Goal: Task Accomplishment & Management: Complete application form

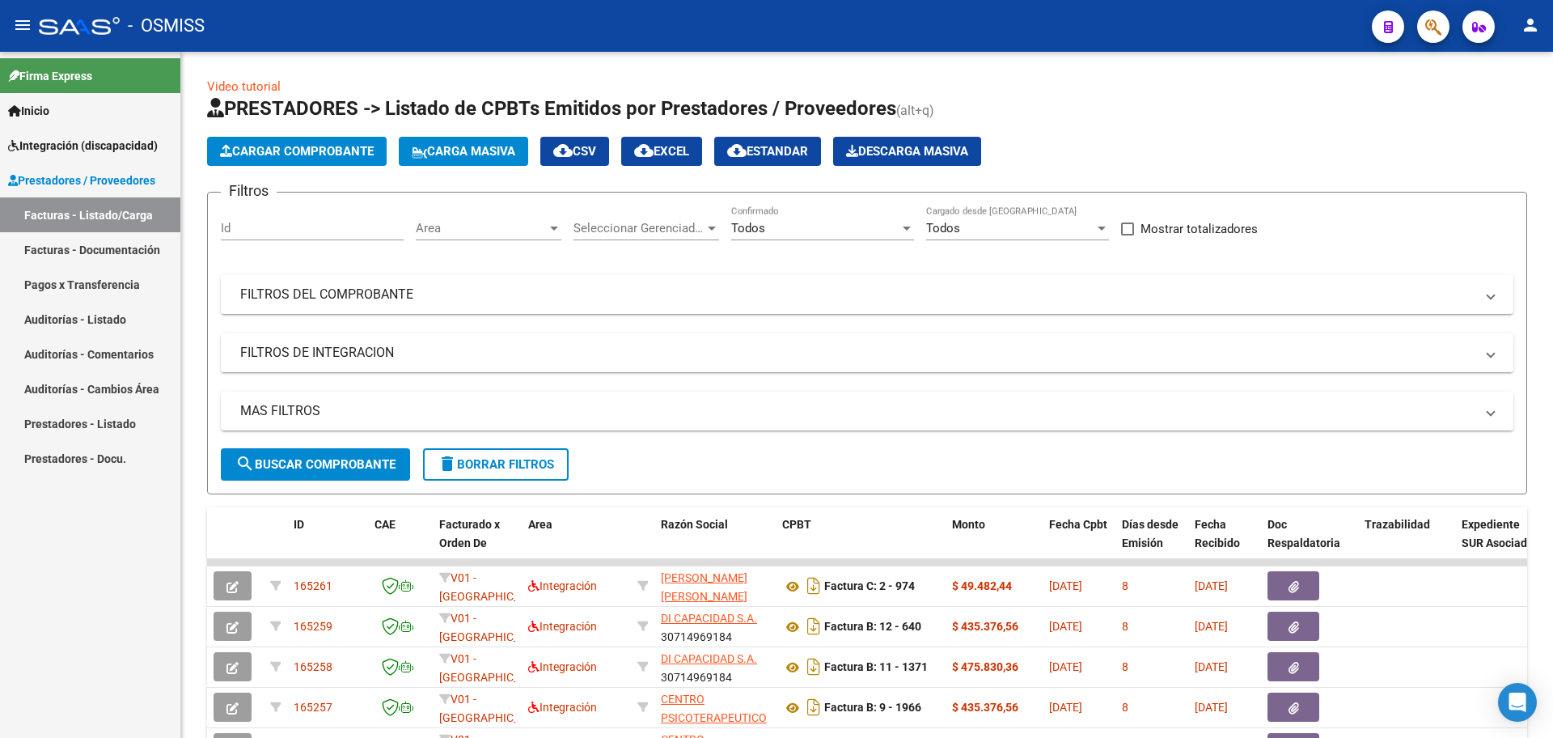
click at [47, 140] on span "Integración (discapacidad)" at bounding box center [83, 146] width 150 height 18
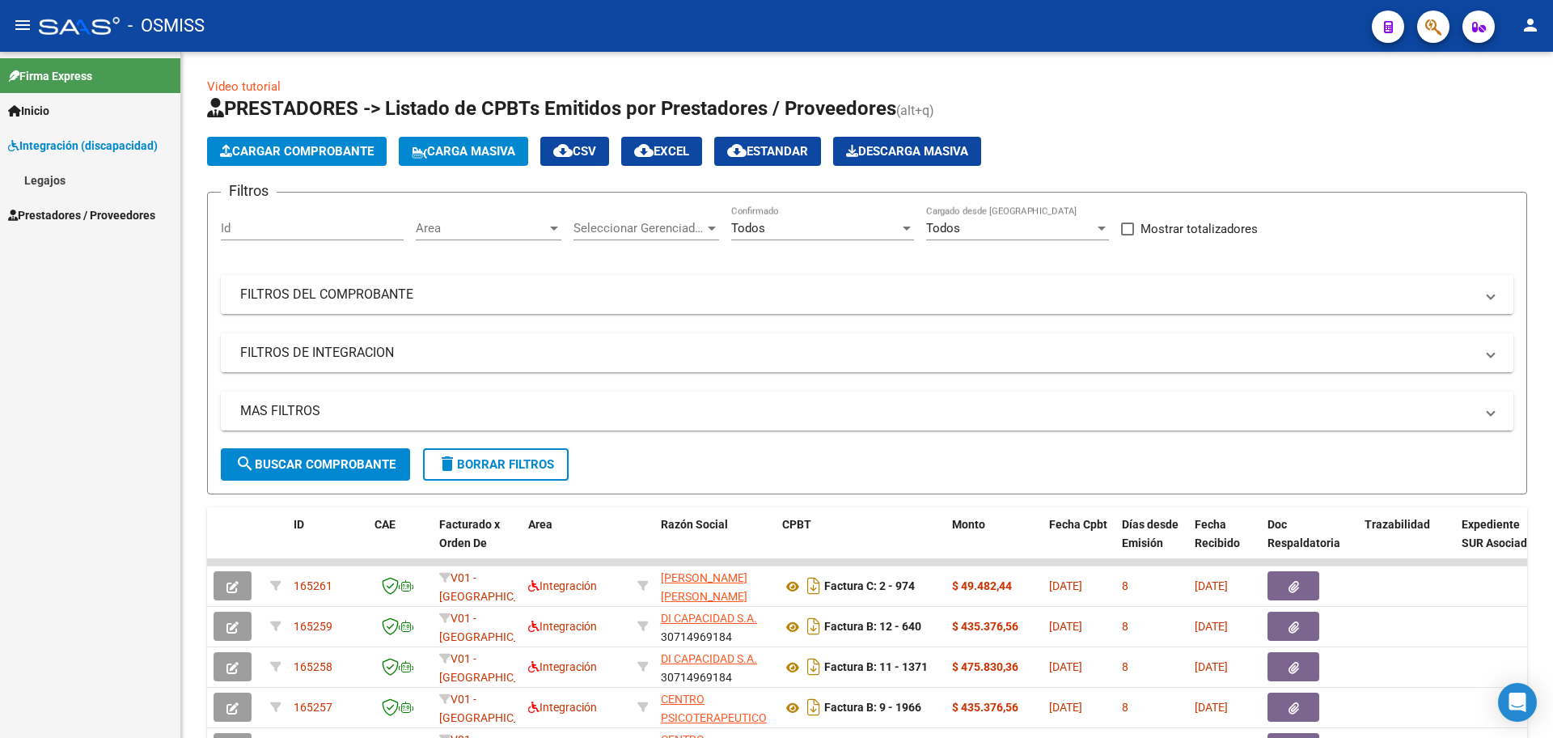
click at [48, 181] on link "Legajos" at bounding box center [90, 180] width 180 height 35
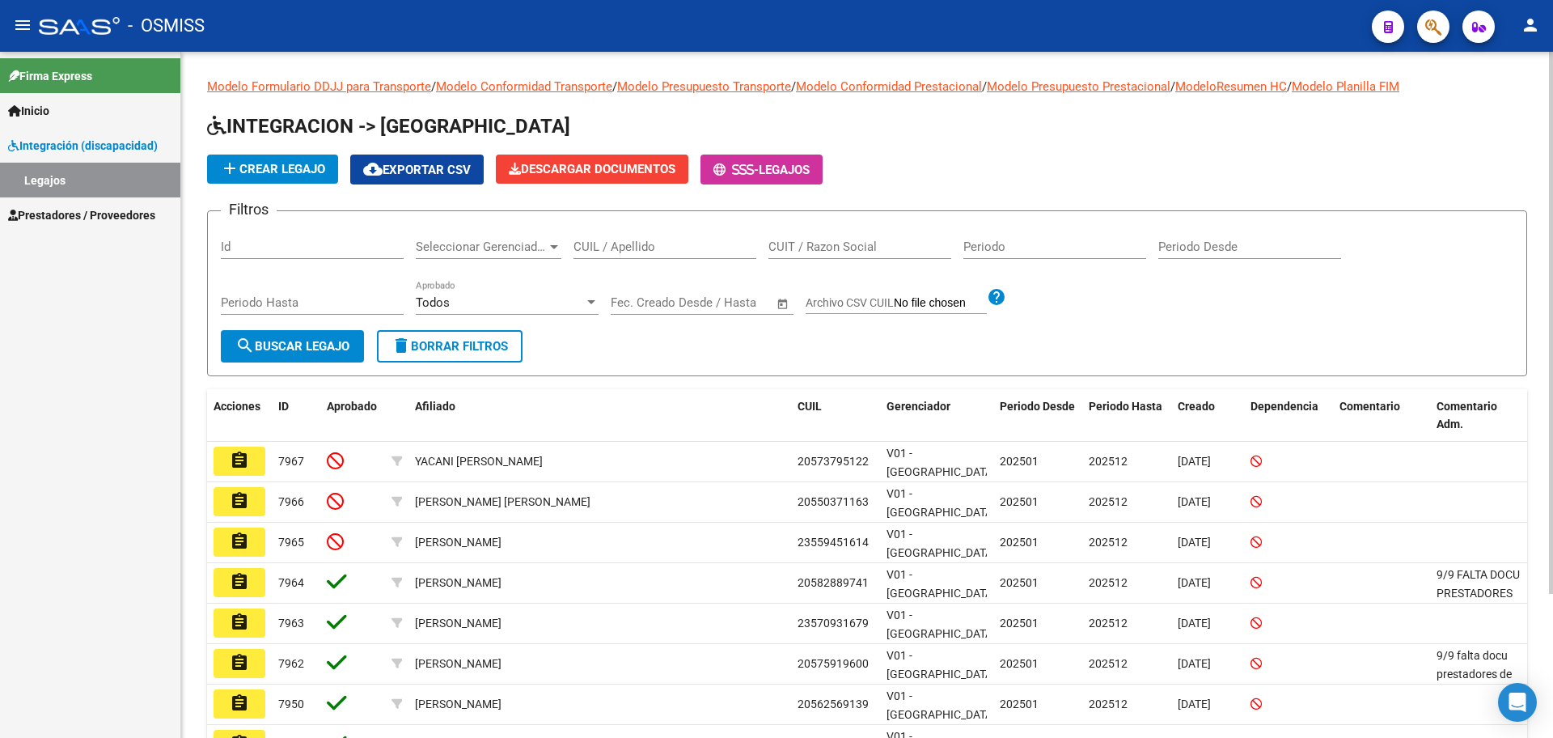
click at [273, 172] on span "add Crear Legajo" at bounding box center [272, 169] width 105 height 15
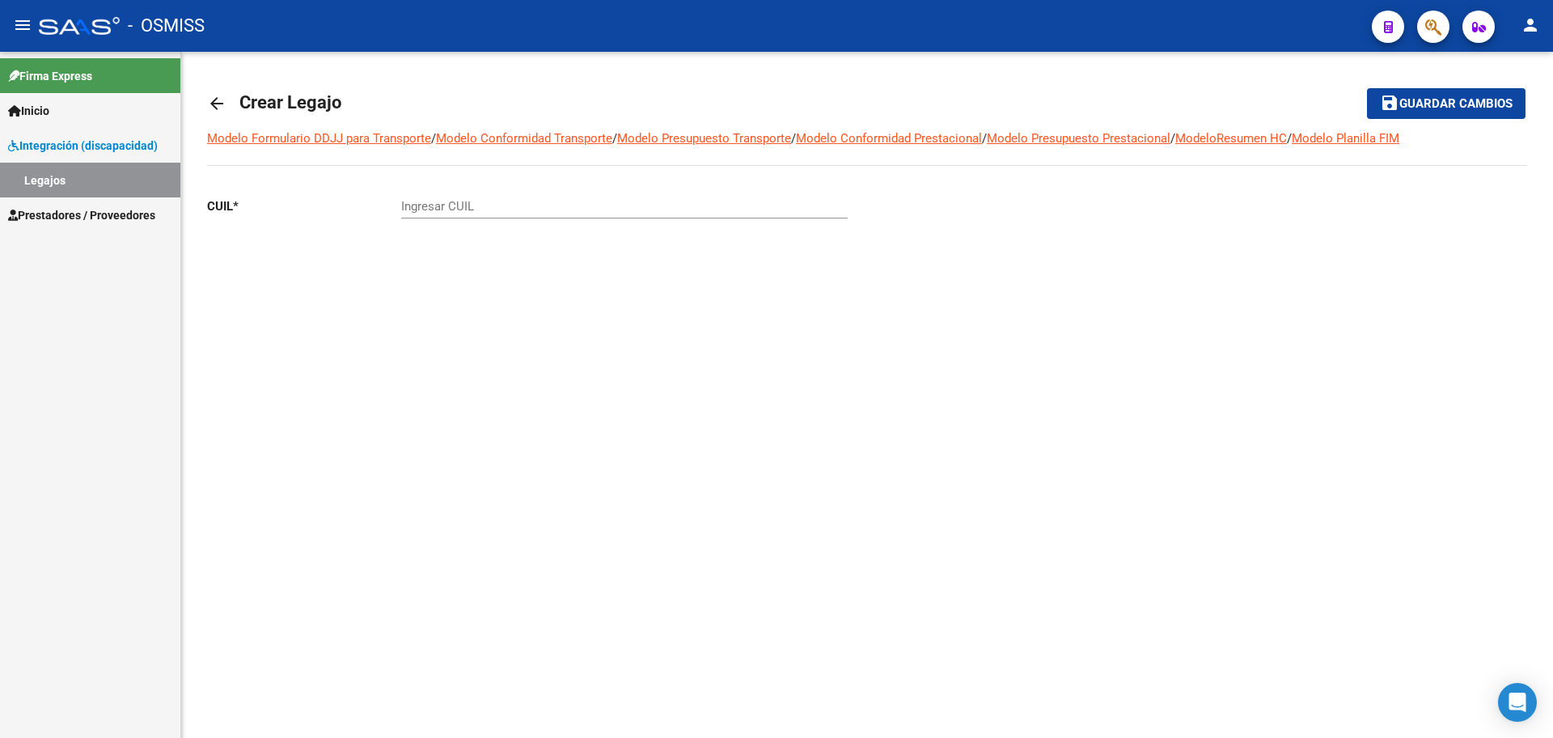
click at [467, 204] on input "Ingresar CUIL" at bounding box center [624, 206] width 446 height 15
paste input "-53837804"
type input "27-53837804-1"
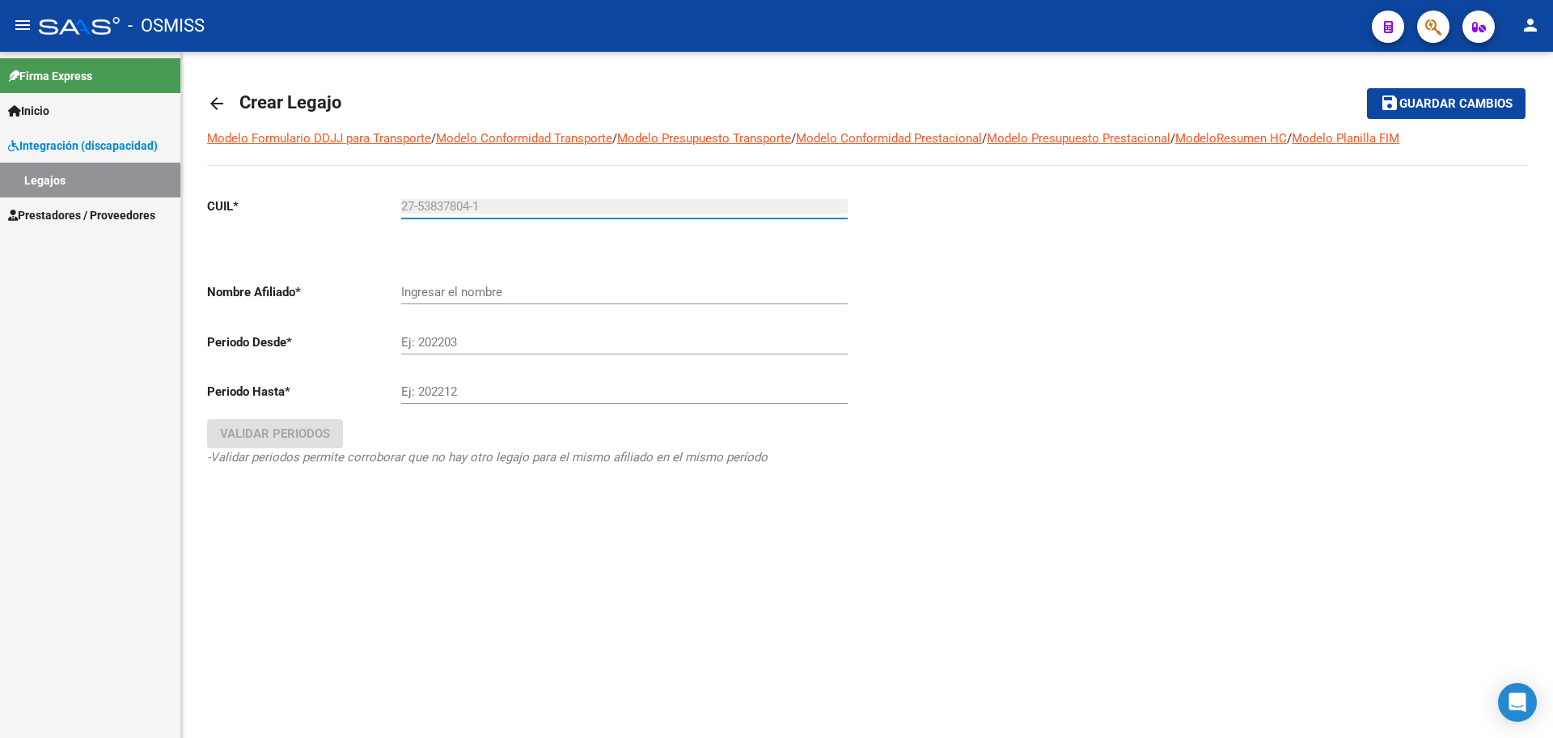
type input "[PERSON_NAME] [PERSON_NAME]"
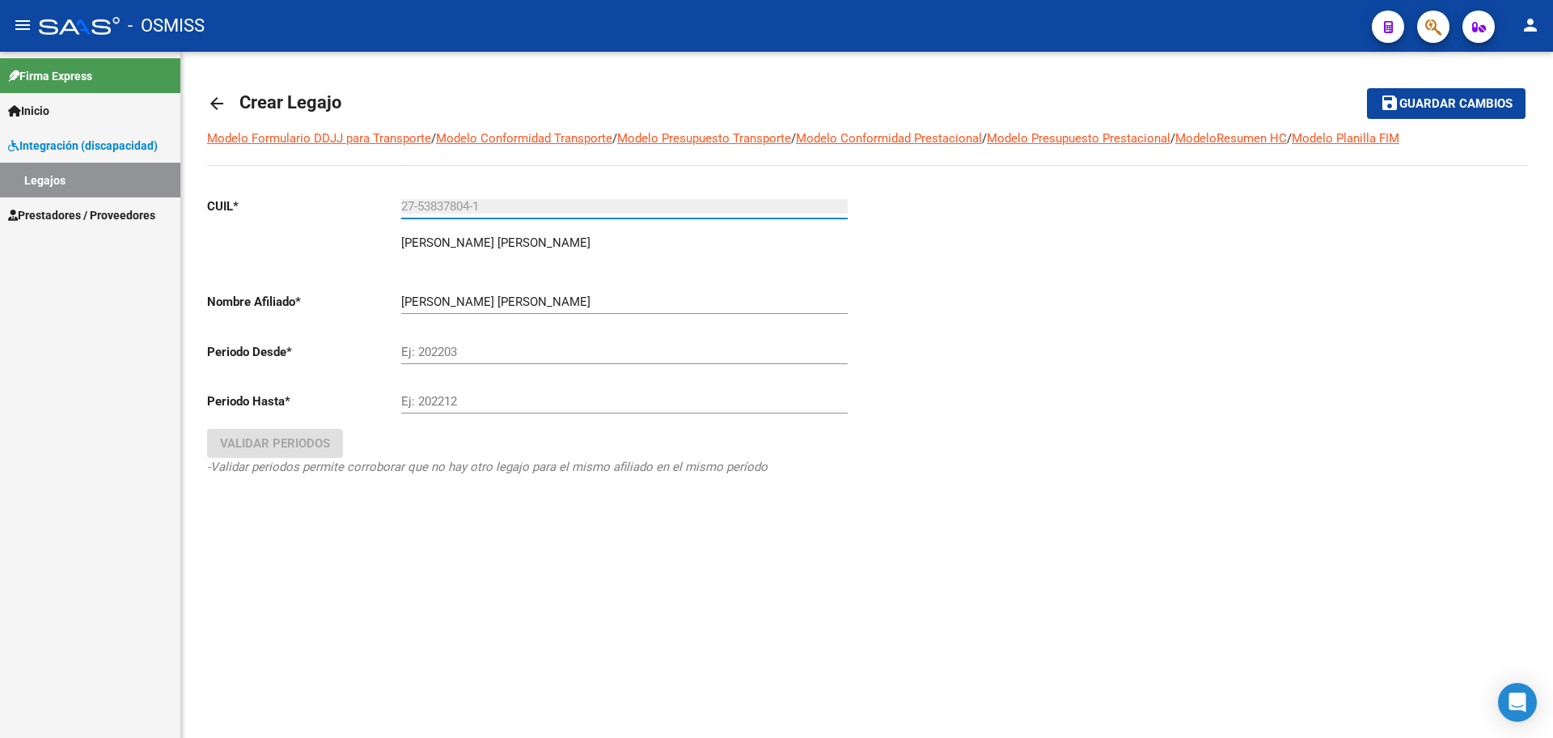
type input "27-53837804-1"
click at [425, 350] on input "Ej: 202203" at bounding box center [624, 352] width 446 height 15
type input "202501"
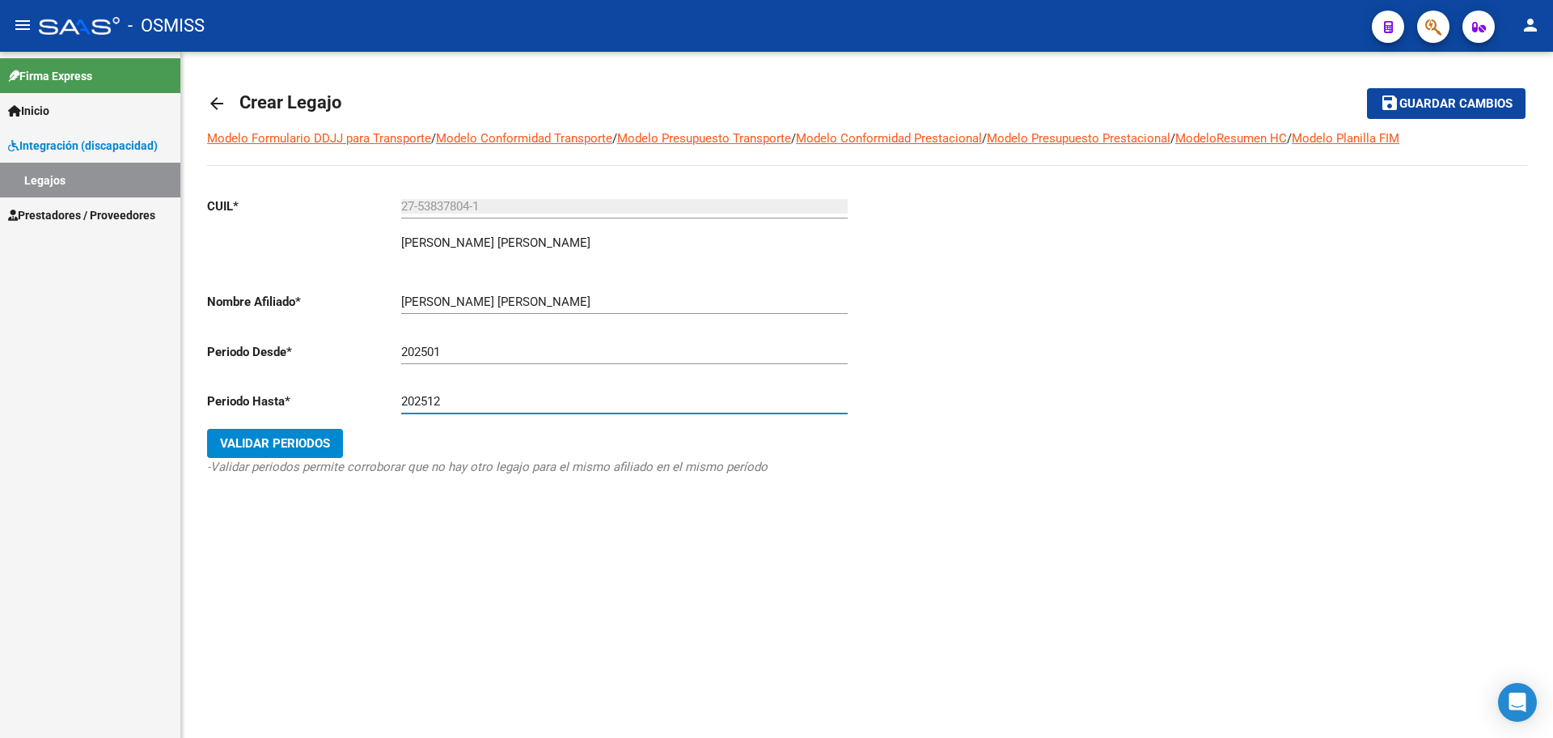
type input "202512"
click at [334, 446] on button "Validar Periodos" at bounding box center [275, 443] width 136 height 29
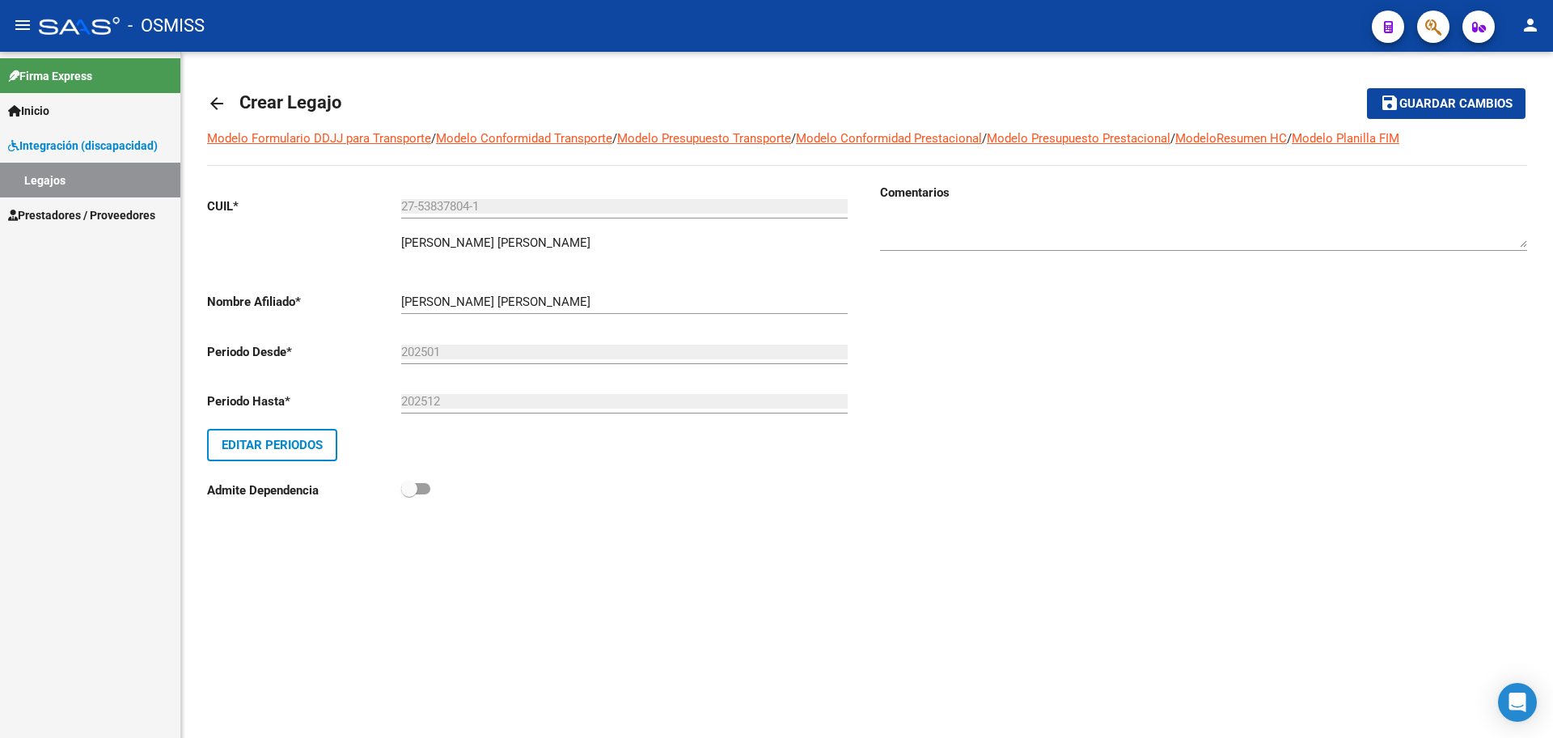
click at [1435, 97] on span "Guardar cambios" at bounding box center [1455, 104] width 113 height 15
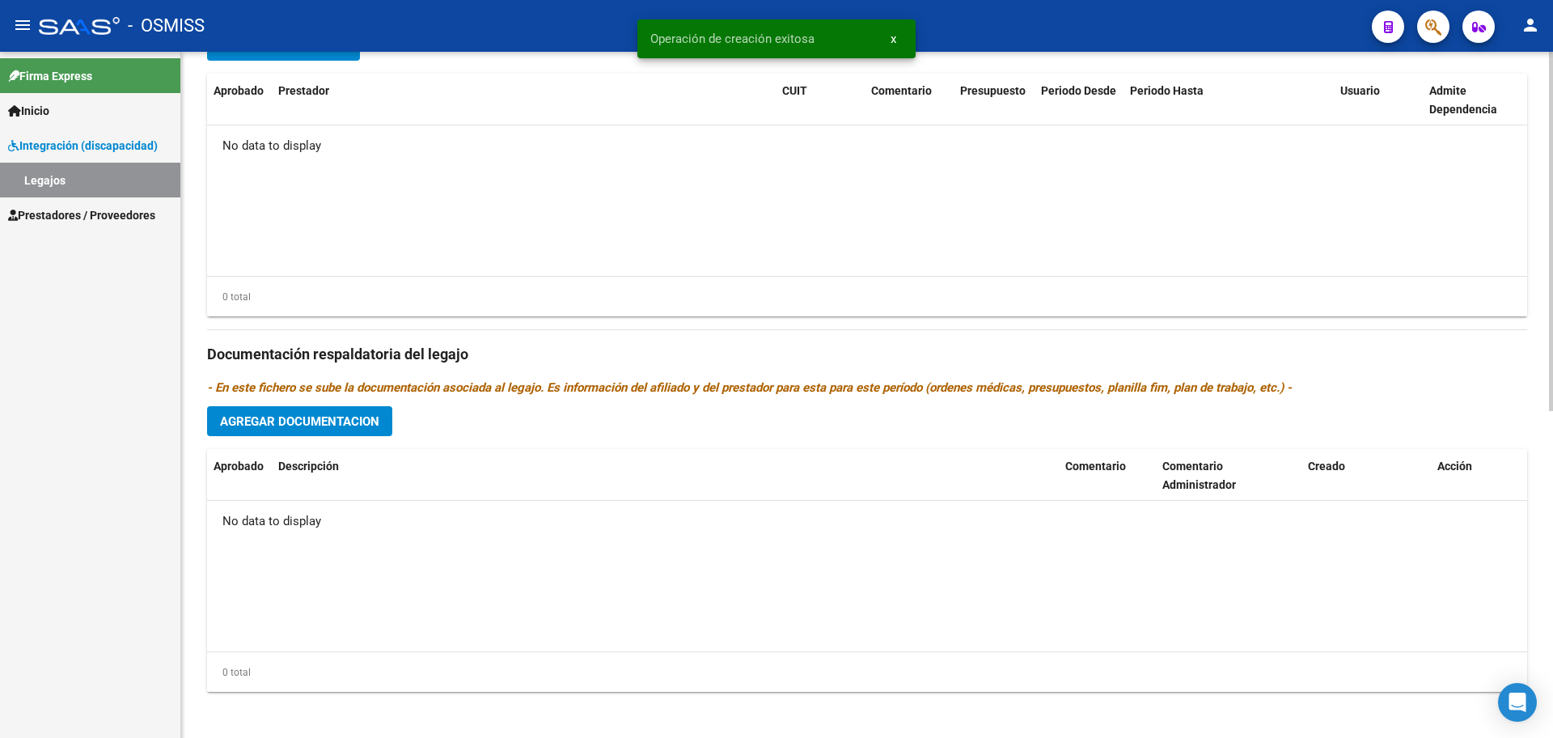
scroll to position [623, 0]
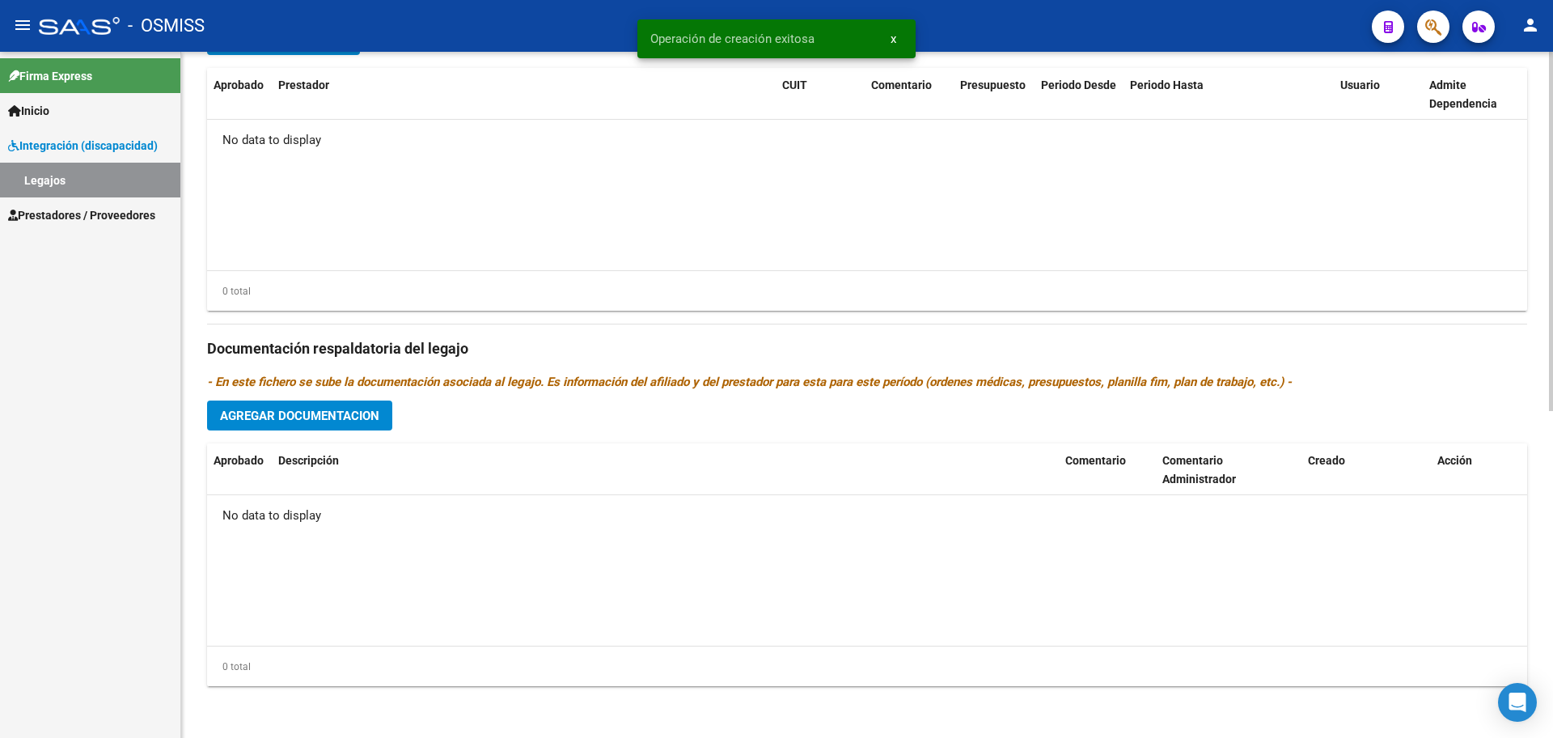
click at [352, 417] on span "Agregar Documentacion" at bounding box center [299, 415] width 159 height 15
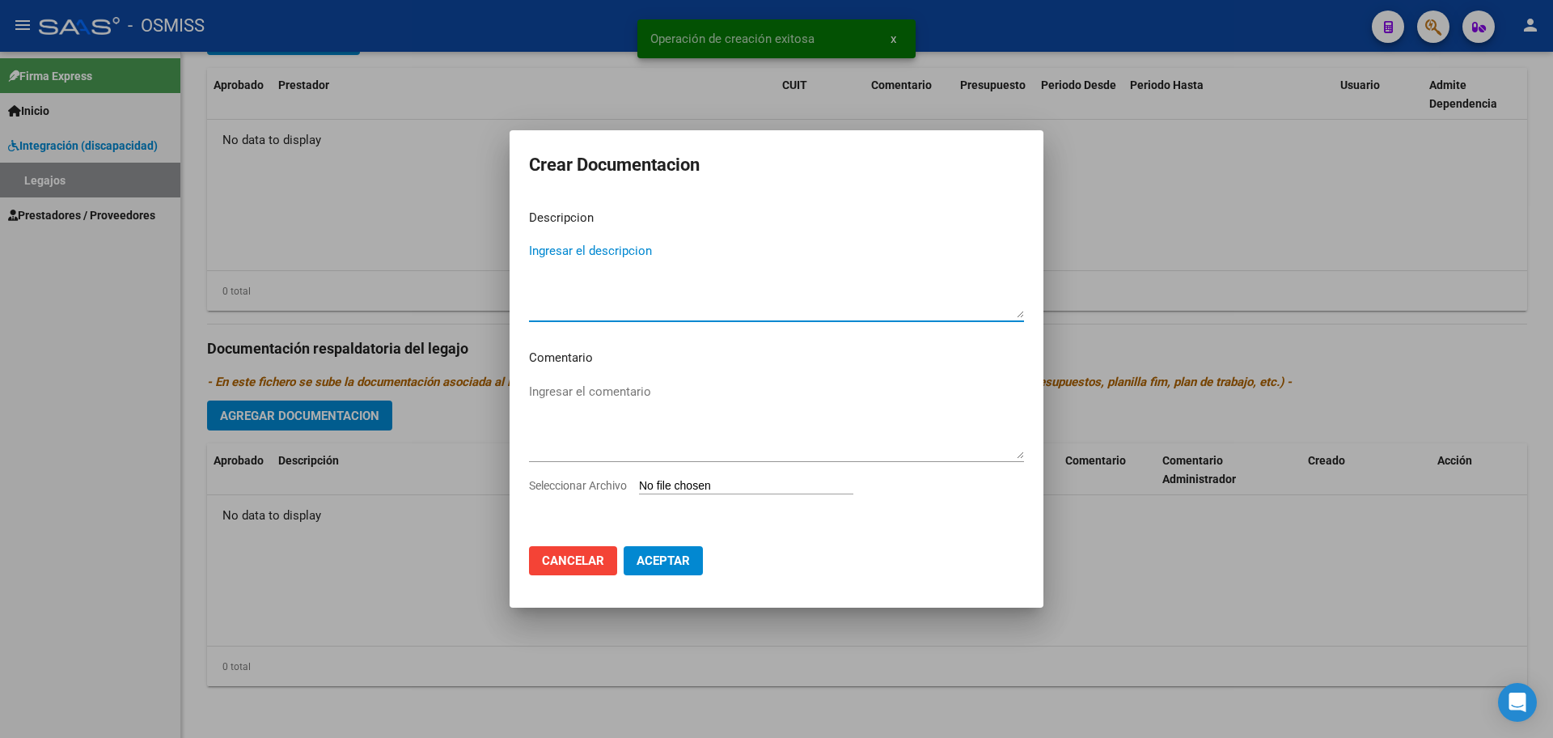
click at [703, 488] on input "Seleccionar Archivo" at bounding box center [746, 486] width 214 height 15
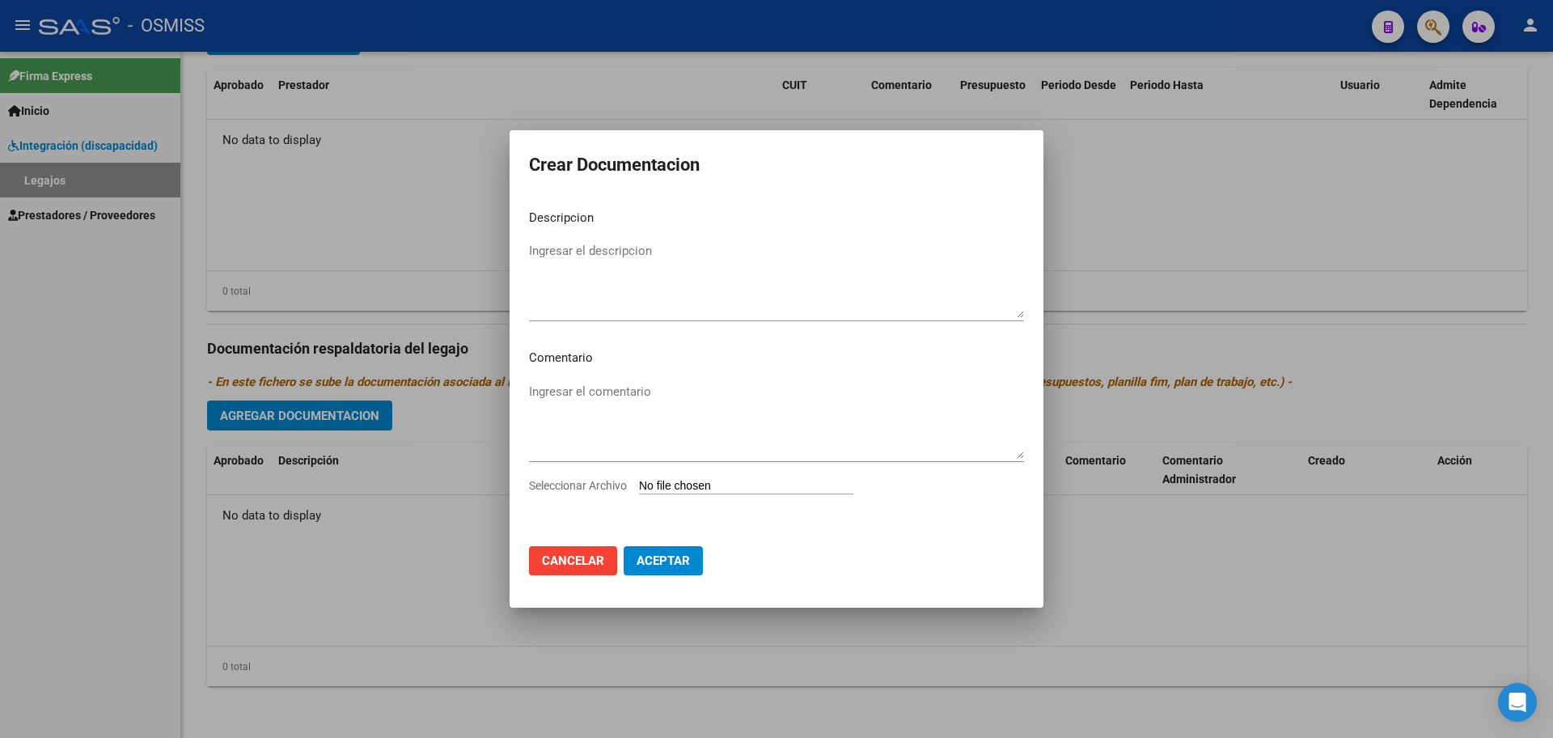
type input "C:\fakepath\.[PERSON_NAME].pdf"
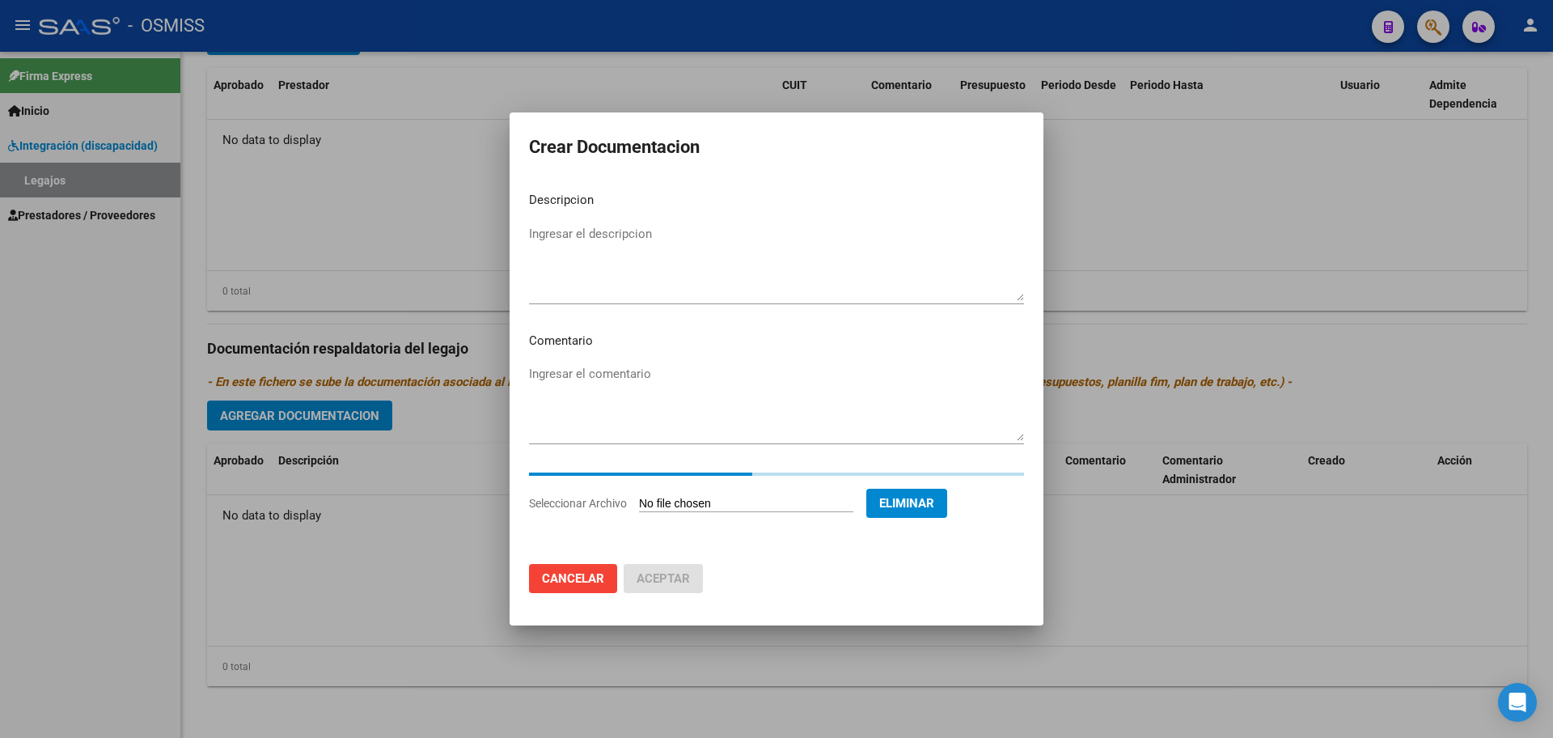
click at [626, 266] on textarea "Ingresar el descripcion" at bounding box center [776, 263] width 495 height 76
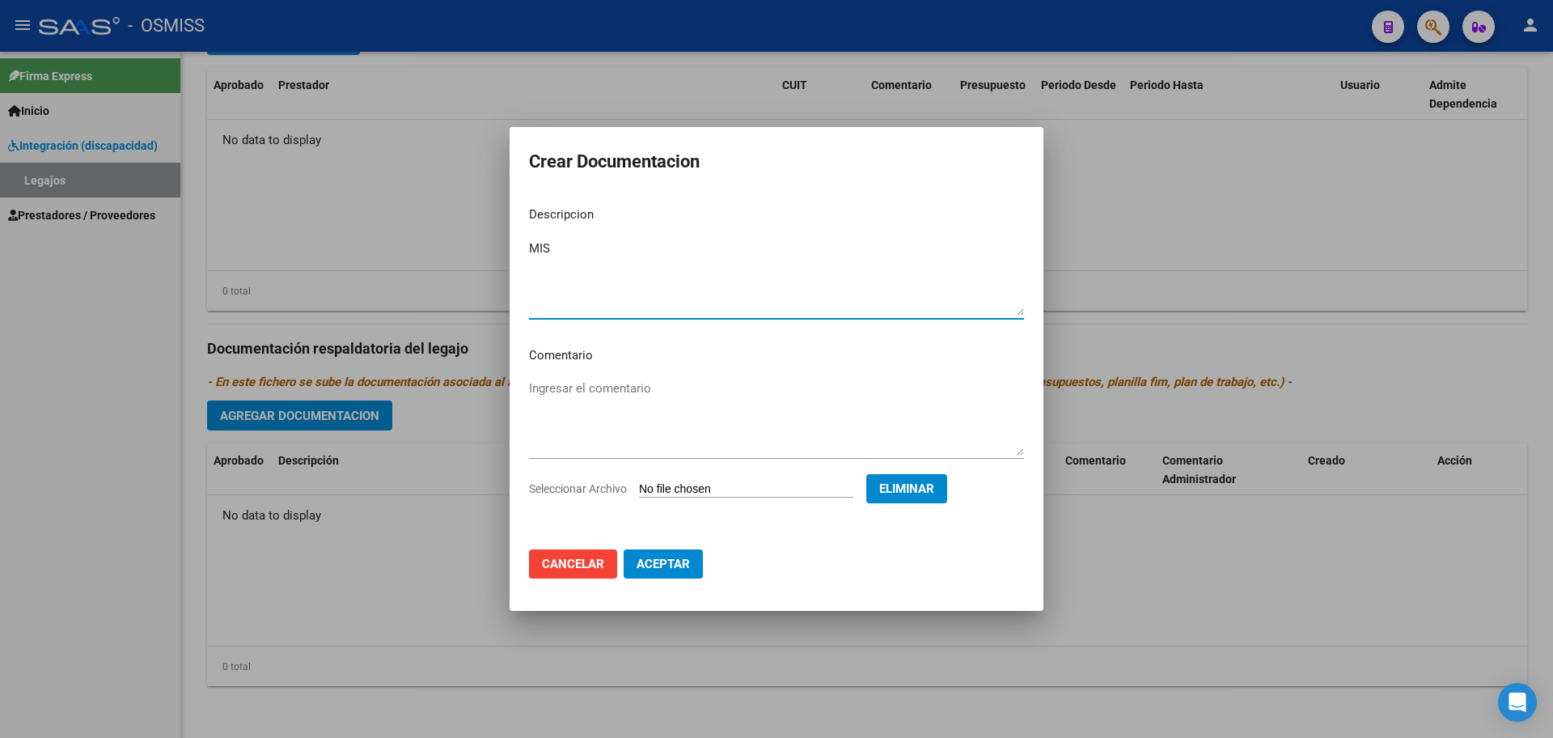
type textarea "MIS"
click at [654, 575] on button "Aceptar" at bounding box center [663, 563] width 79 height 29
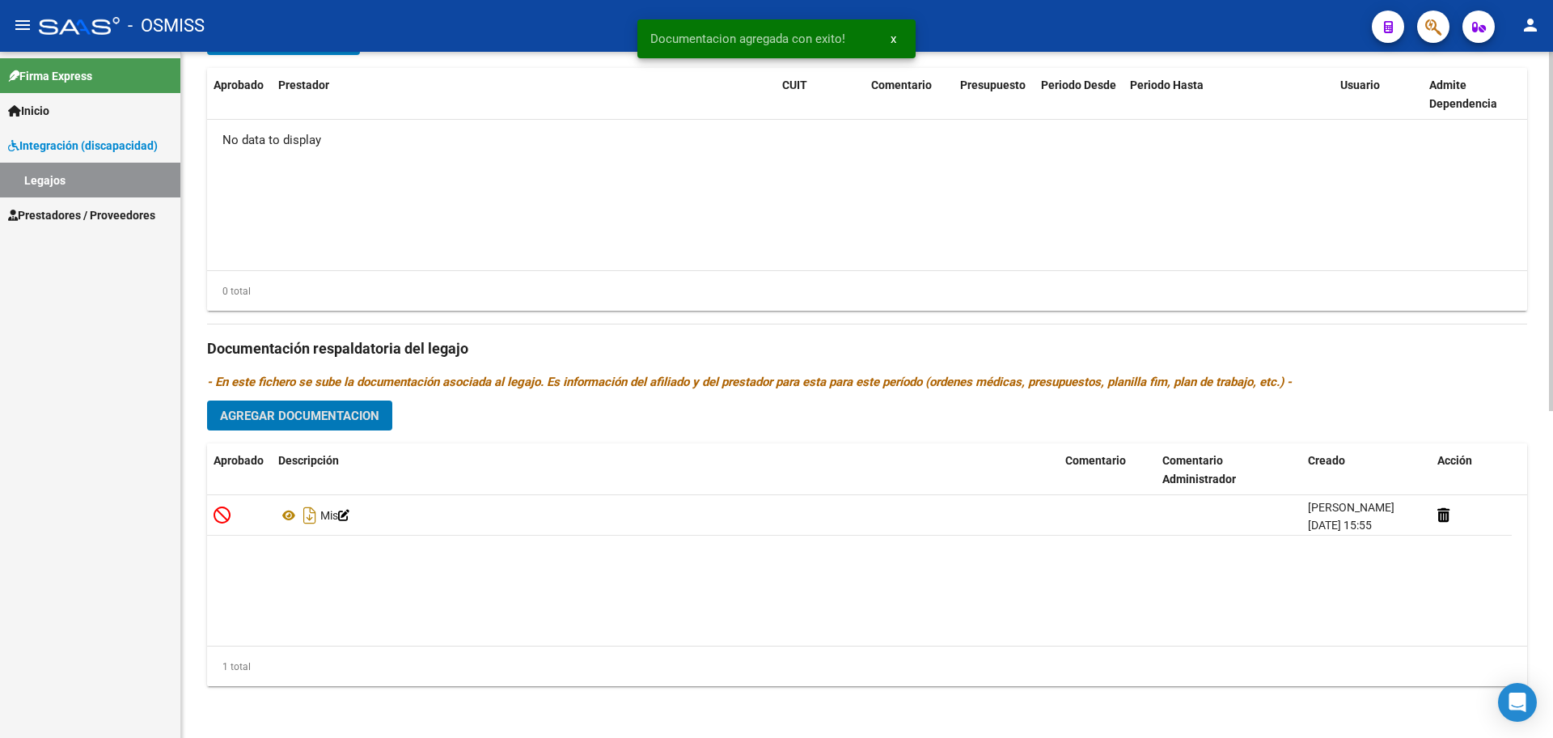
click at [249, 413] on span "Agregar Documentacion" at bounding box center [299, 415] width 159 height 15
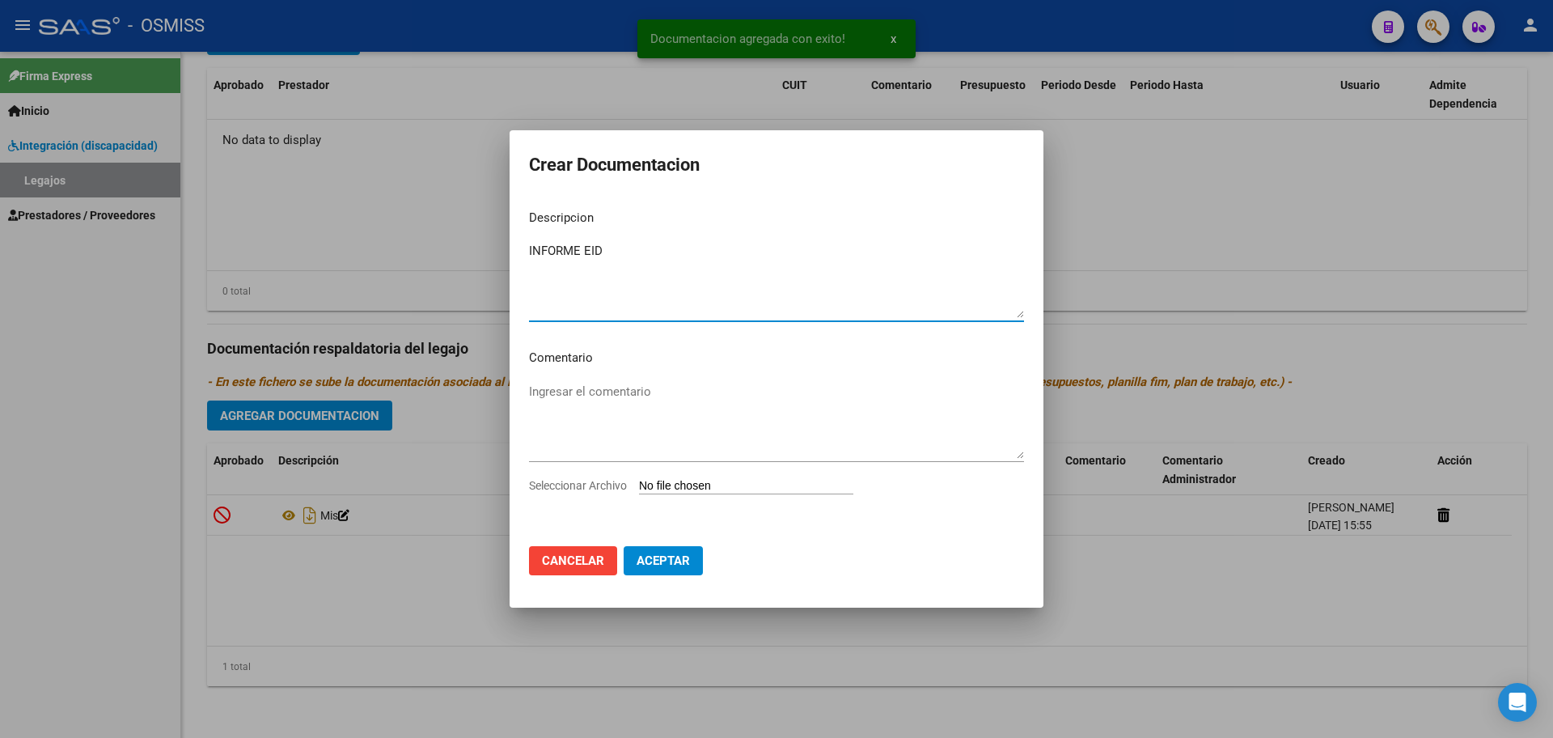
type textarea "INFORME EID"
click at [658, 489] on input "Seleccionar Archivo" at bounding box center [746, 486] width 214 height 15
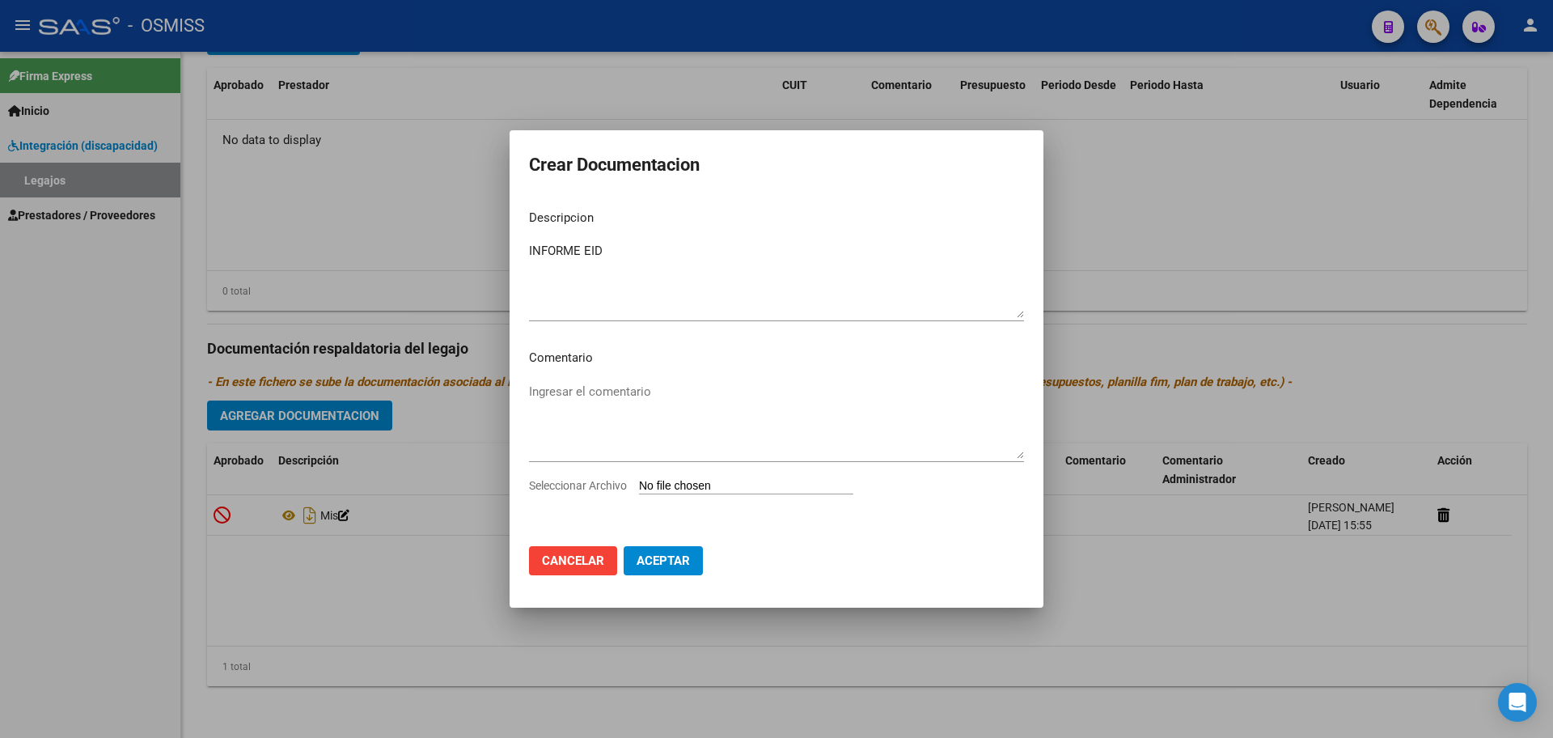
type input "C:\fakepath\[PERSON_NAME][GEOGRAPHIC_DATA] [PERSON_NAME].pdf"
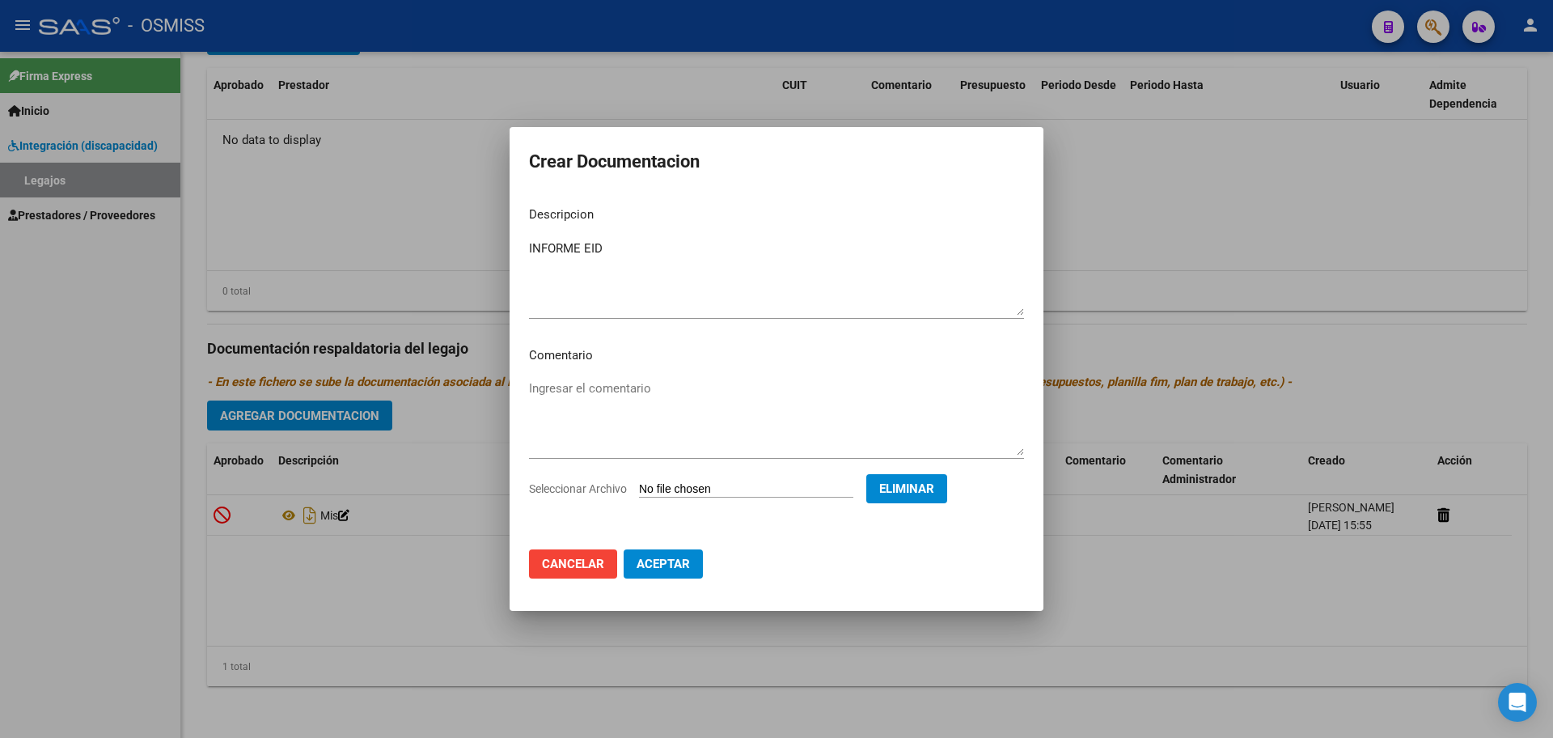
click at [656, 573] on button "Aceptar" at bounding box center [663, 563] width 79 height 29
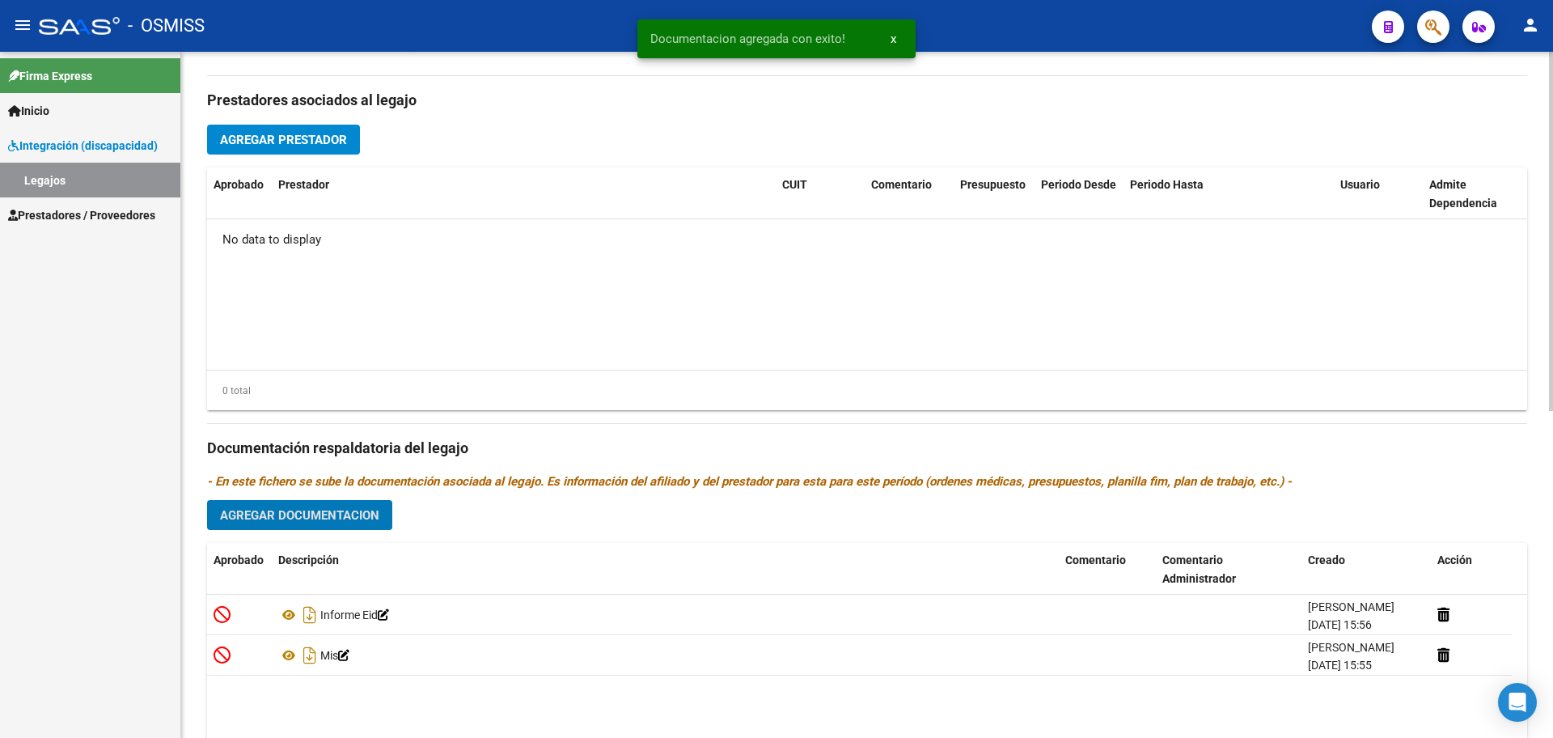
scroll to position [522, 0]
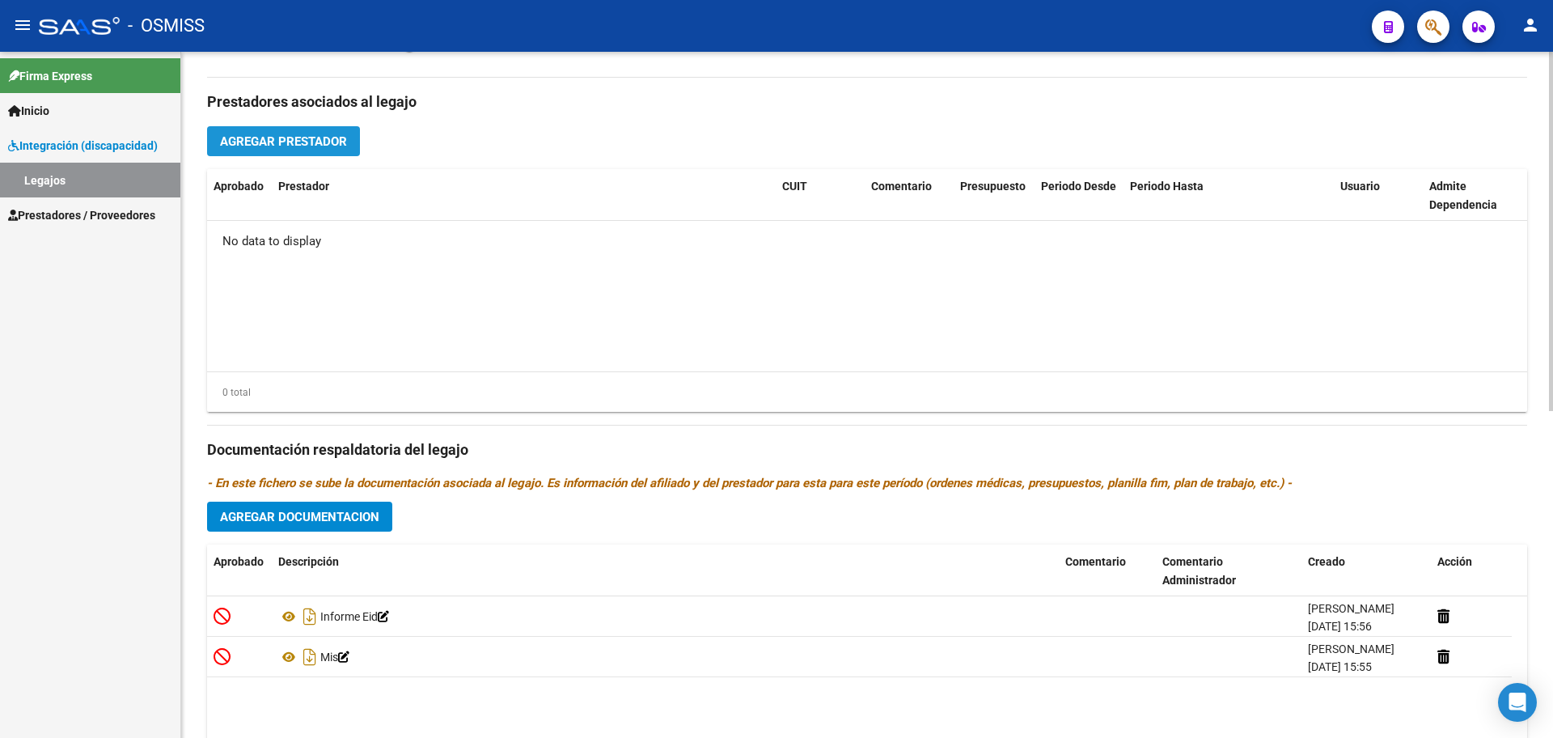
click at [304, 138] on span "Agregar Prestador" at bounding box center [283, 141] width 127 height 15
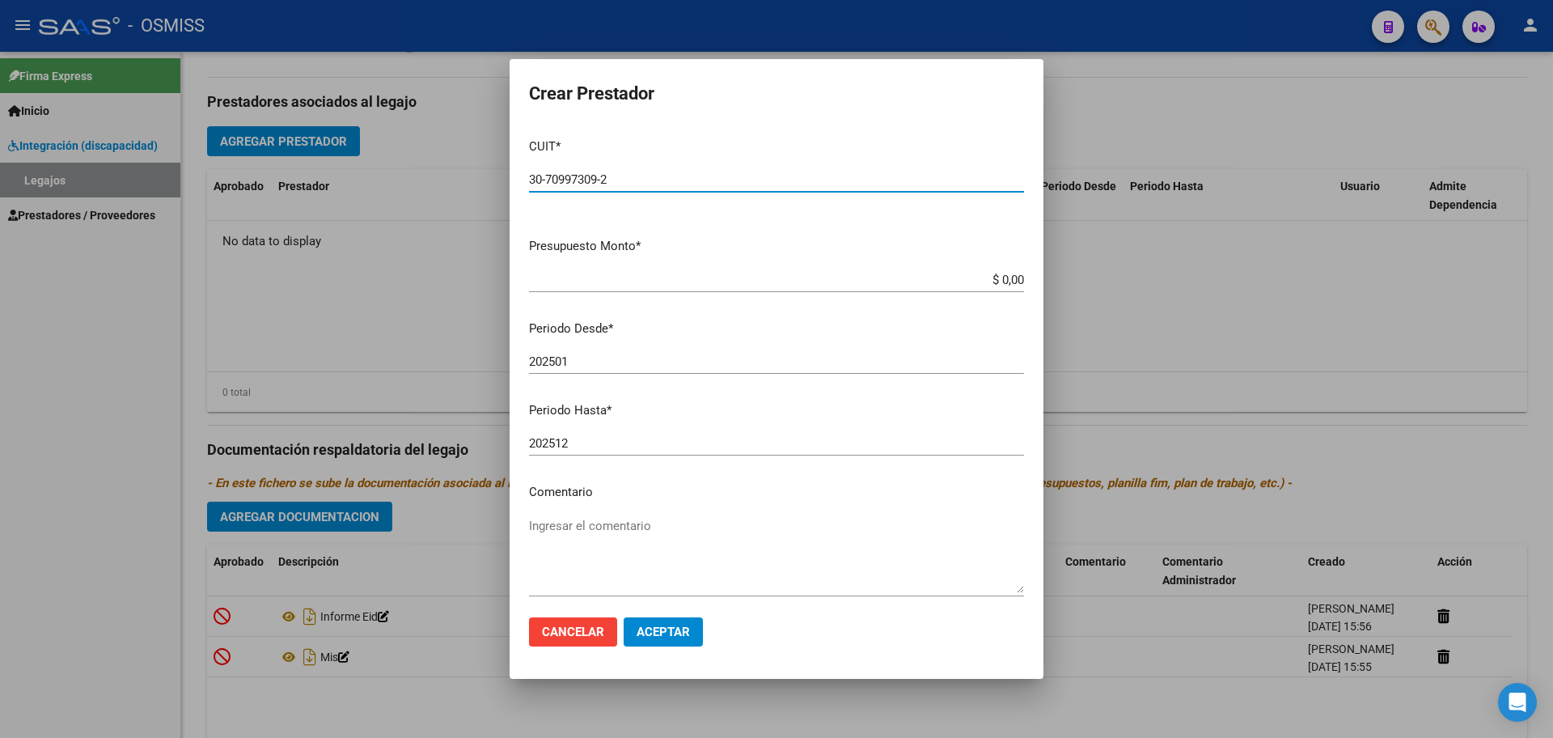
type input "30-70997309-2"
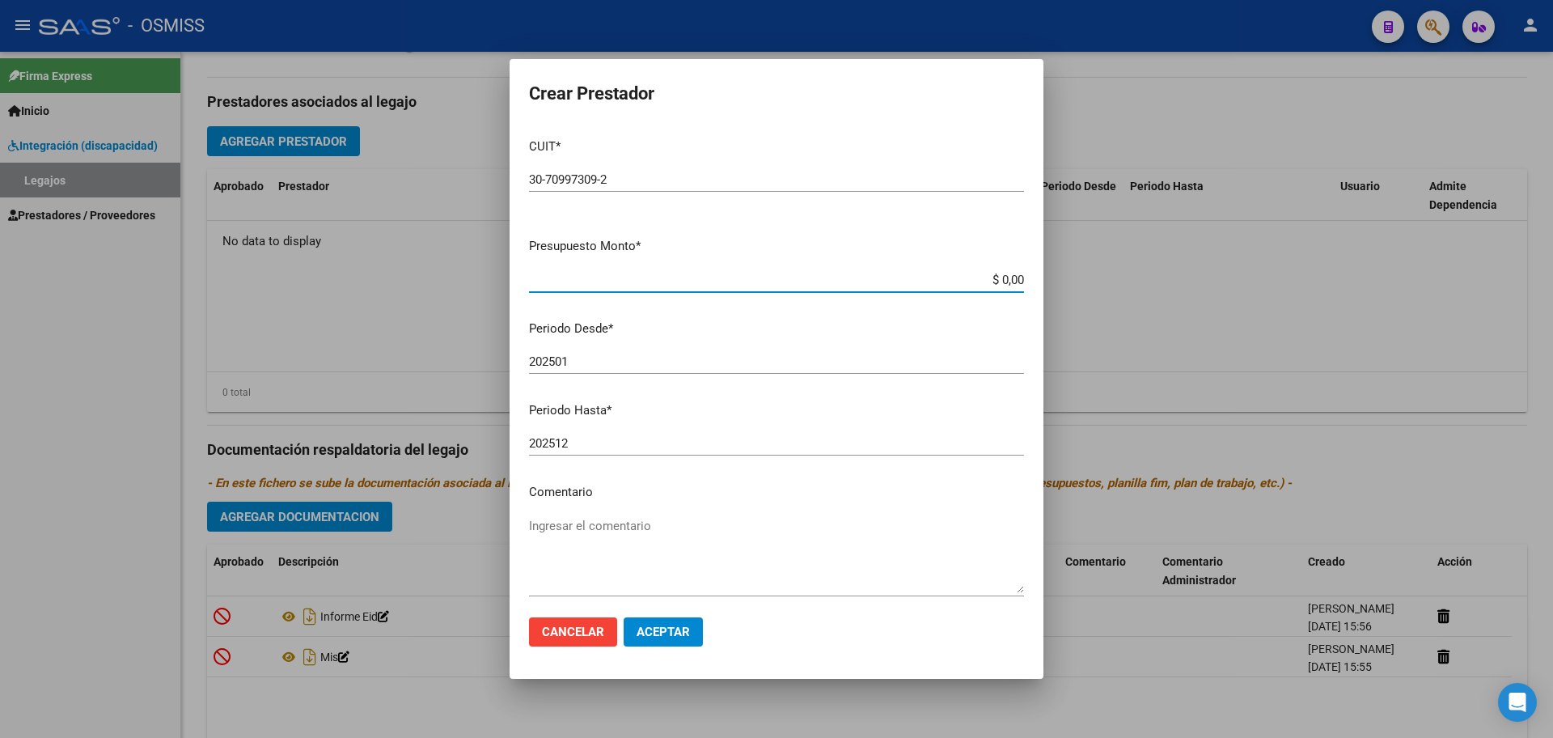
type input "$ 0,01"
type input "202508"
click at [654, 626] on span "Aceptar" at bounding box center [663, 631] width 53 height 15
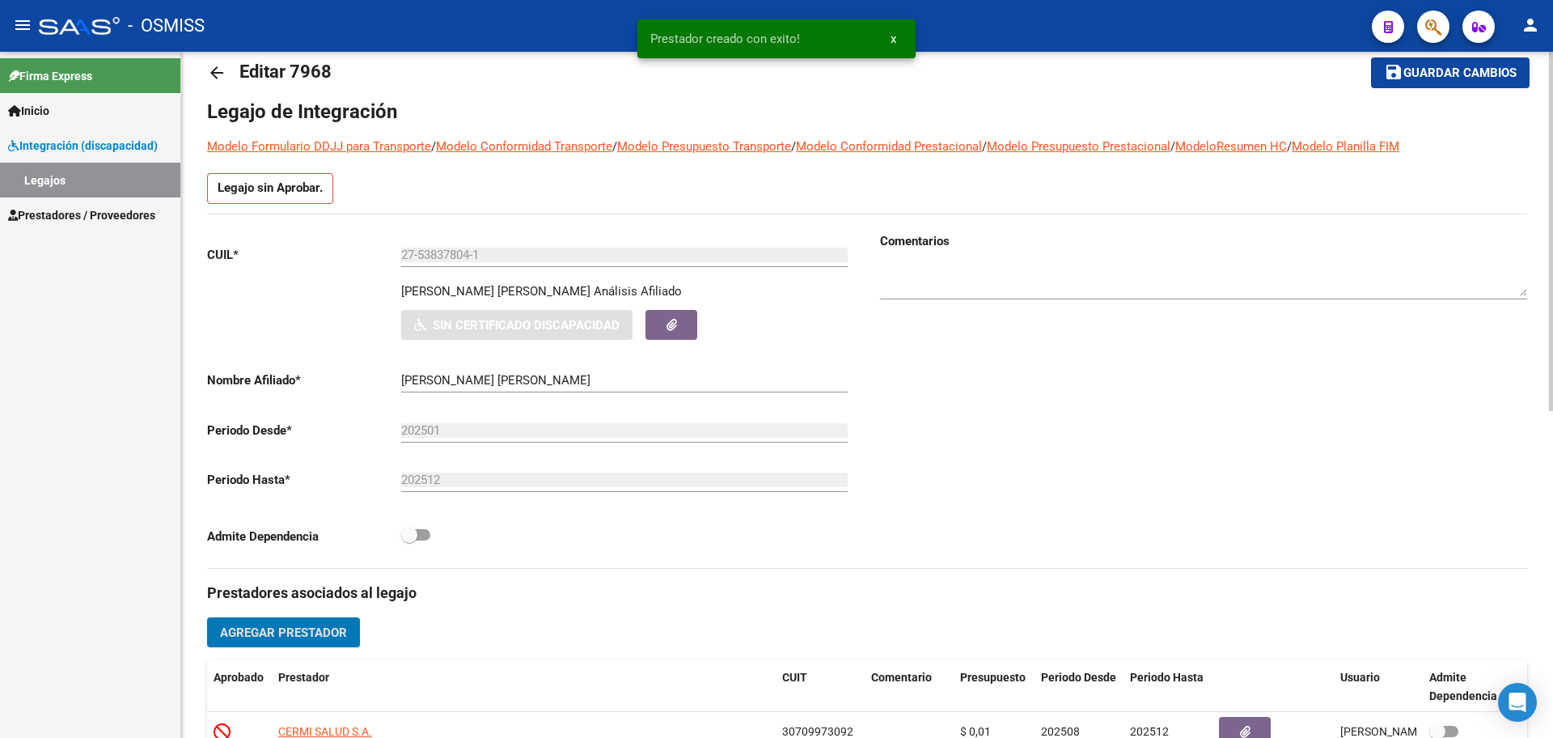
scroll to position [0, 0]
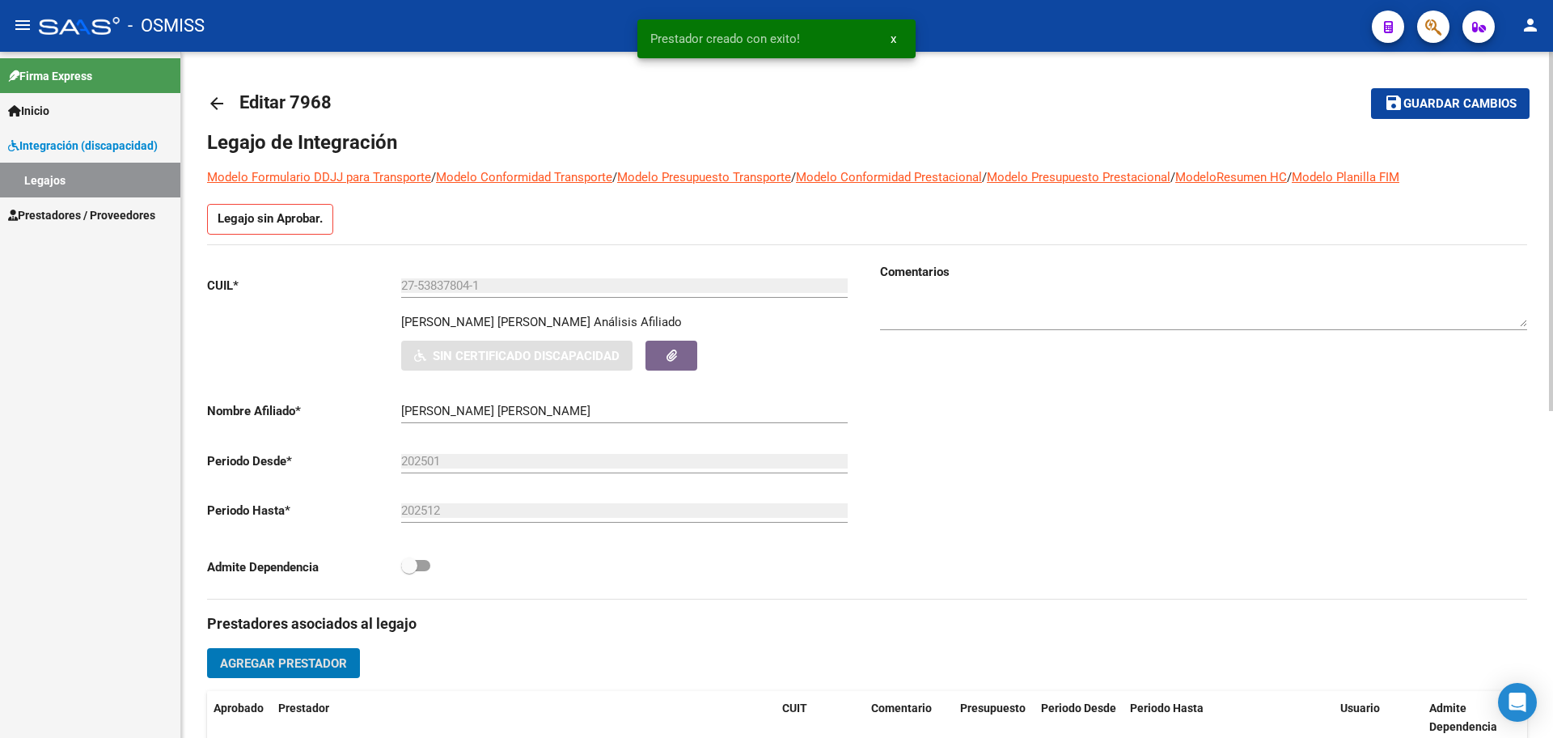
click at [1490, 95] on span "save Guardar cambios" at bounding box center [1450, 102] width 133 height 15
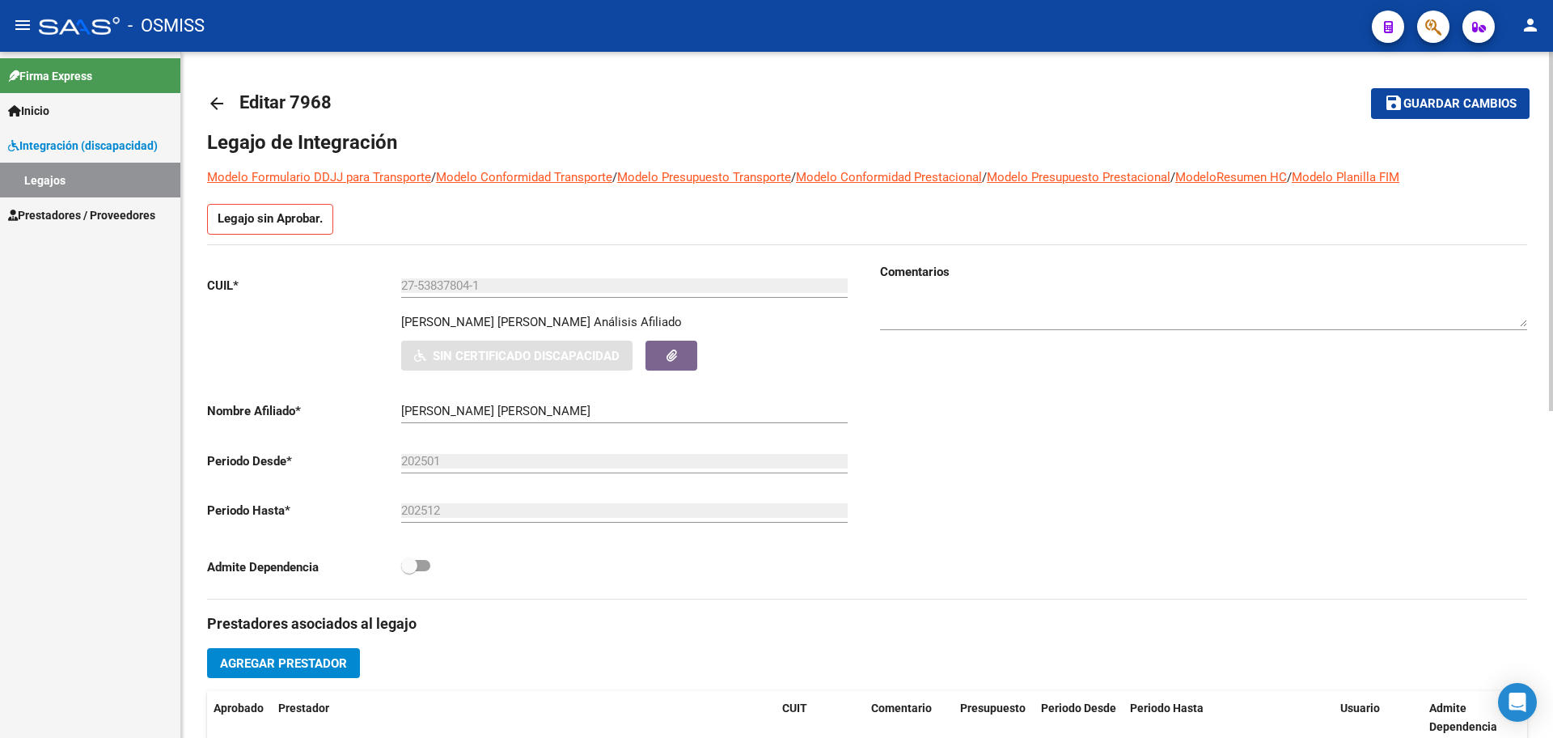
click at [1428, 97] on span "Guardar cambios" at bounding box center [1459, 104] width 113 height 15
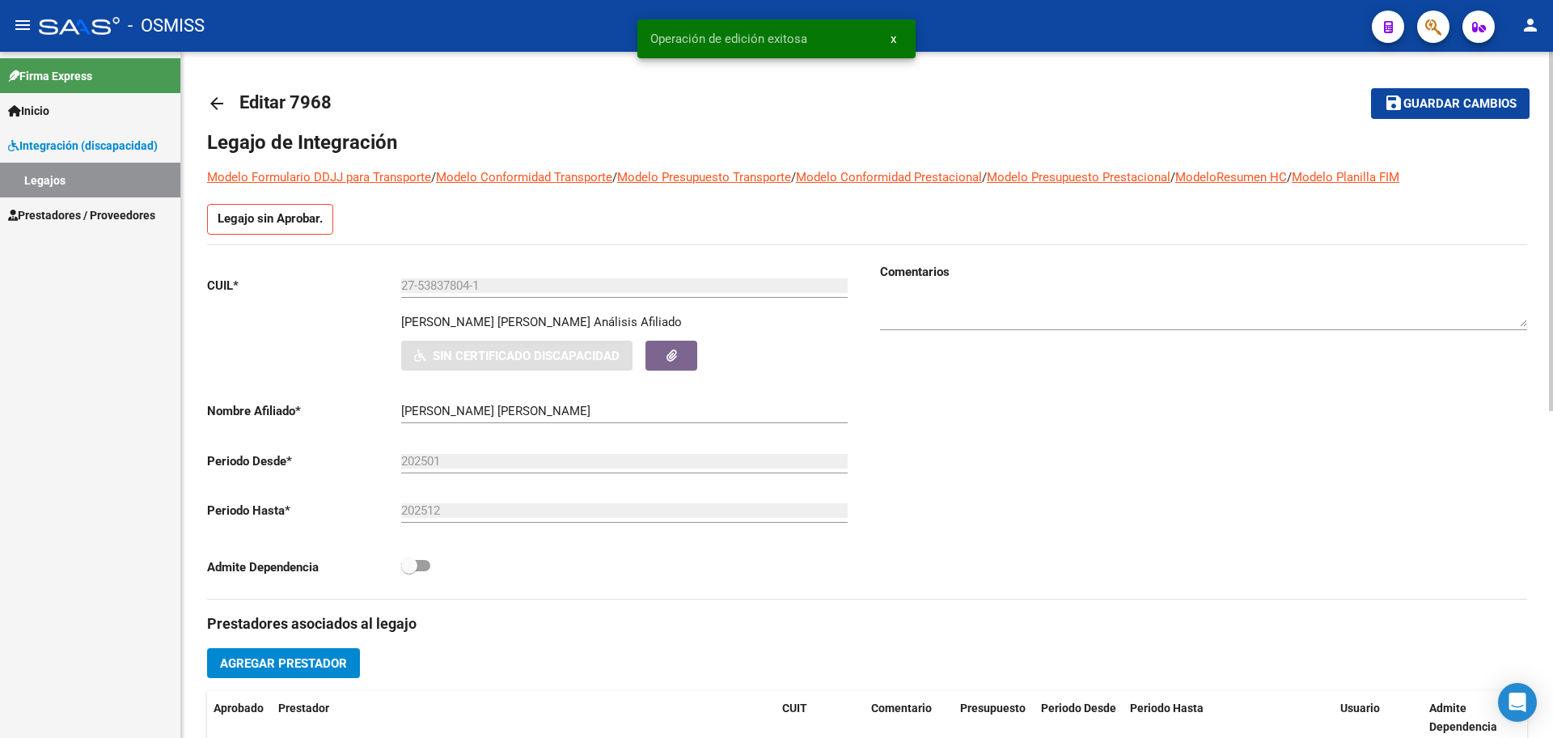
click at [218, 103] on mat-icon "arrow_back" at bounding box center [216, 103] width 19 height 19
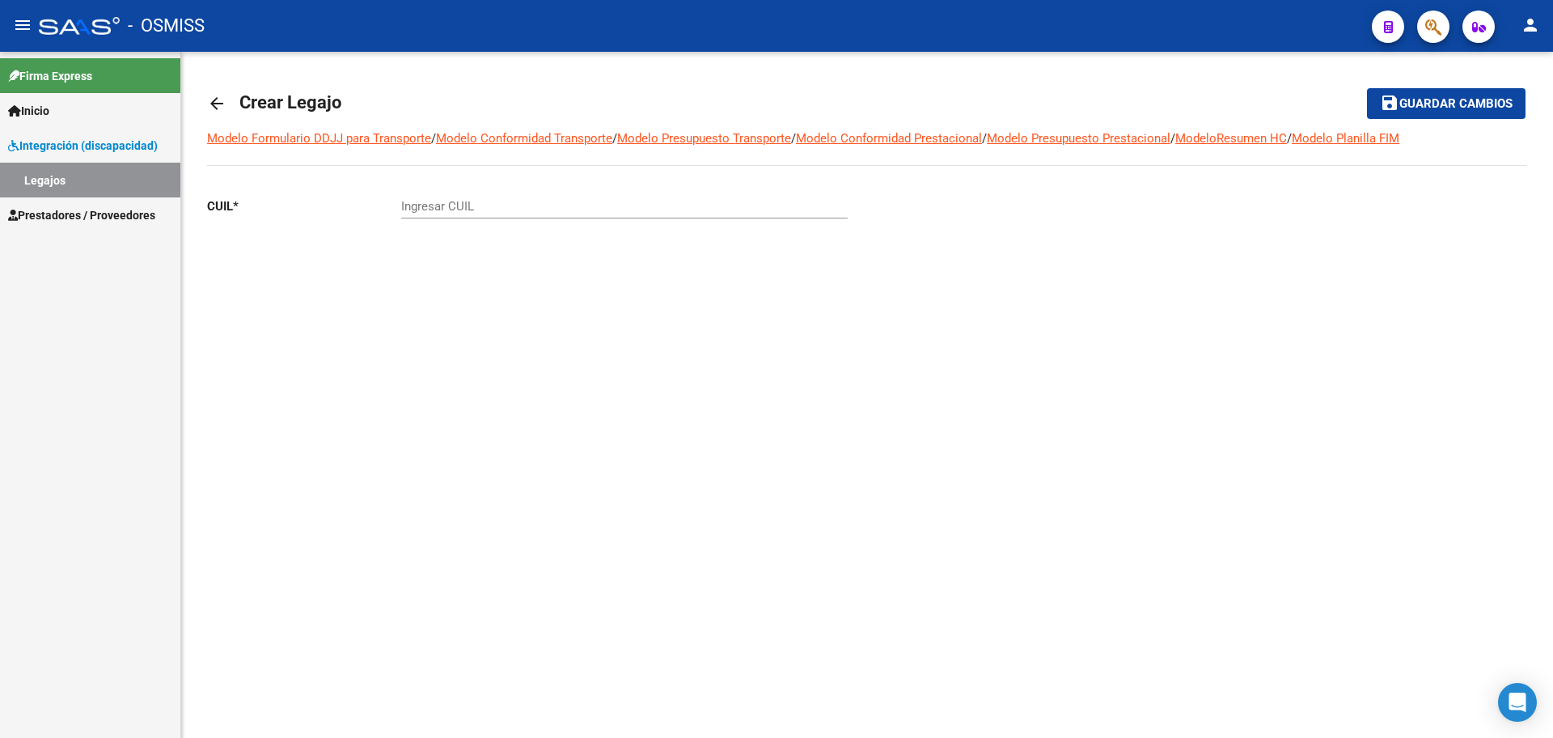
click at [453, 203] on input "Ingresar CUIL" at bounding box center [624, 206] width 446 height 15
paste input "-58759328"
type input "23-58759328-9"
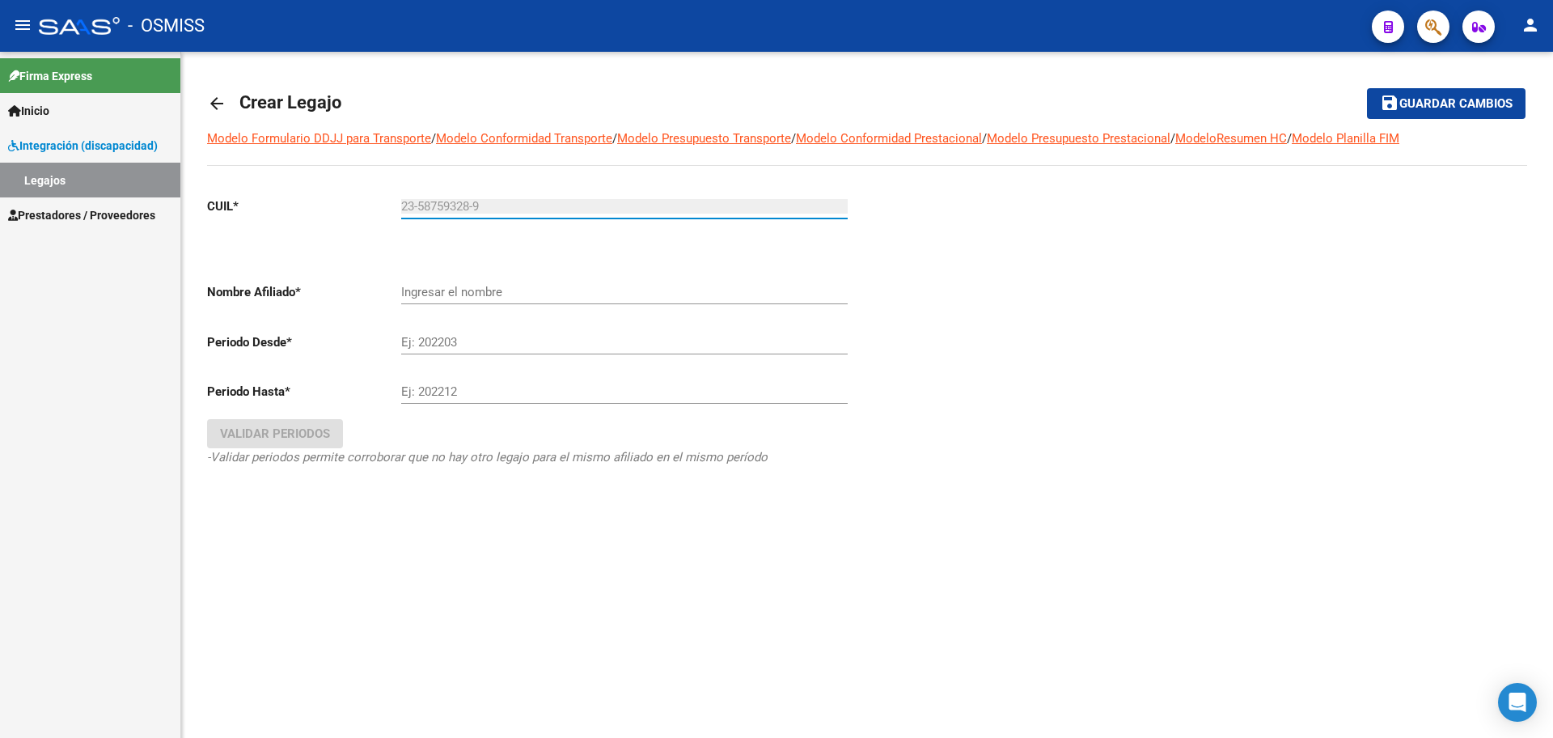
type input "[PERSON_NAME]"
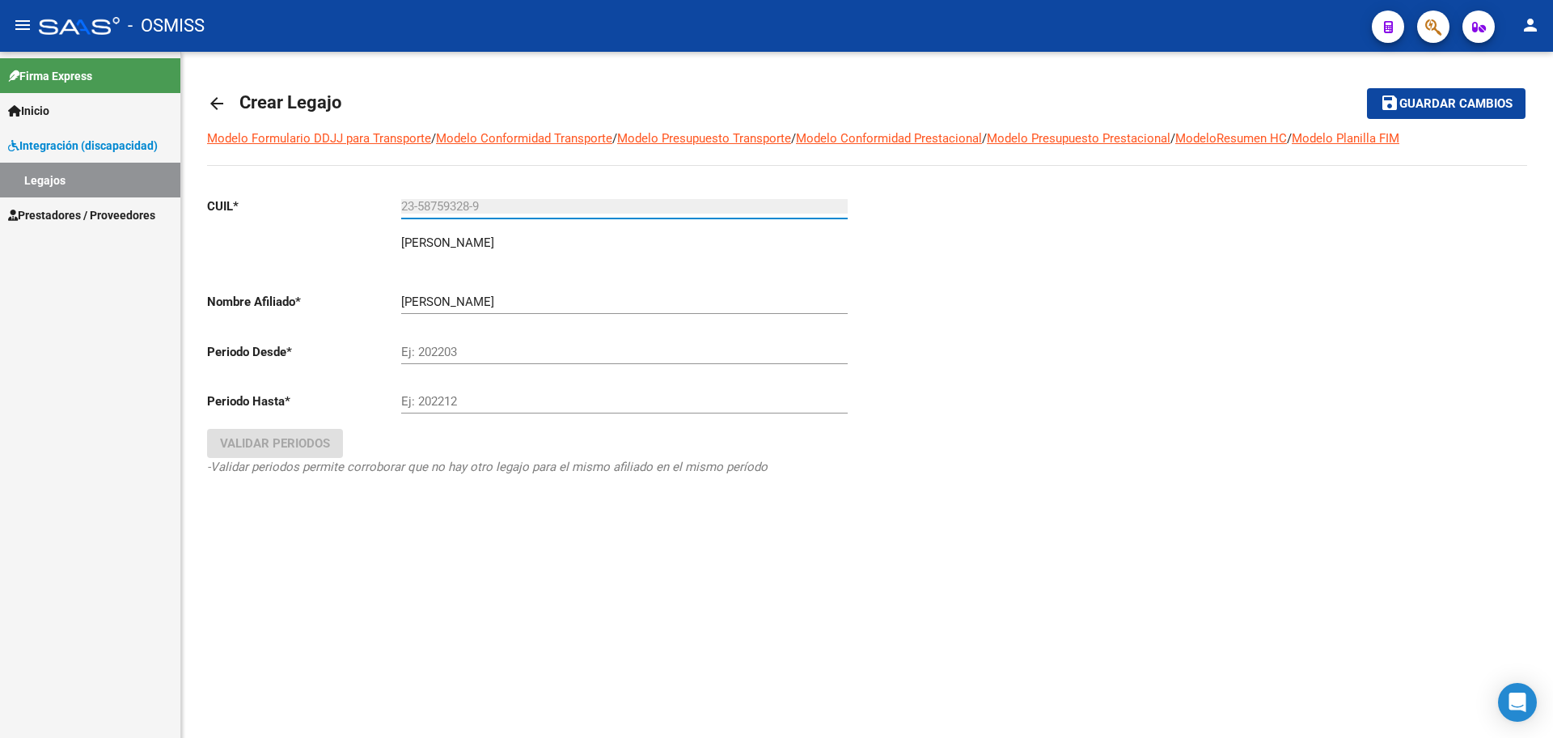
type input "23-58759328-9"
click at [454, 350] on input "Ej: 202203" at bounding box center [624, 352] width 446 height 15
type input "202501"
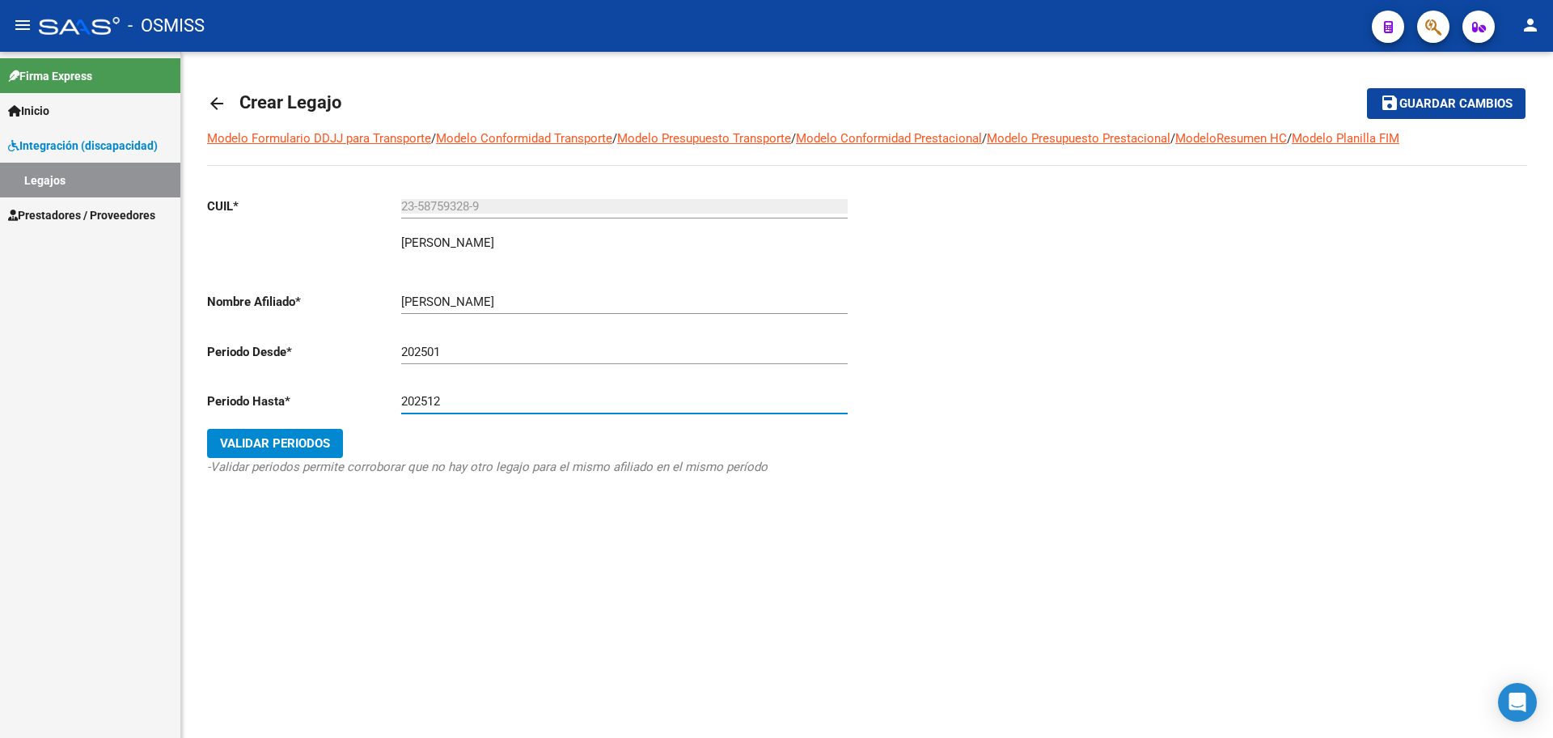
type input "202512"
click at [304, 446] on span "Validar Periodos" at bounding box center [275, 443] width 110 height 15
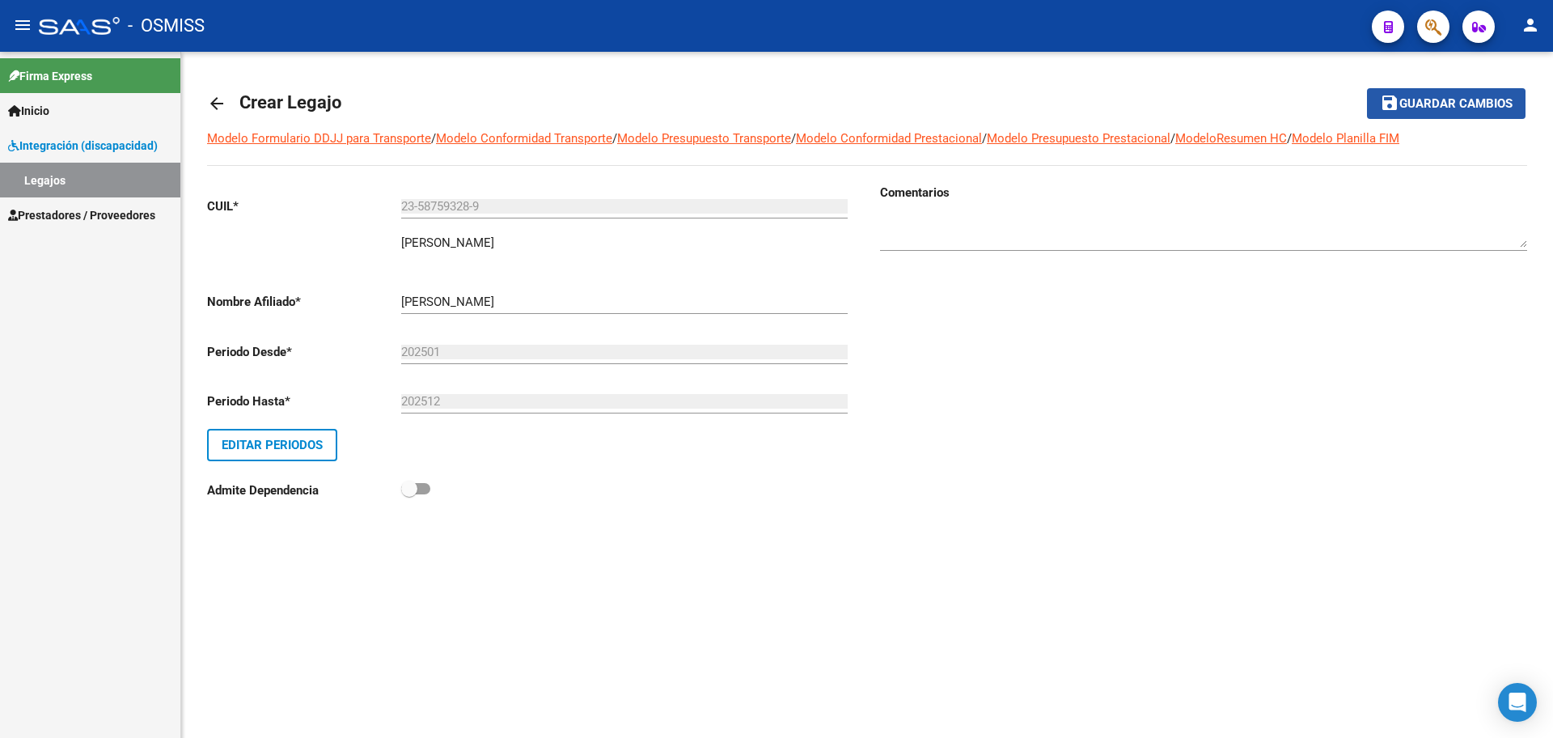
click at [1428, 105] on span "Guardar cambios" at bounding box center [1455, 104] width 113 height 15
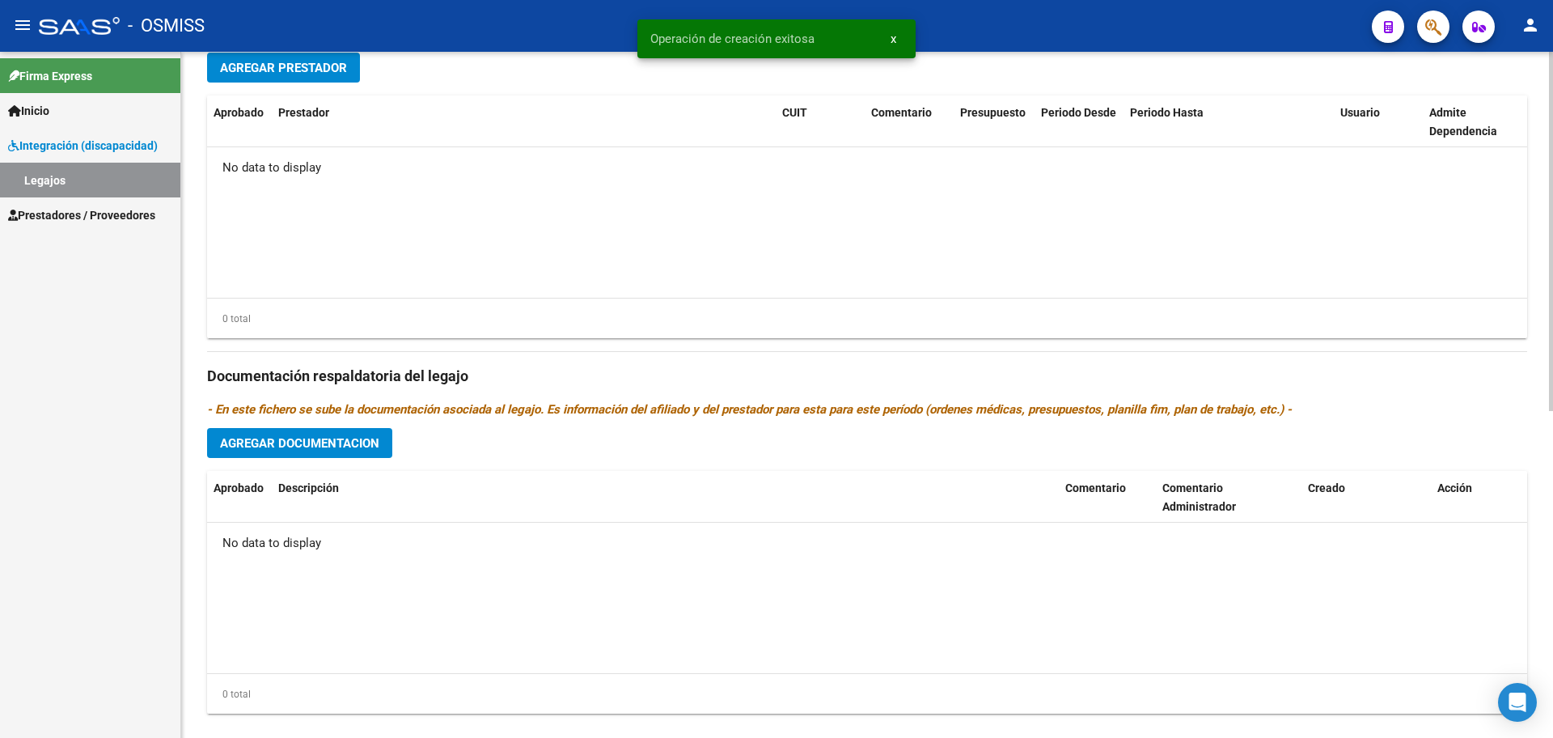
scroll to position [623, 0]
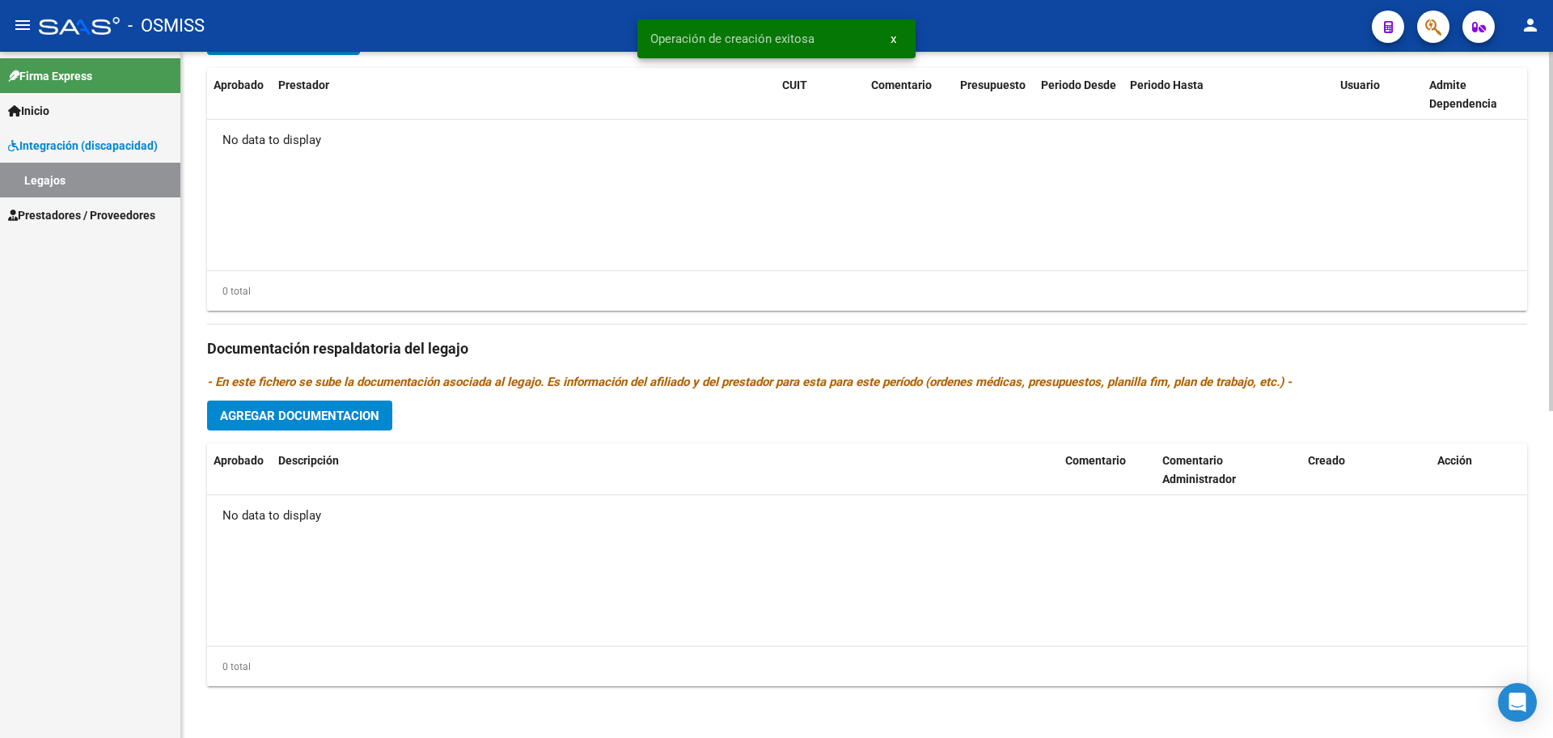
click at [353, 398] on div "Prestadores asociados al legajo Agregar Prestador Aprobado Prestador CUIT Comen…" at bounding box center [867, 338] width 1320 height 722
click at [349, 414] on span "Agregar Documentacion" at bounding box center [299, 415] width 159 height 15
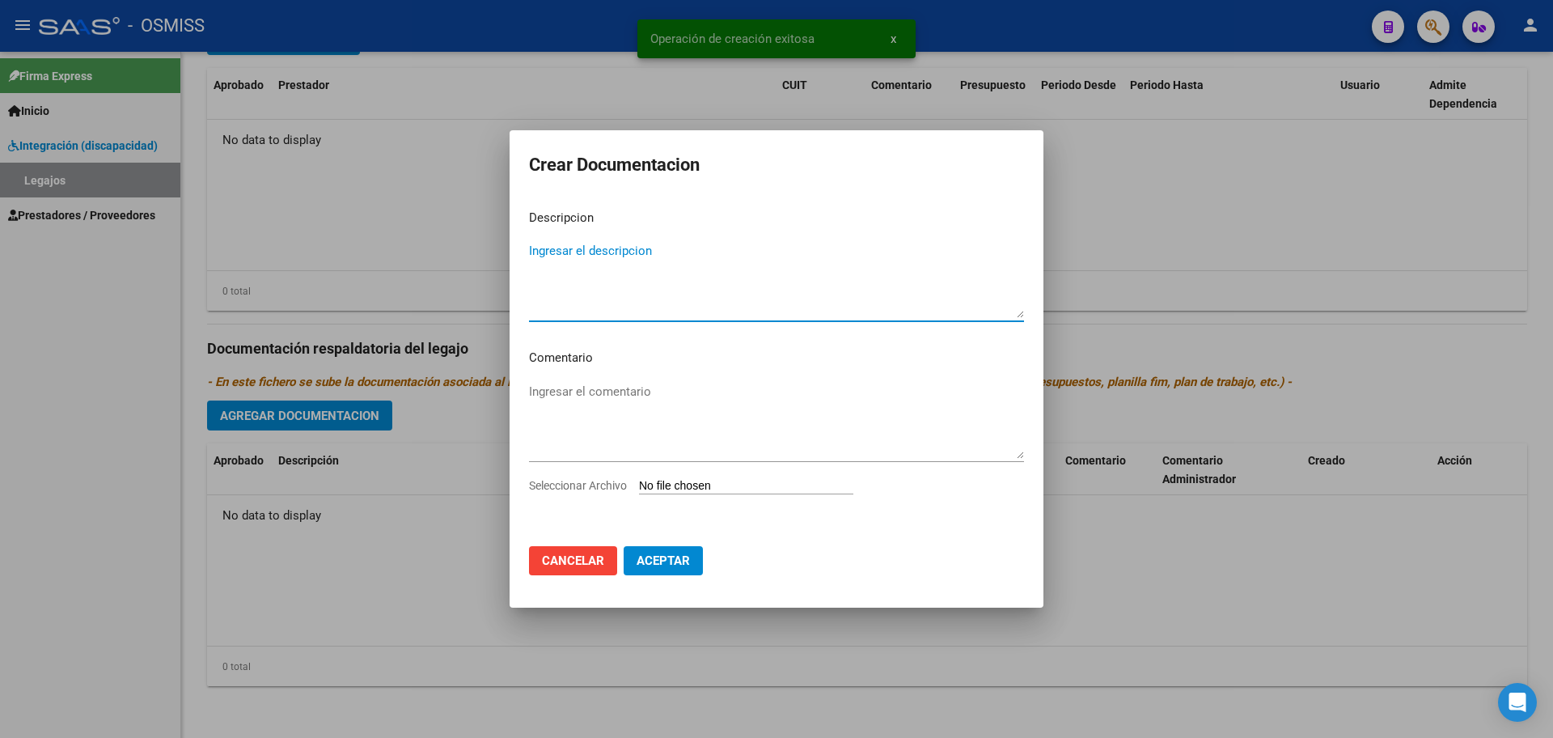
click at [753, 489] on input "Seleccionar Archivo" at bounding box center [746, 486] width 214 height 15
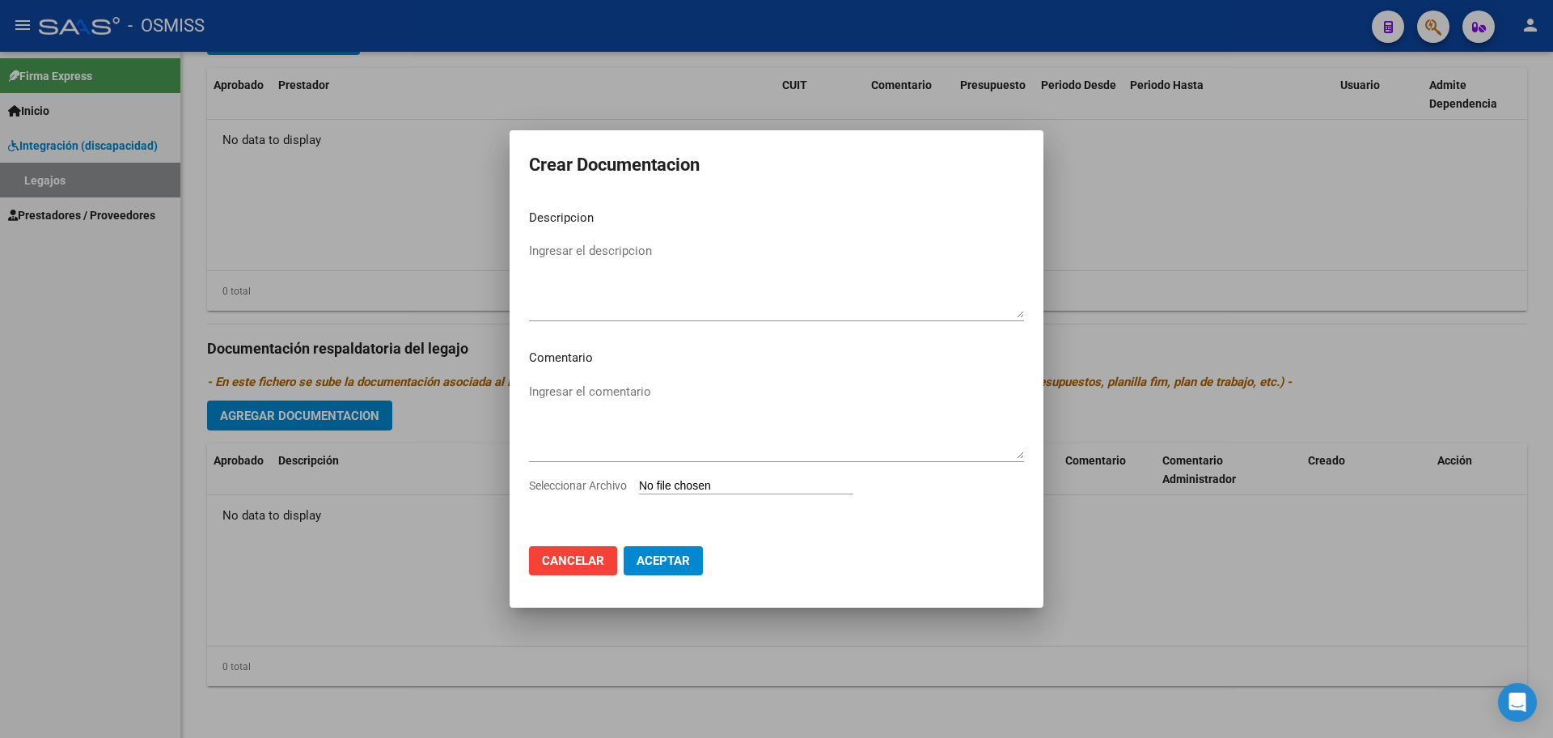
type input "C:\fakepath\[PERSON_NAME].pdf"
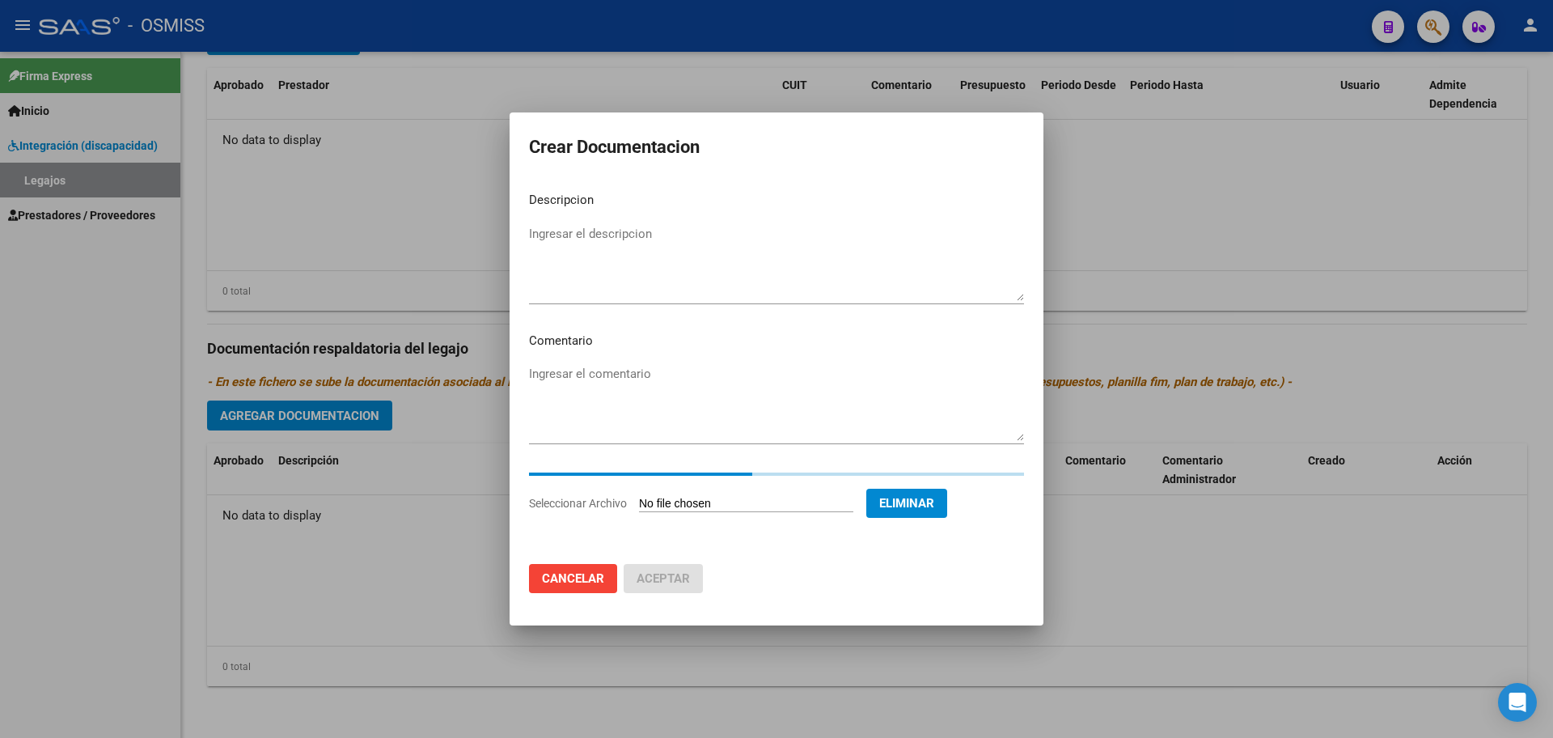
click at [579, 246] on textarea "Ingresar el descripcion" at bounding box center [776, 263] width 495 height 76
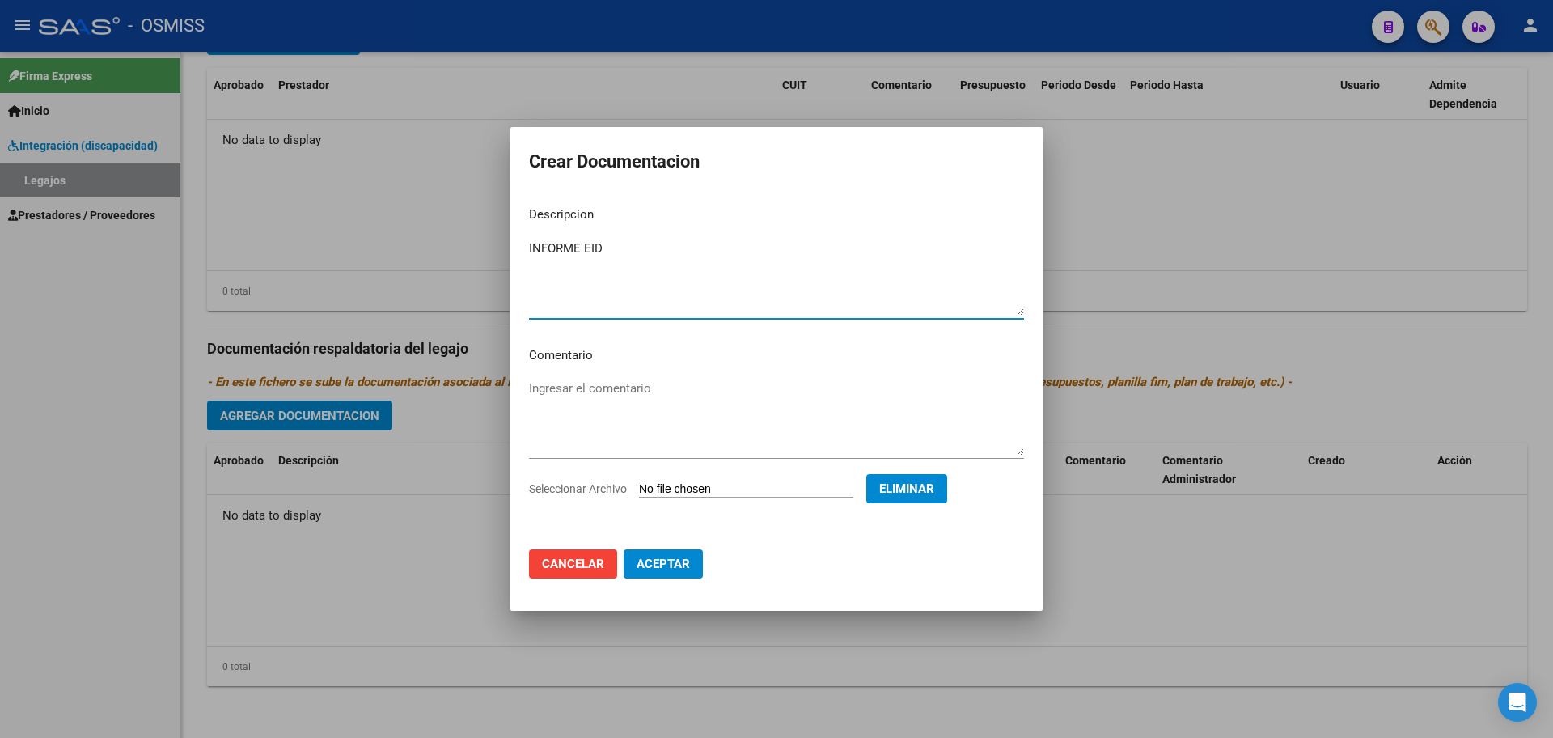
type textarea "INFORME EID"
click at [679, 564] on span "Aceptar" at bounding box center [663, 563] width 53 height 15
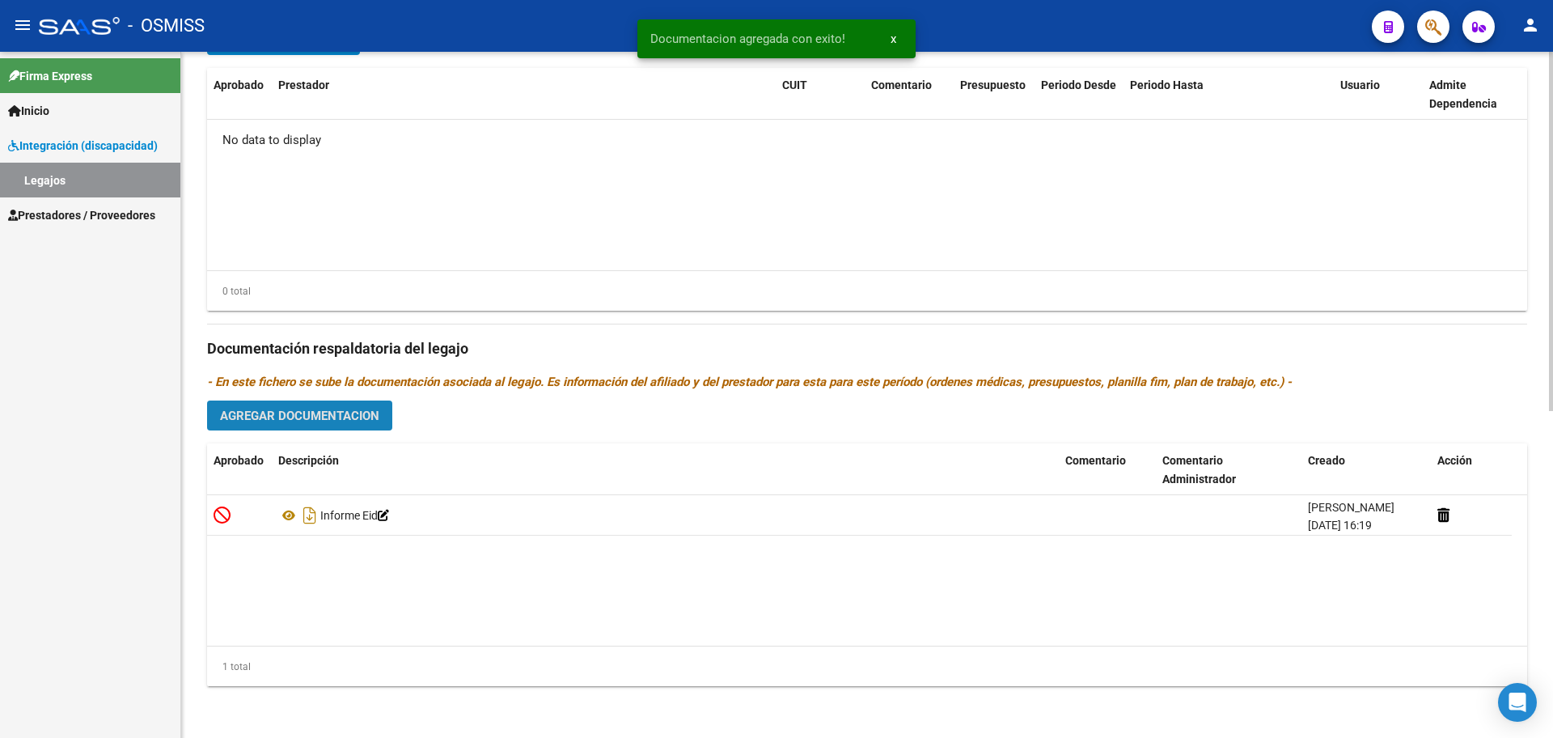
click at [328, 427] on button "Agregar Documentacion" at bounding box center [299, 415] width 185 height 30
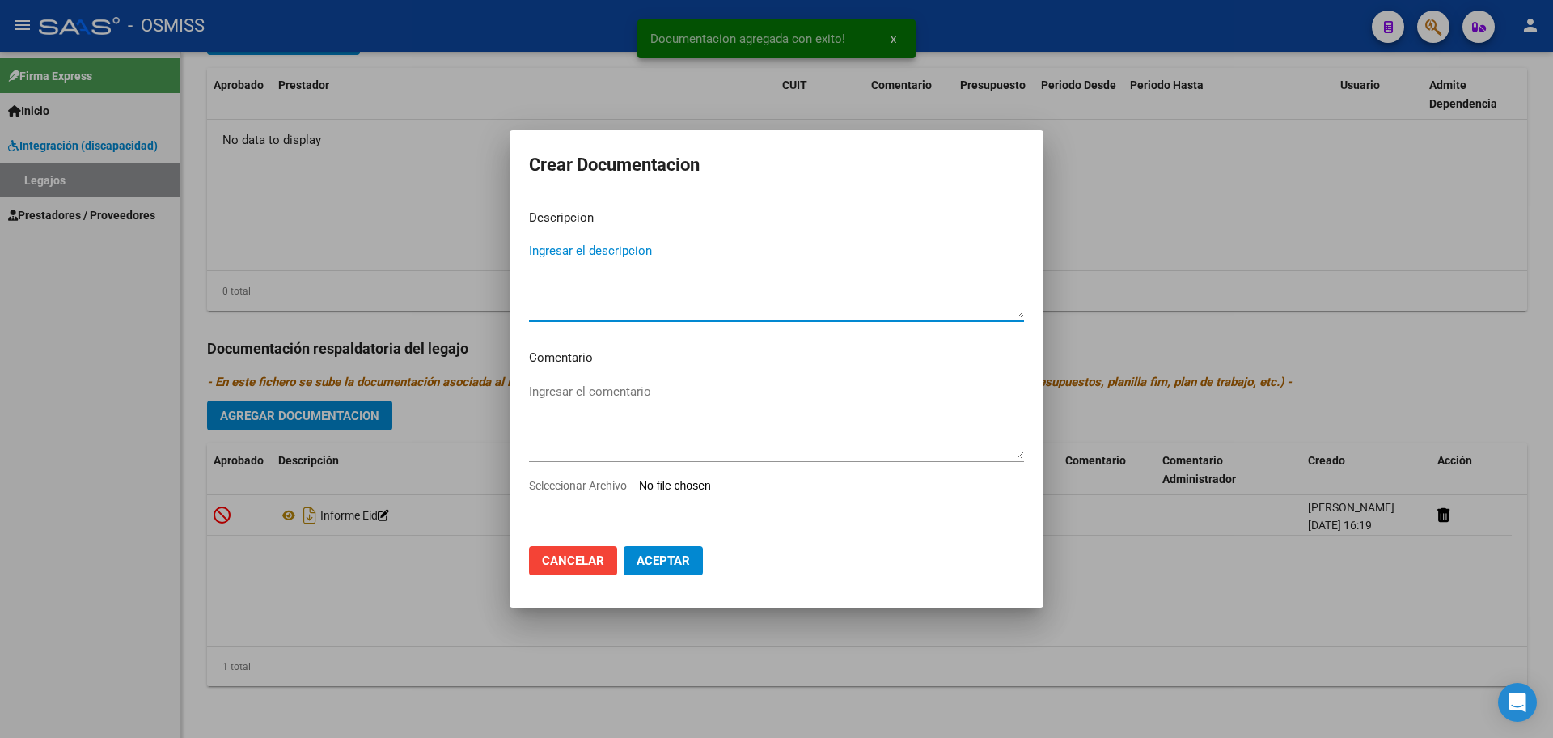
click at [691, 489] on input "Seleccionar Archivo" at bounding box center [746, 486] width 214 height 15
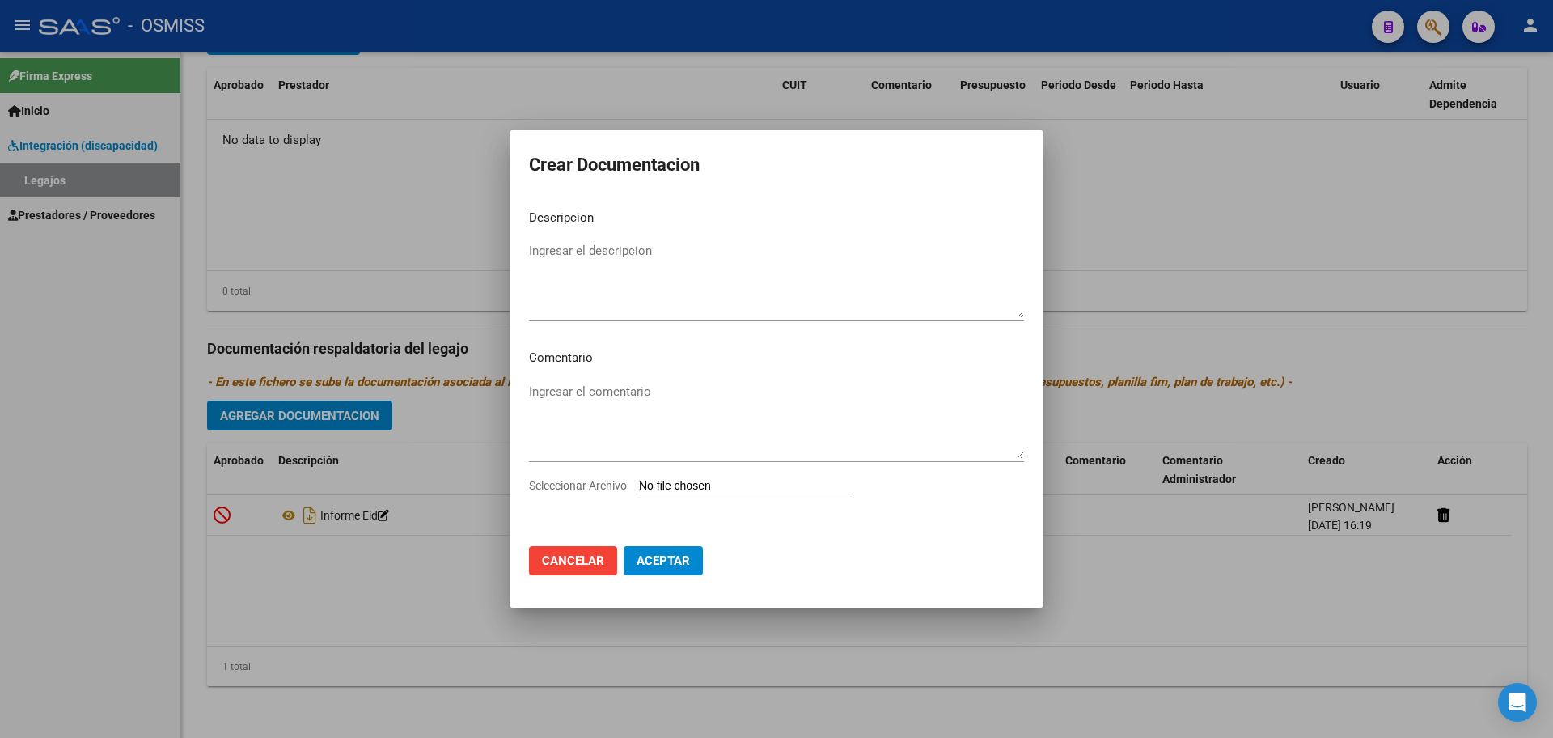
type input "C:\fakepath\.[PERSON_NAME]- PSICOLOGIA.pdf"
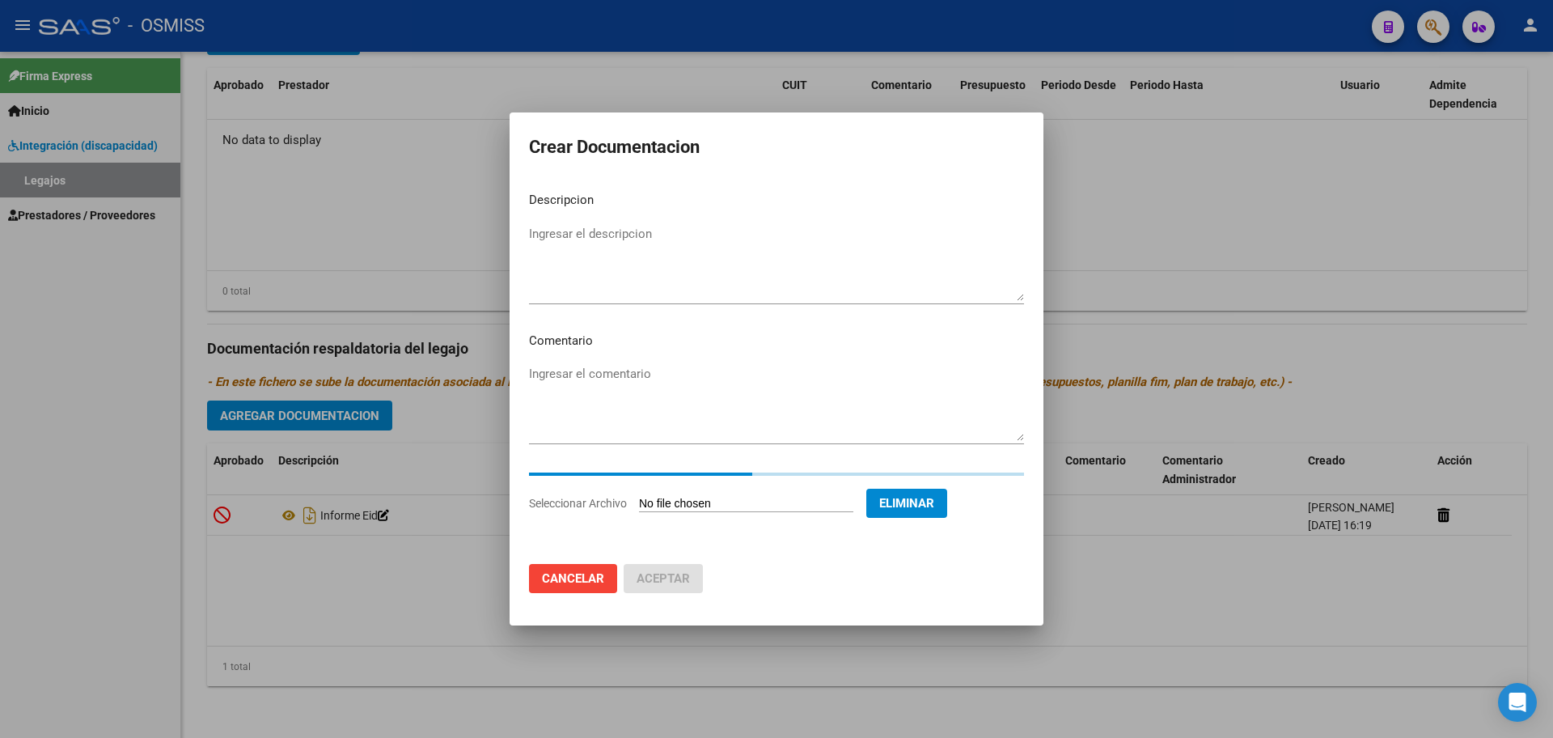
click at [579, 235] on textarea "Ingresar el descripcion" at bounding box center [776, 263] width 495 height 76
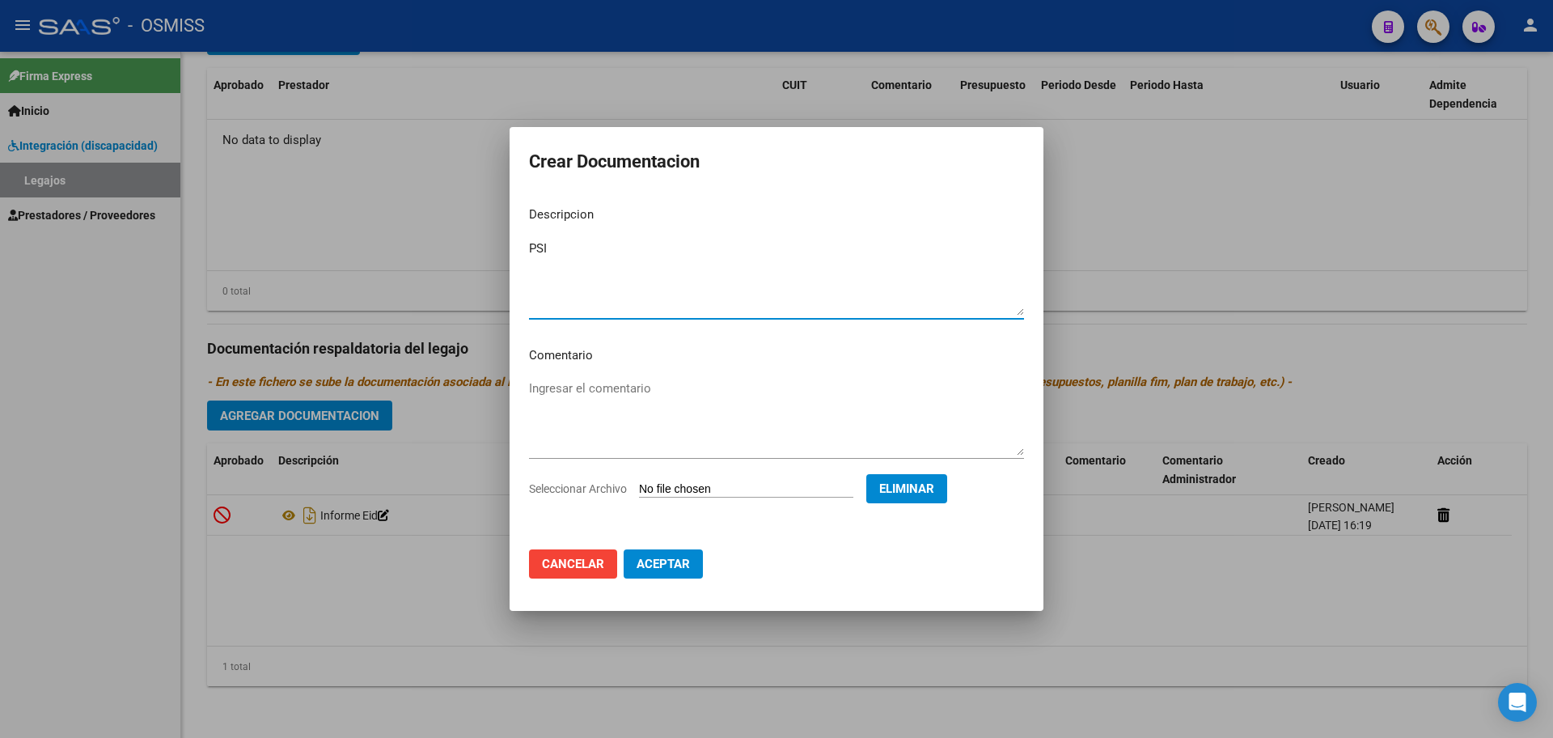
type textarea "PSI"
click at [670, 558] on span "Aceptar" at bounding box center [663, 563] width 53 height 15
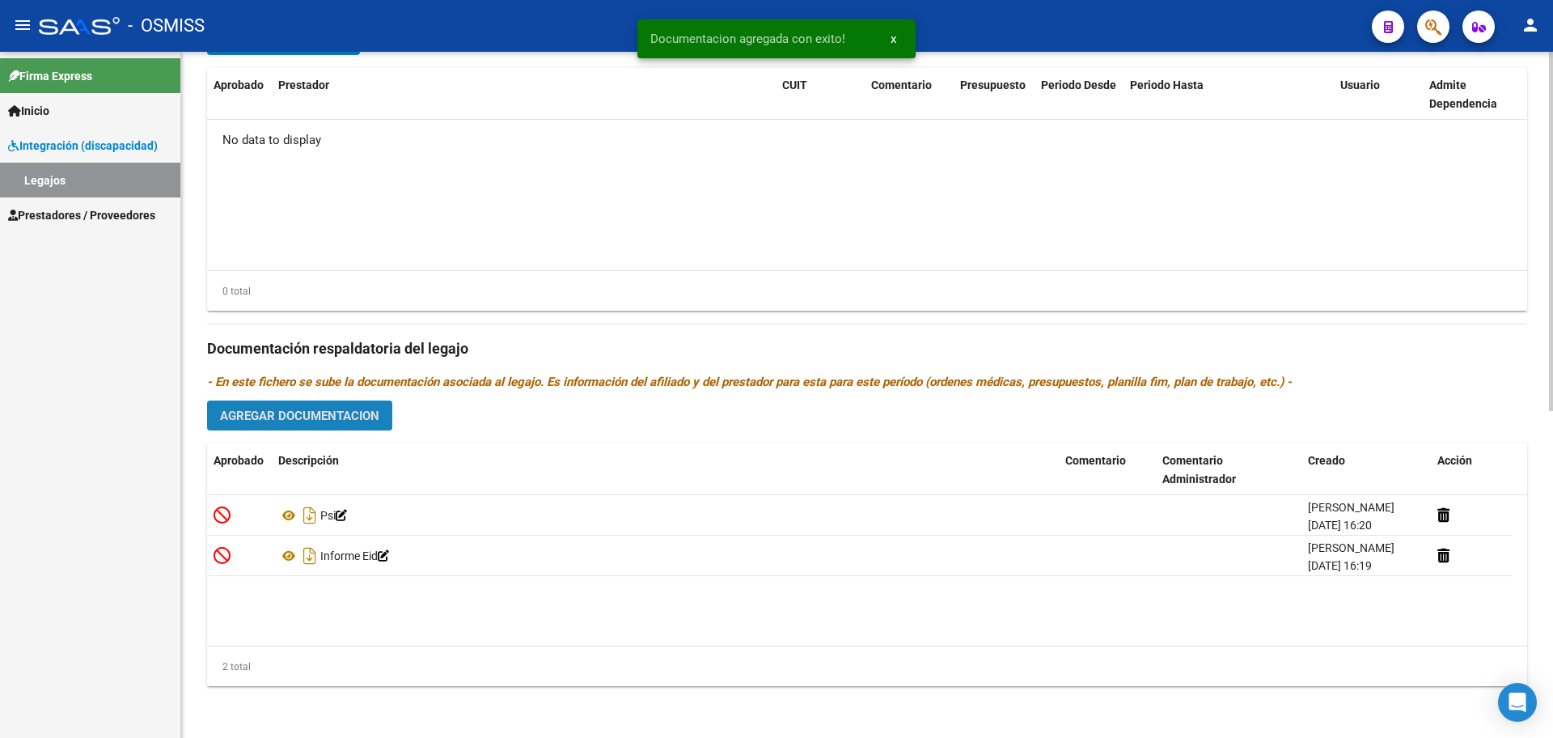
click at [314, 418] on span "Agregar Documentacion" at bounding box center [299, 415] width 159 height 15
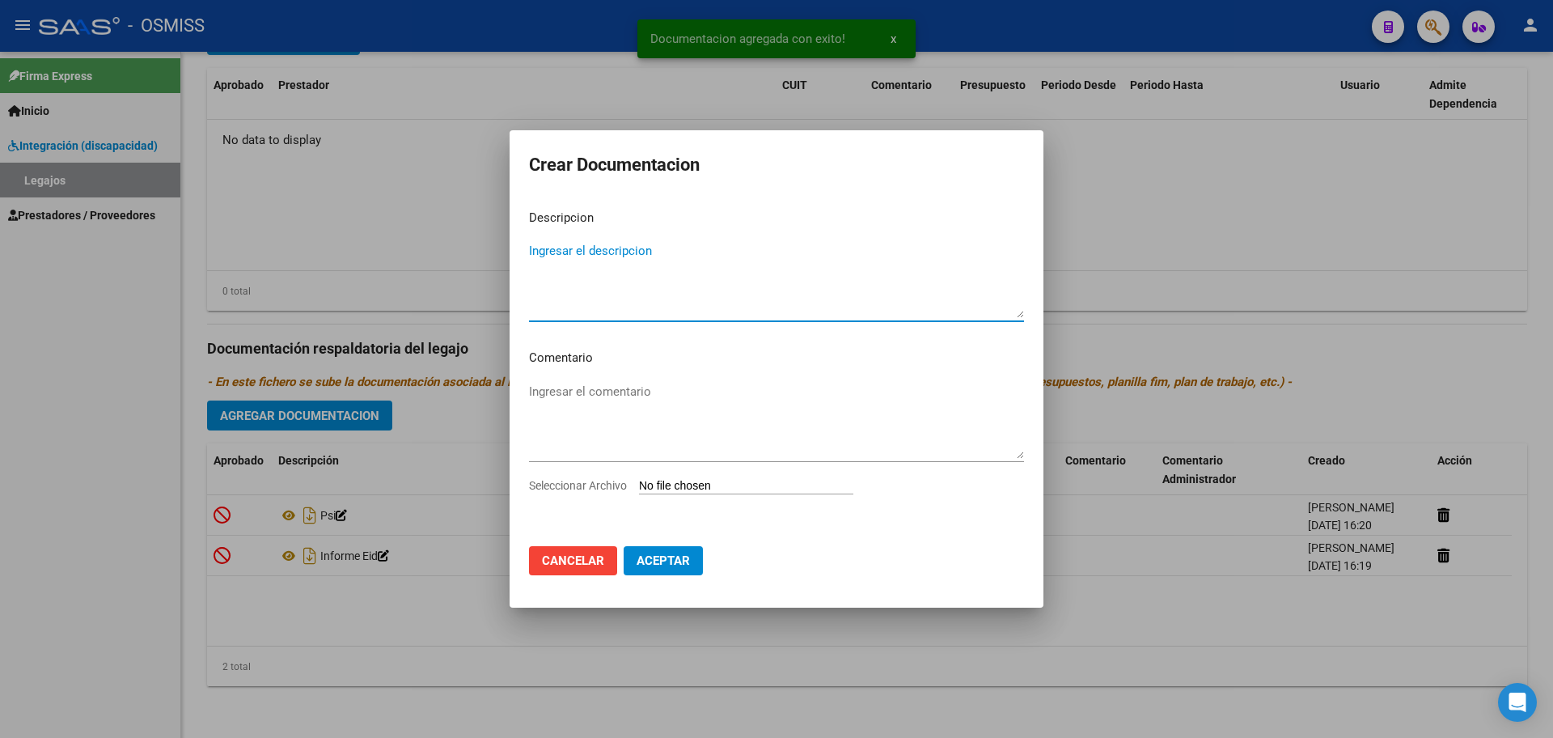
click at [712, 485] on input "Seleccionar Archivo" at bounding box center [746, 486] width 214 height 15
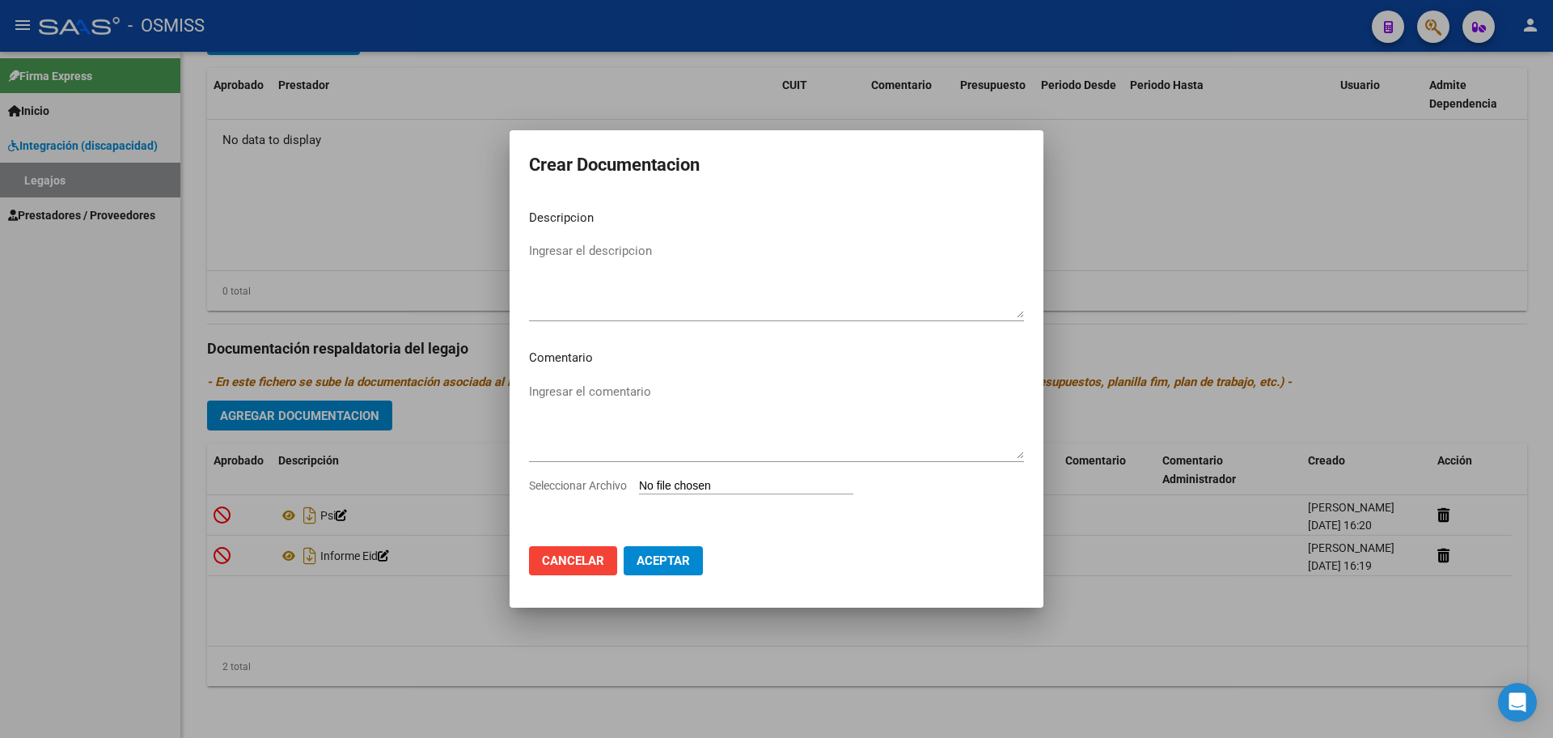
type input "C:\fakepath\.[PERSON_NAME] -TO.pdf"
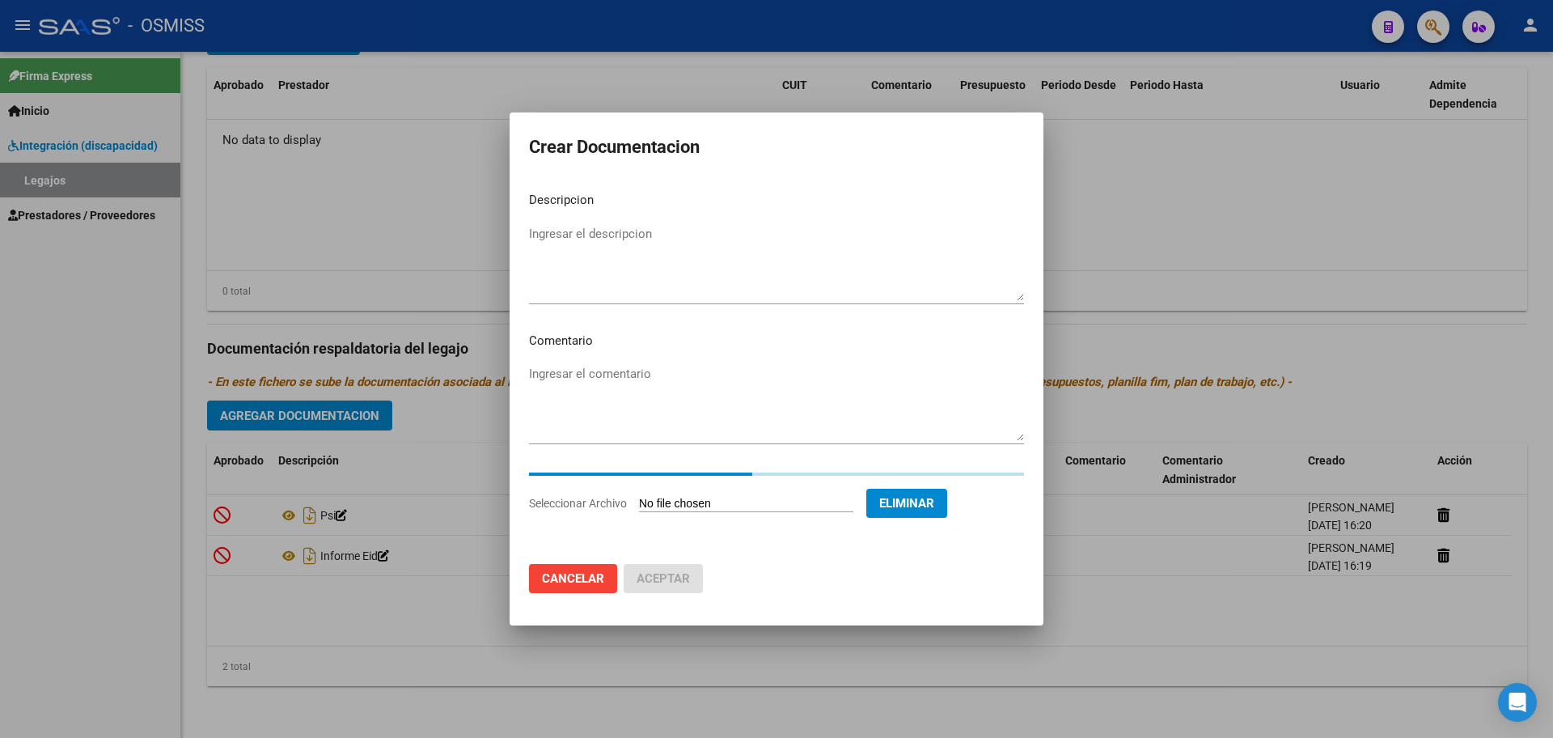
click at [590, 236] on textarea "Ingresar el descripcion" at bounding box center [776, 263] width 495 height 76
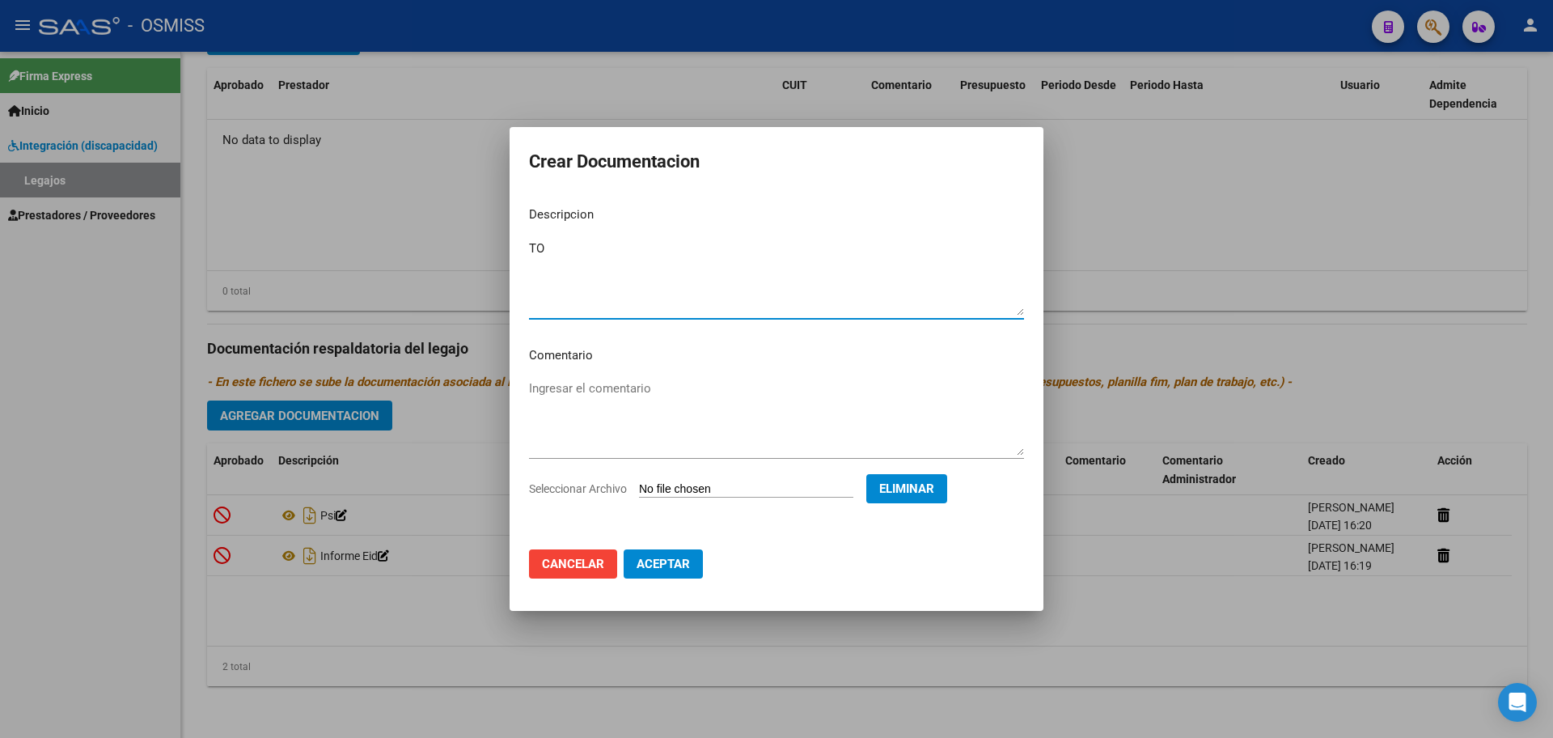
type textarea "TO"
click at [679, 561] on span "Aceptar" at bounding box center [663, 563] width 53 height 15
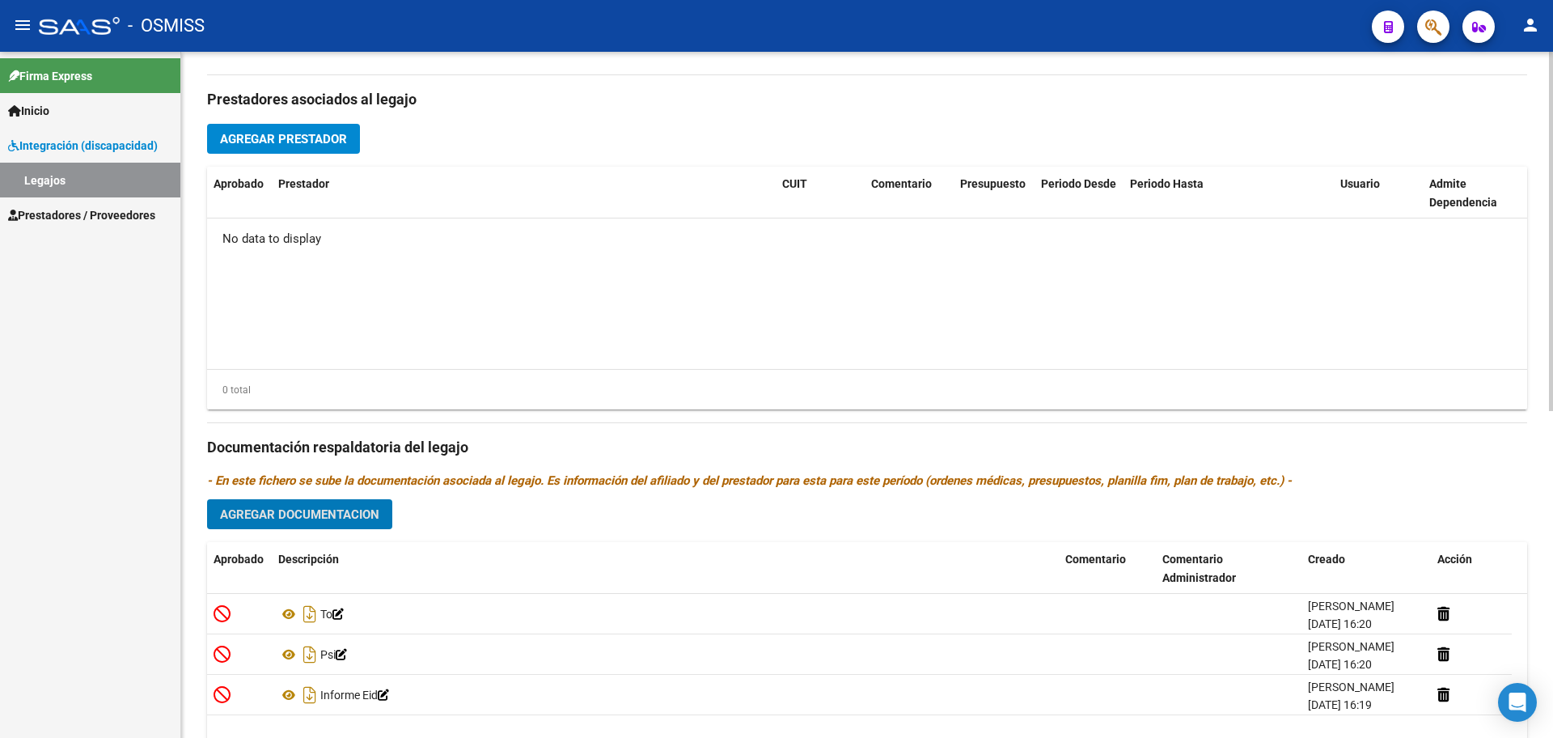
scroll to position [522, 0]
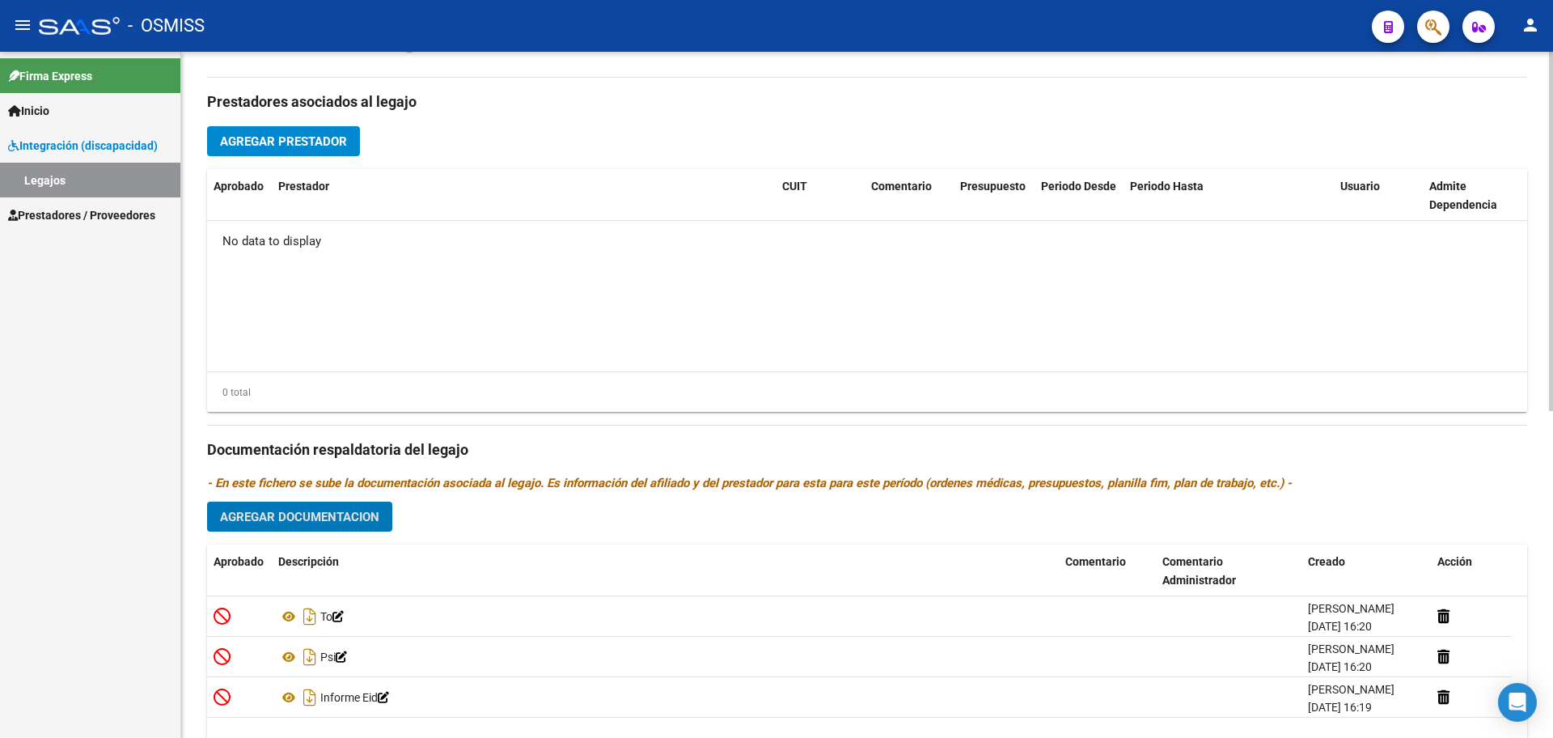
click at [325, 145] on span "Agregar Prestador" at bounding box center [283, 141] width 127 height 15
click at [256, 144] on span "Agregar Prestador" at bounding box center [283, 141] width 127 height 15
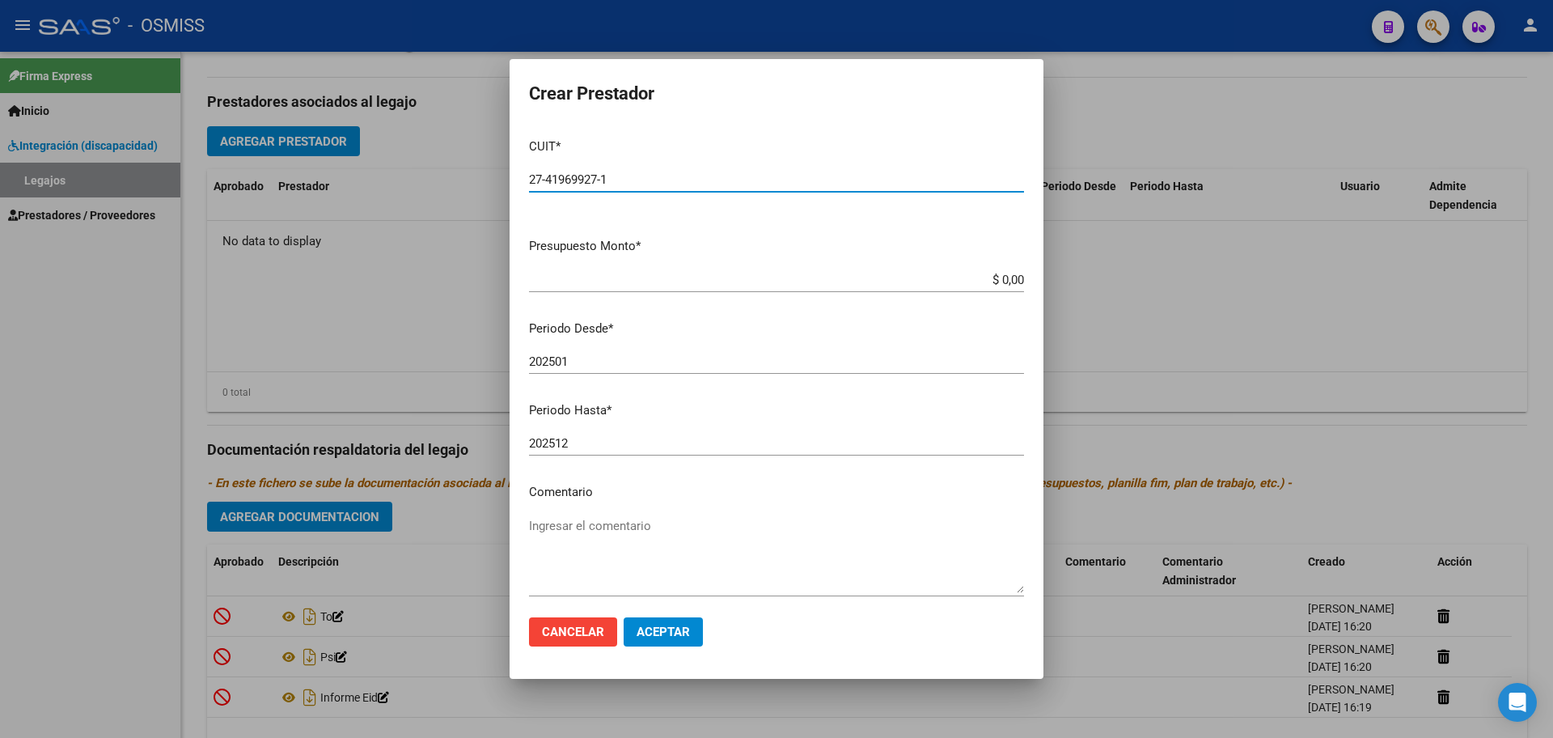
type input "27-41969927-1"
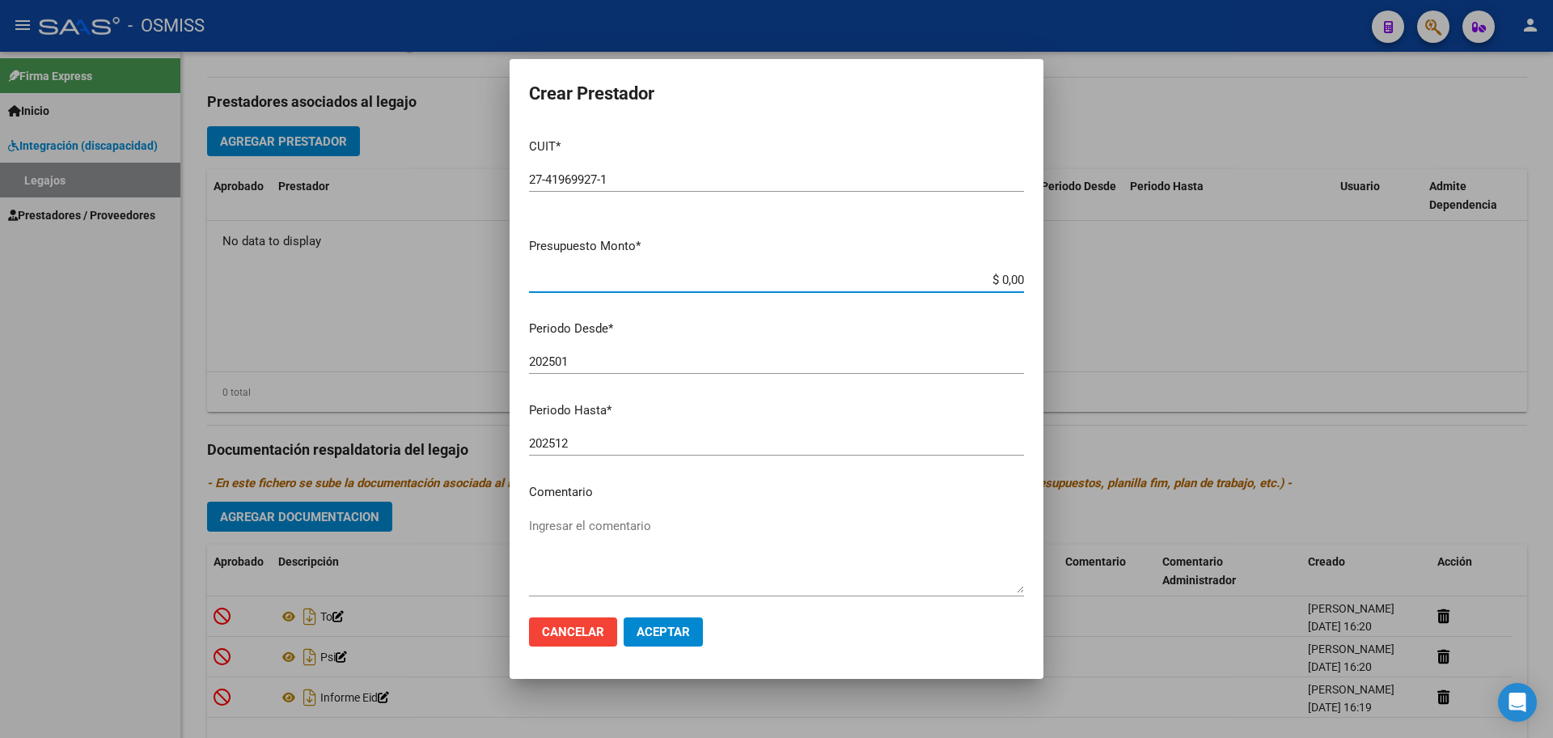
type input "$ 0,01"
type input "202508"
click at [676, 632] on span "Aceptar" at bounding box center [663, 631] width 53 height 15
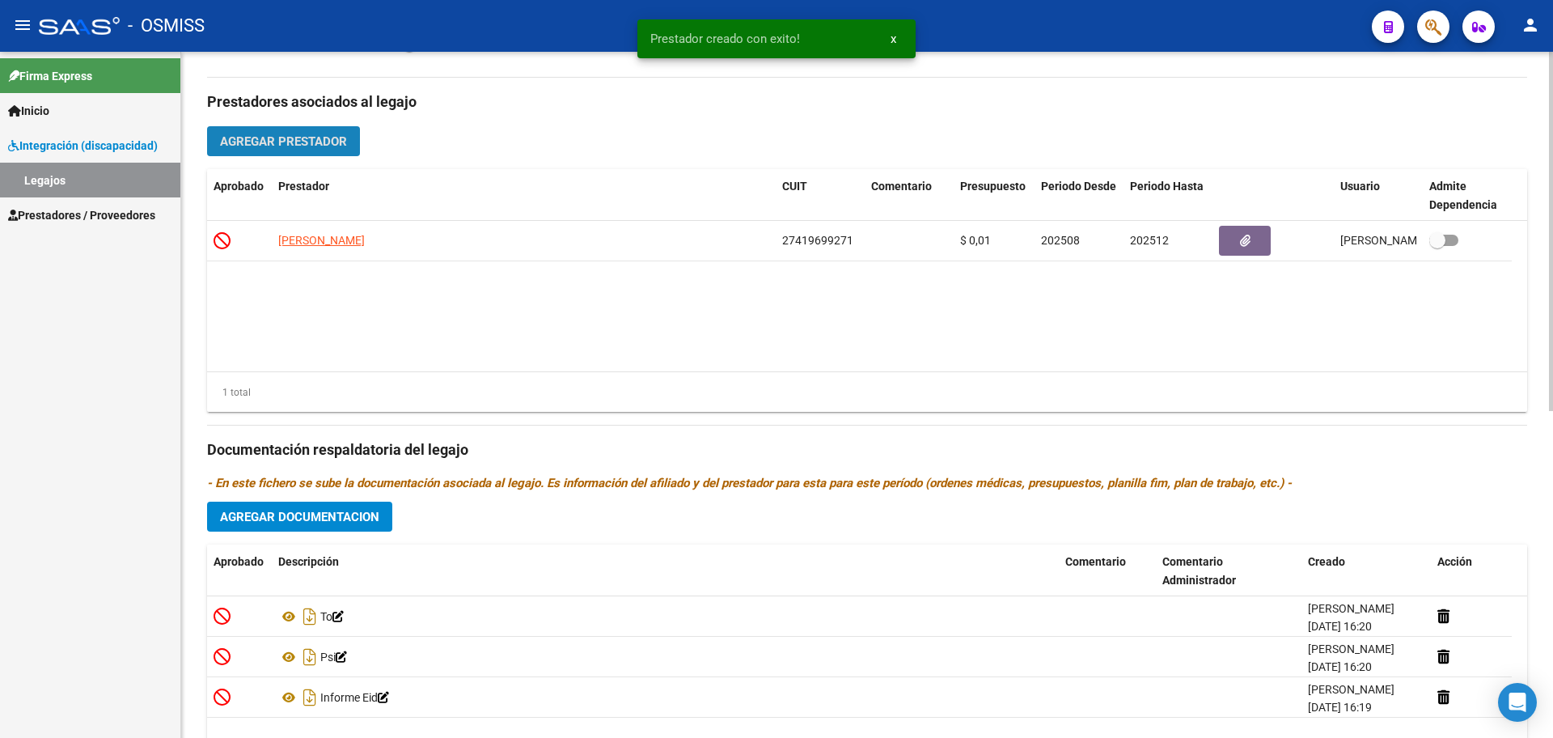
click at [266, 138] on span "Agregar Prestador" at bounding box center [283, 141] width 127 height 15
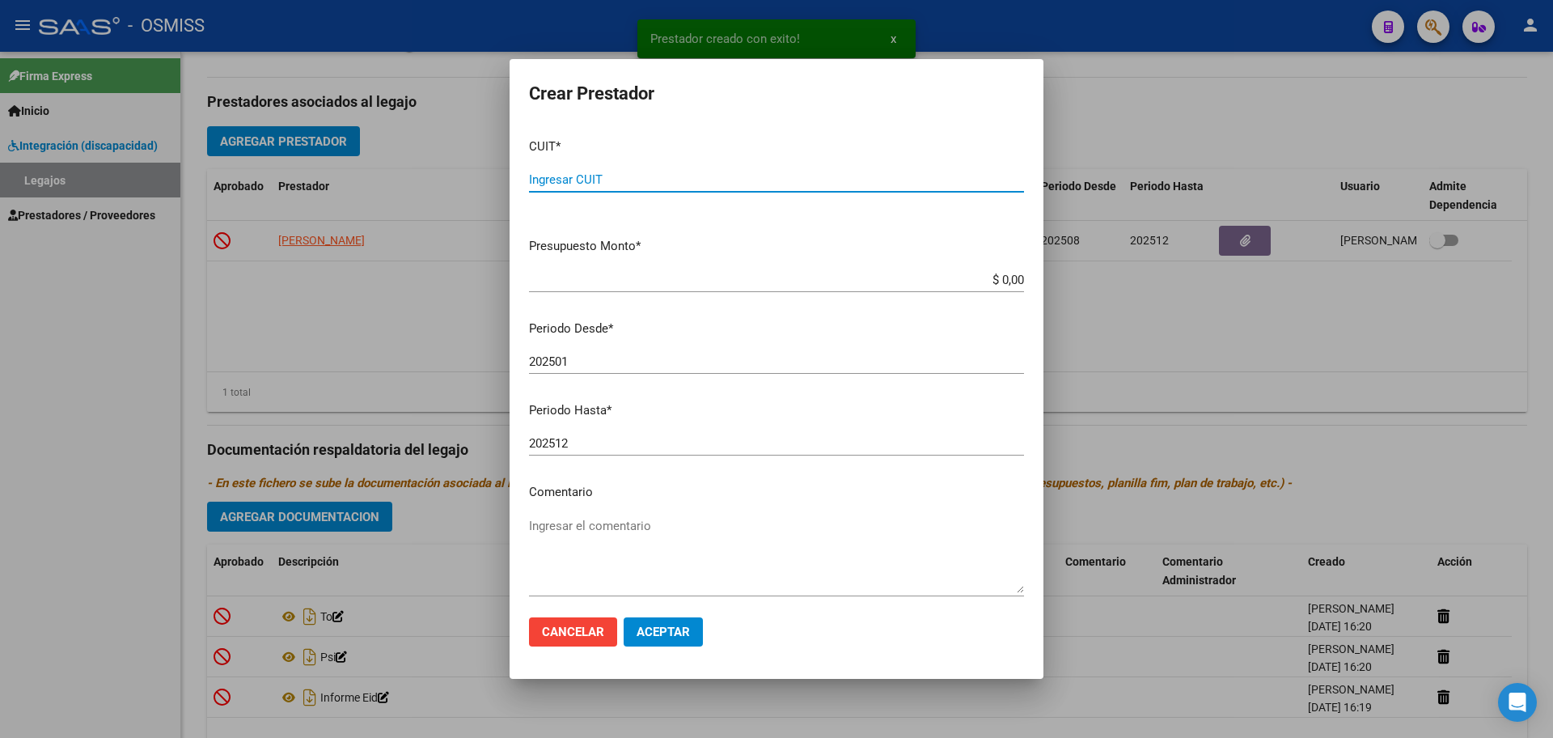
paste input "27-25250540-2"
type input "27-25250540-2"
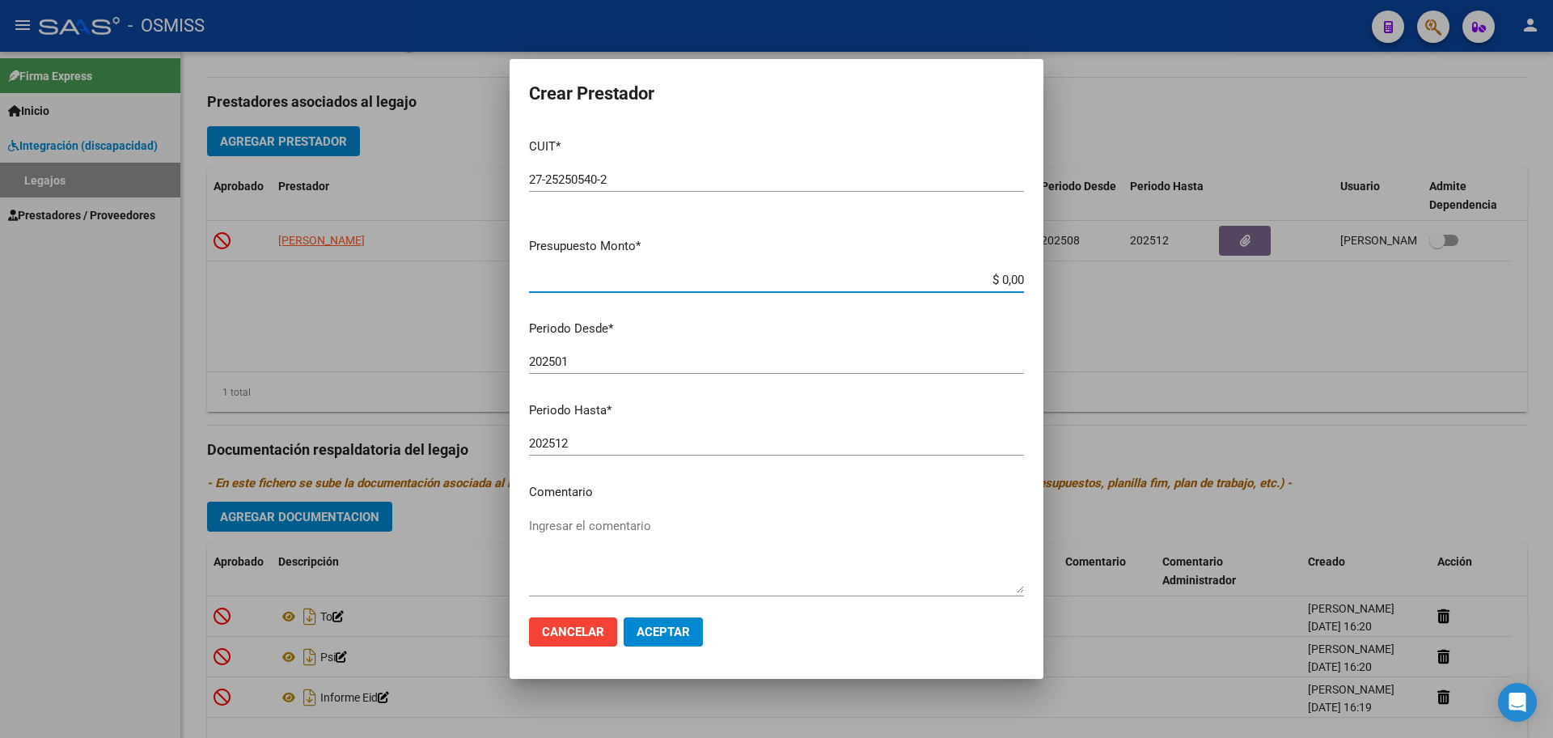
type input "$ 0,01"
type input "202508"
click at [660, 628] on span "Aceptar" at bounding box center [663, 631] width 53 height 15
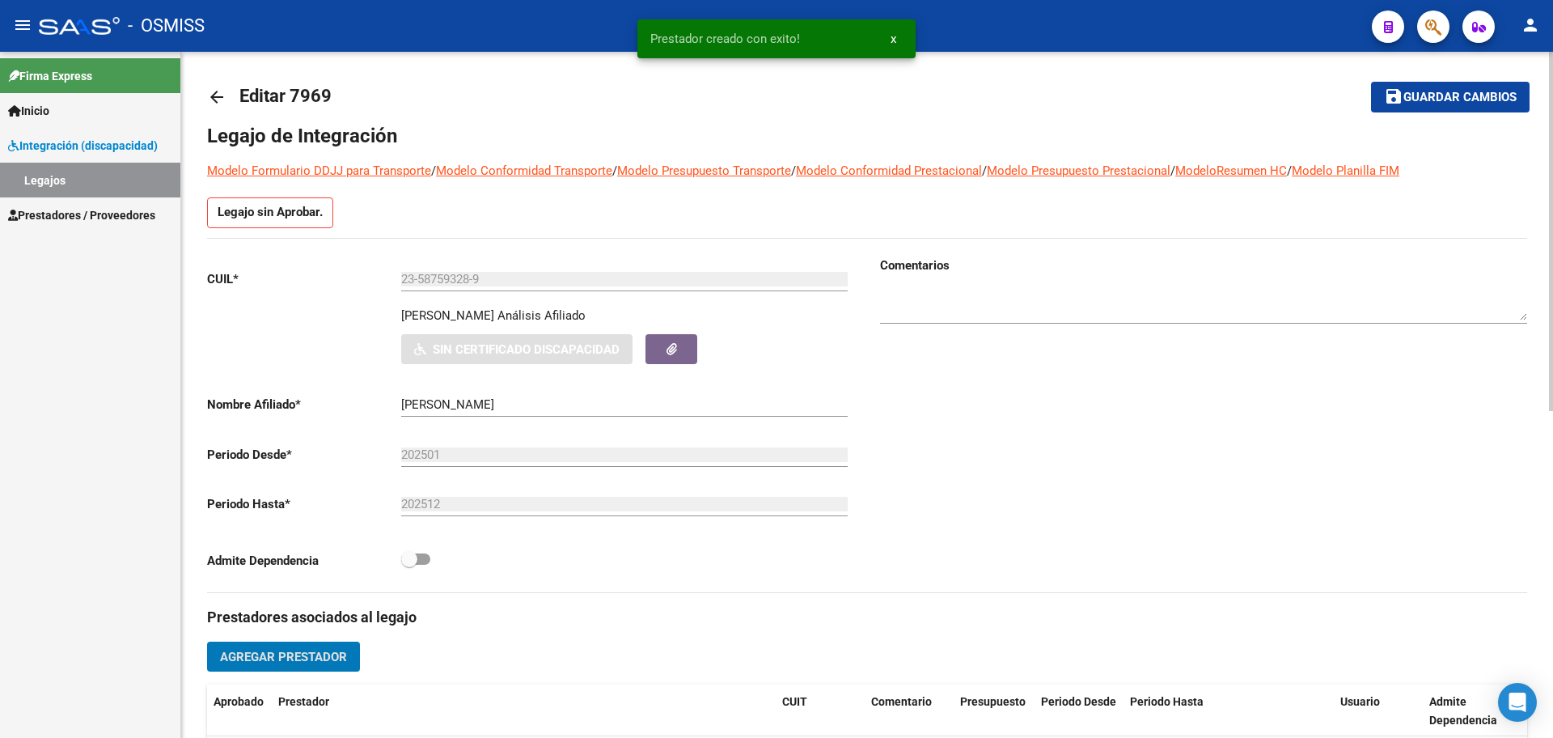
scroll to position [0, 0]
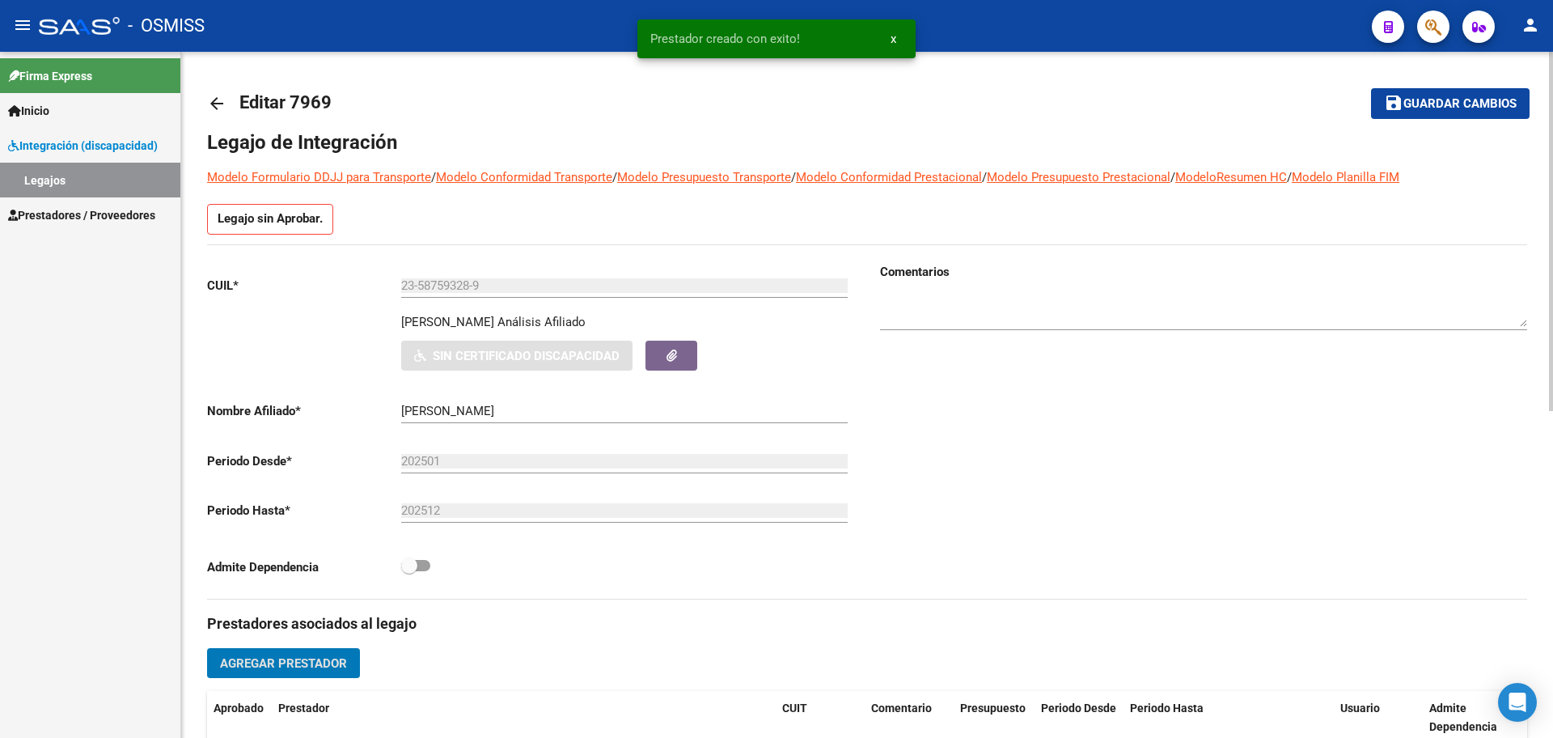
click at [1479, 97] on span "Guardar cambios" at bounding box center [1459, 104] width 113 height 15
click at [210, 104] on mat-icon "arrow_back" at bounding box center [216, 103] width 19 height 19
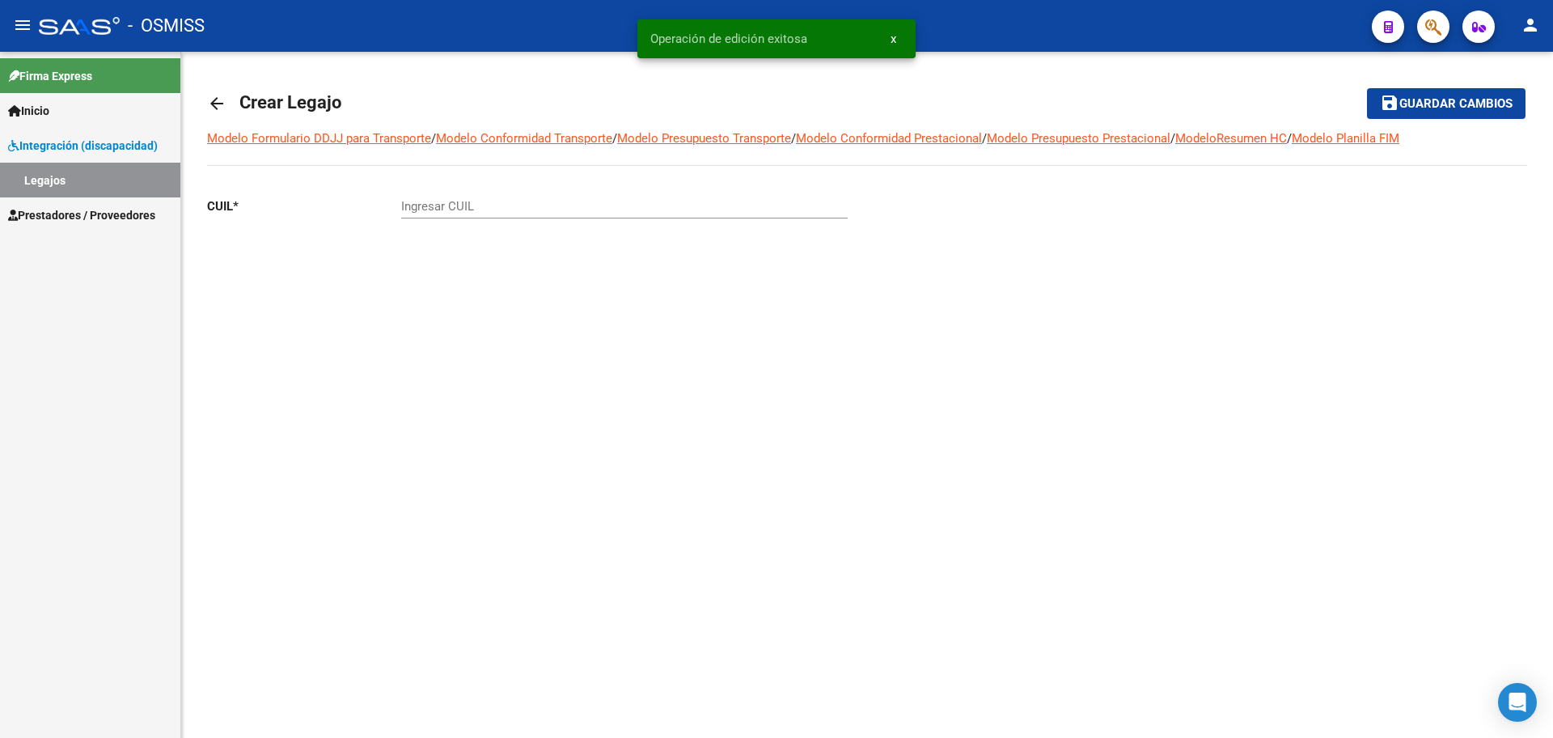
click at [210, 104] on mat-icon "arrow_back" at bounding box center [216, 103] width 19 height 19
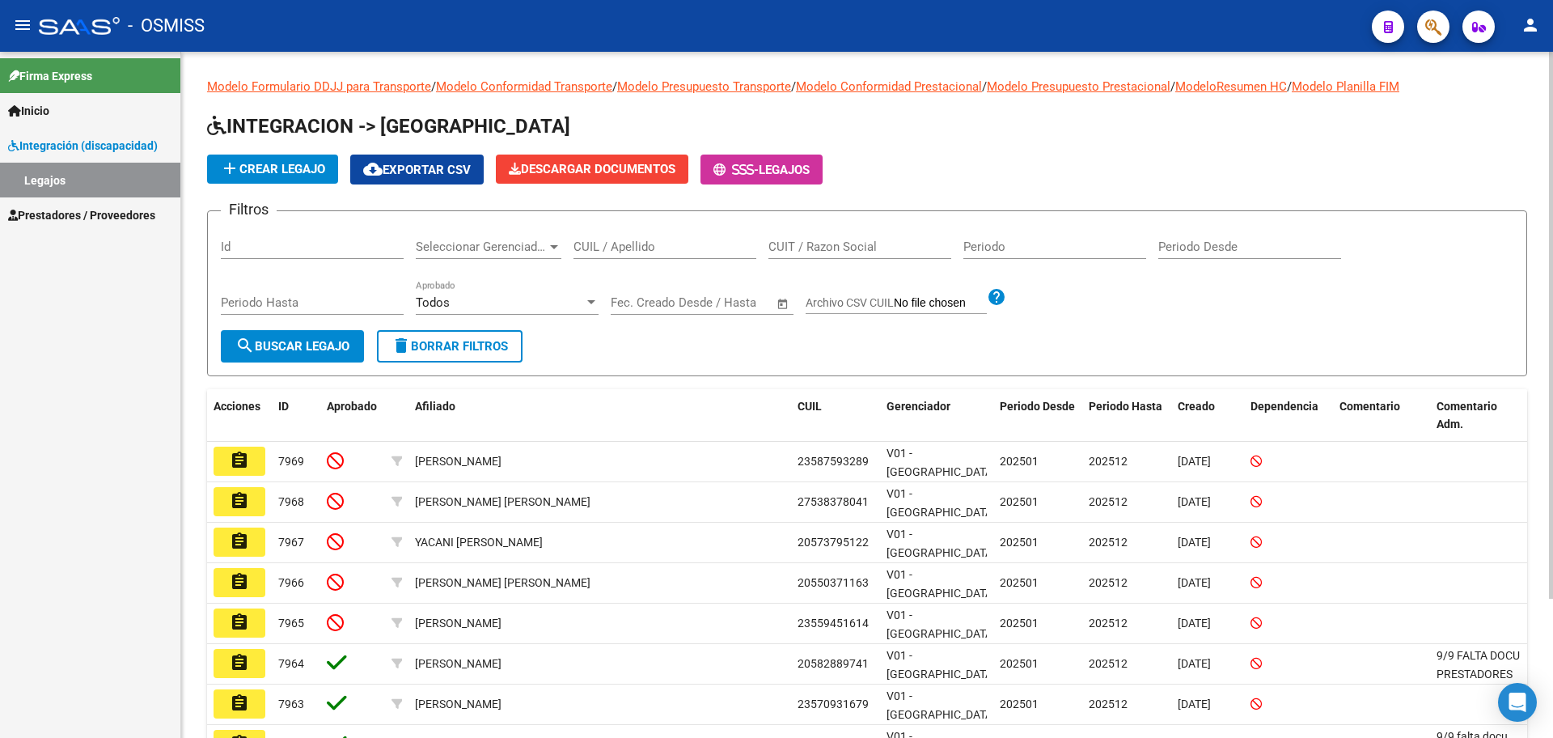
drag, startPoint x: 624, startPoint y: 261, endPoint x: 624, endPoint y: 252, distance: 8.9
click at [624, 261] on div "CUIL / Apellido" at bounding box center [664, 249] width 183 height 50
click at [624, 252] on input "CUIL / Apellido" at bounding box center [664, 246] width 183 height 15
type input "[PERSON_NAME]"
click at [273, 353] on span "search Buscar Legajo" at bounding box center [292, 346] width 114 height 15
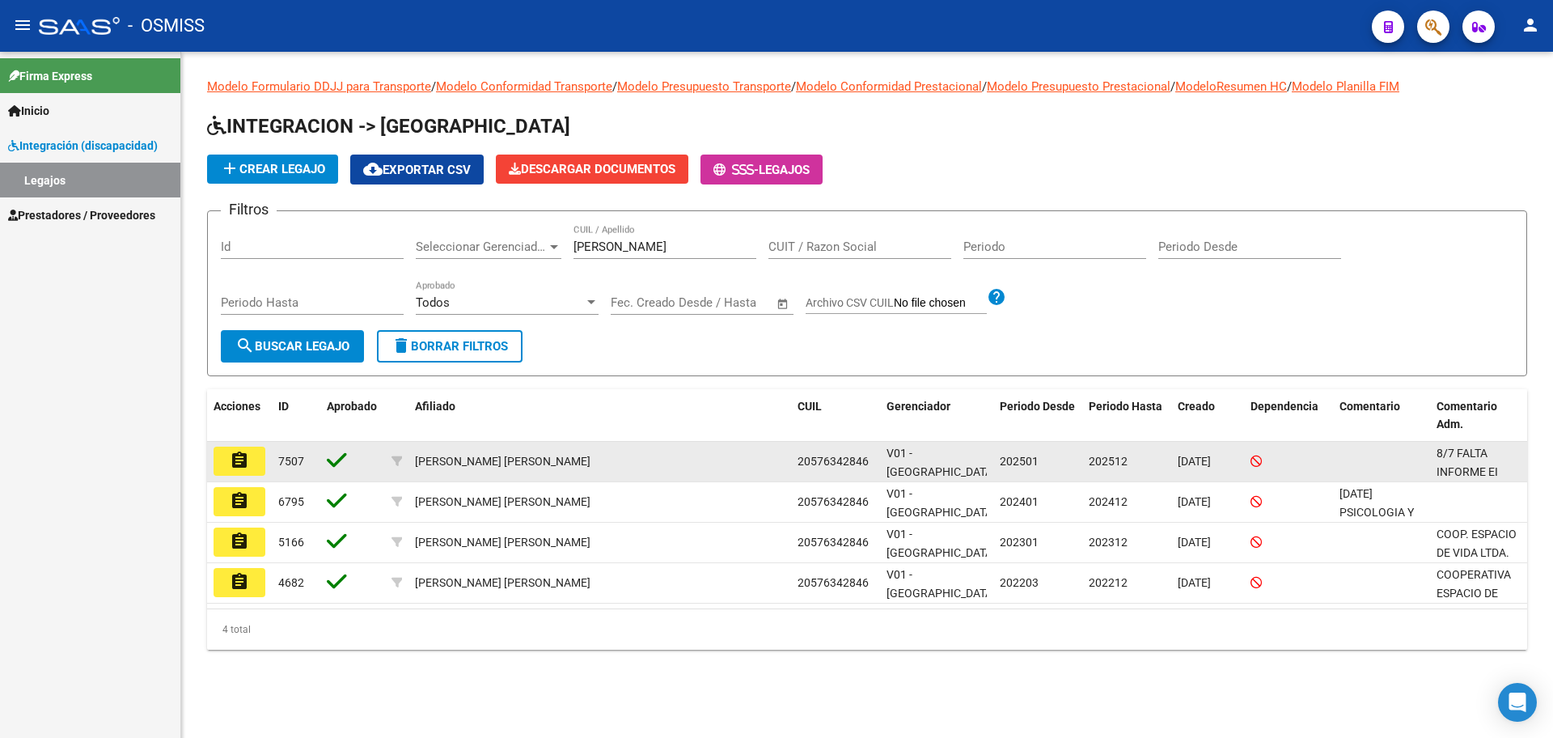
click at [224, 466] on button "assignment" at bounding box center [240, 460] width 52 height 29
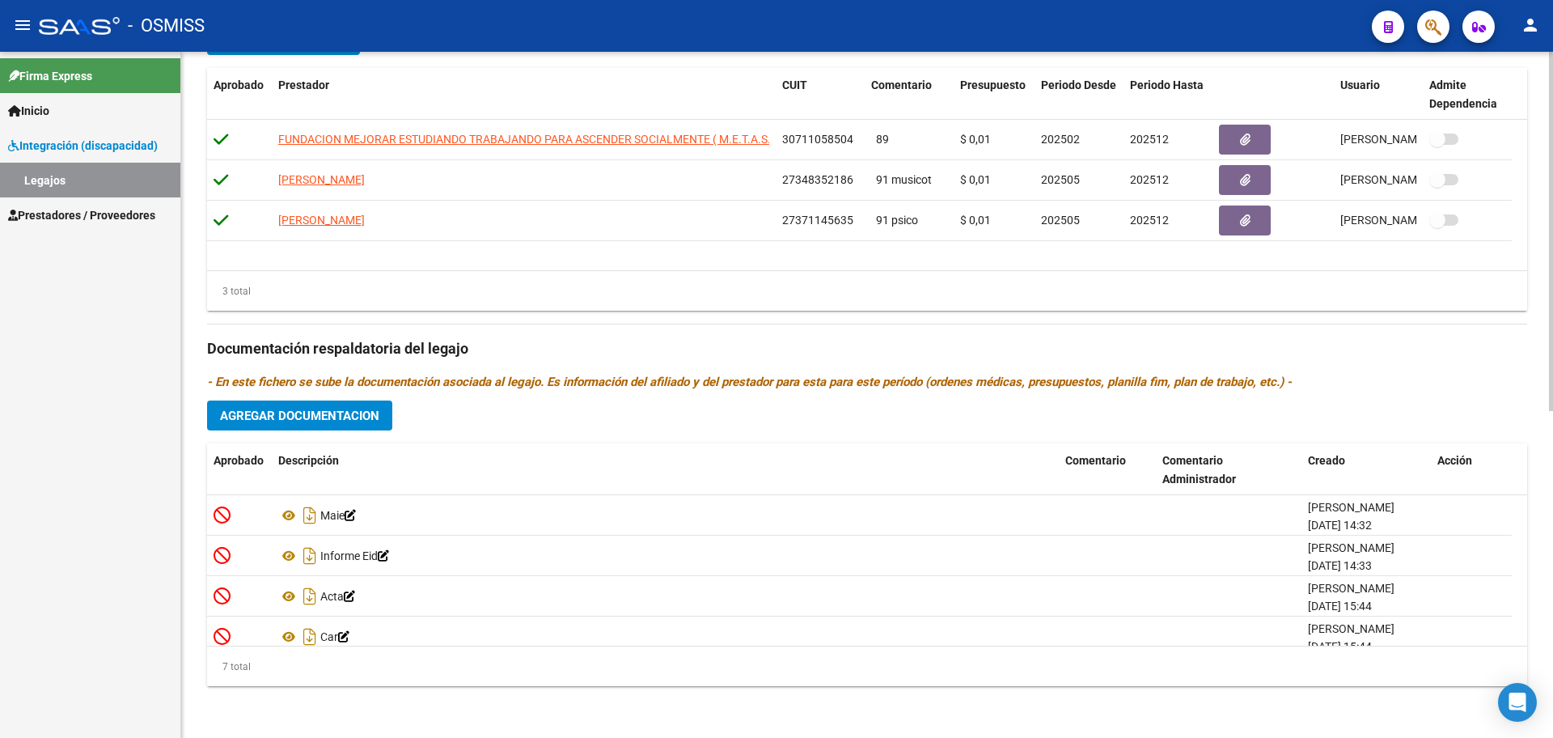
click at [249, 424] on button "Agregar Documentacion" at bounding box center [299, 415] width 185 height 30
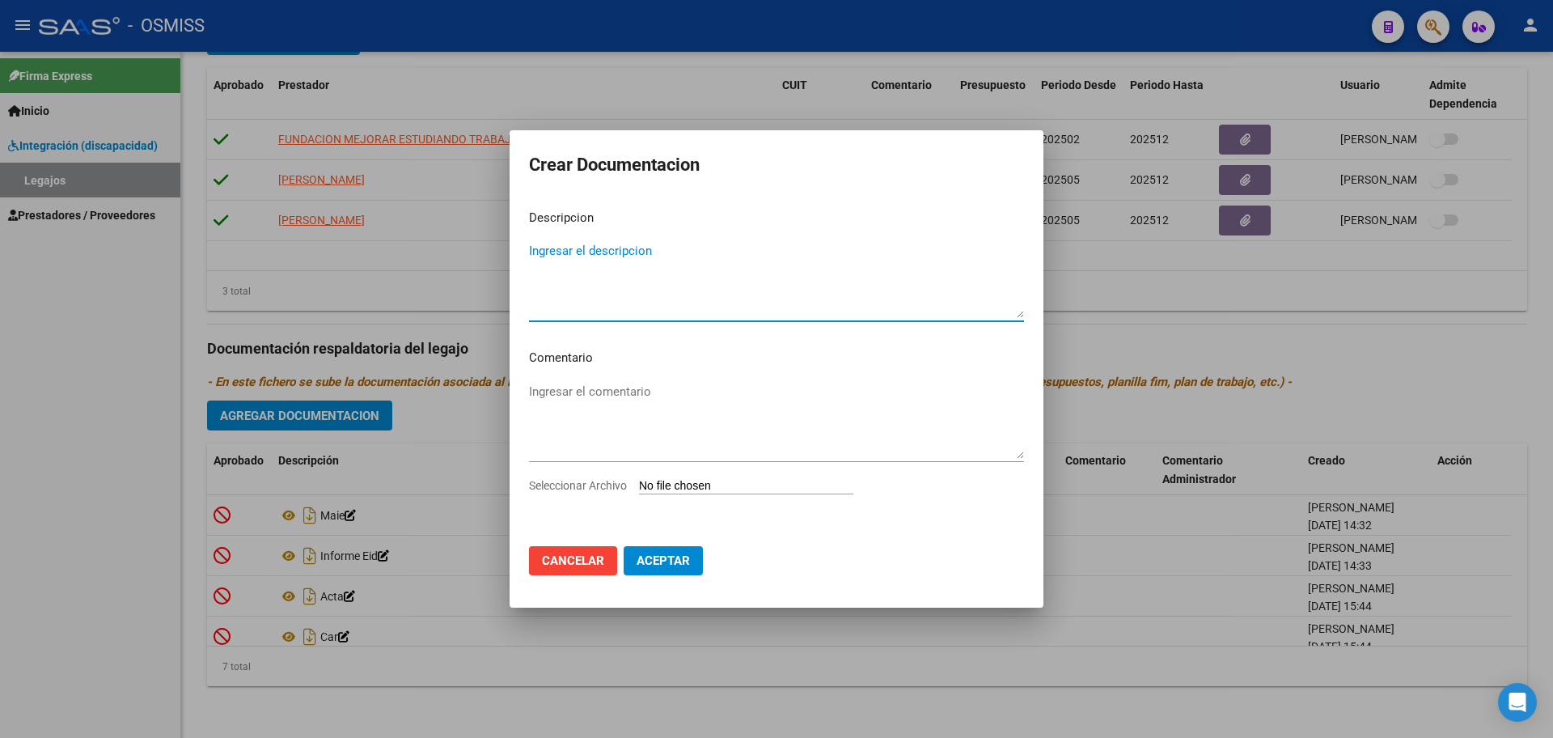
click at [728, 493] on input "Seleccionar Archivo" at bounding box center [746, 486] width 214 height 15
type input "C:\fakepath\.[PERSON_NAME]- PSICOPE OK.pdf"
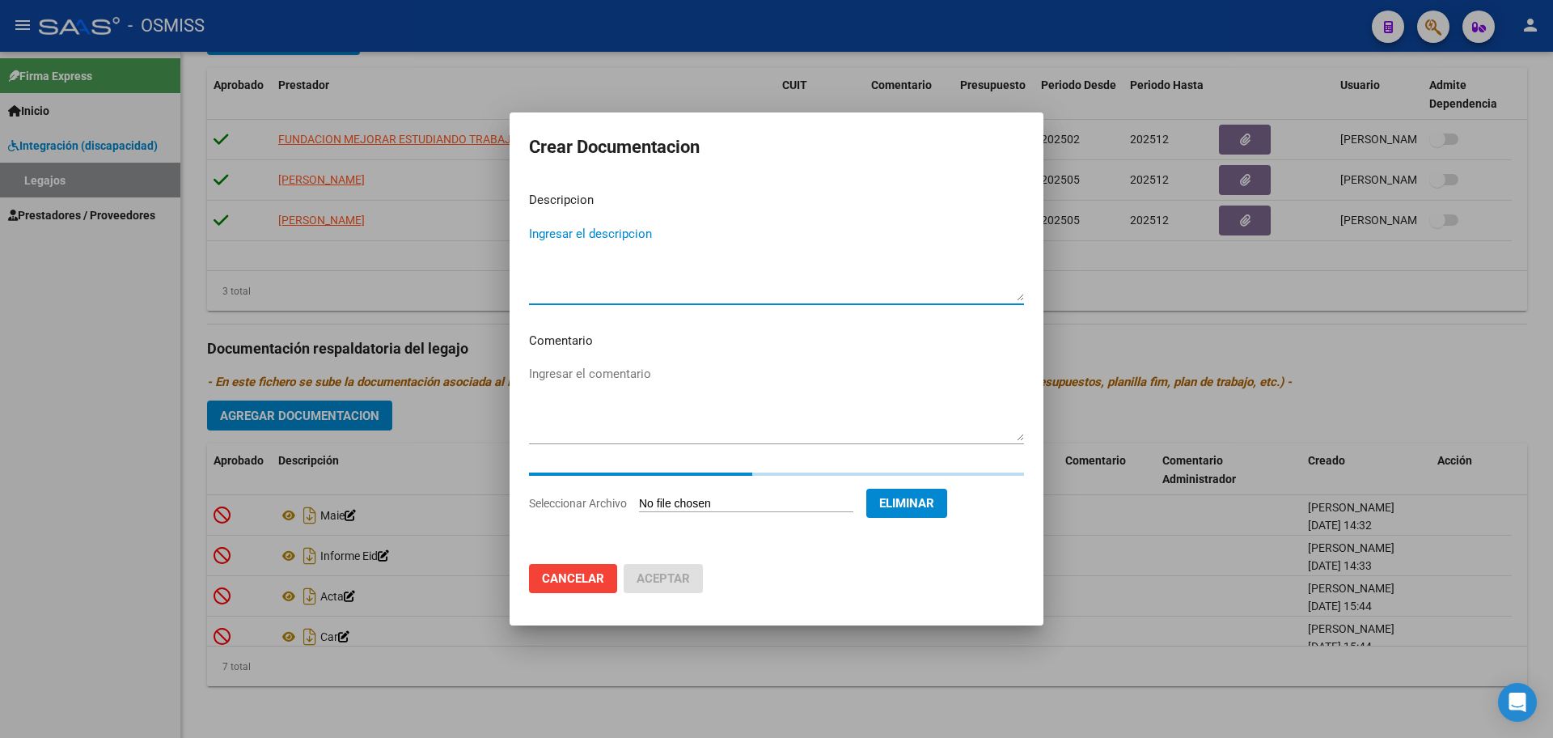
click at [624, 243] on textarea "Ingresar el descripcion" at bounding box center [776, 263] width 495 height 76
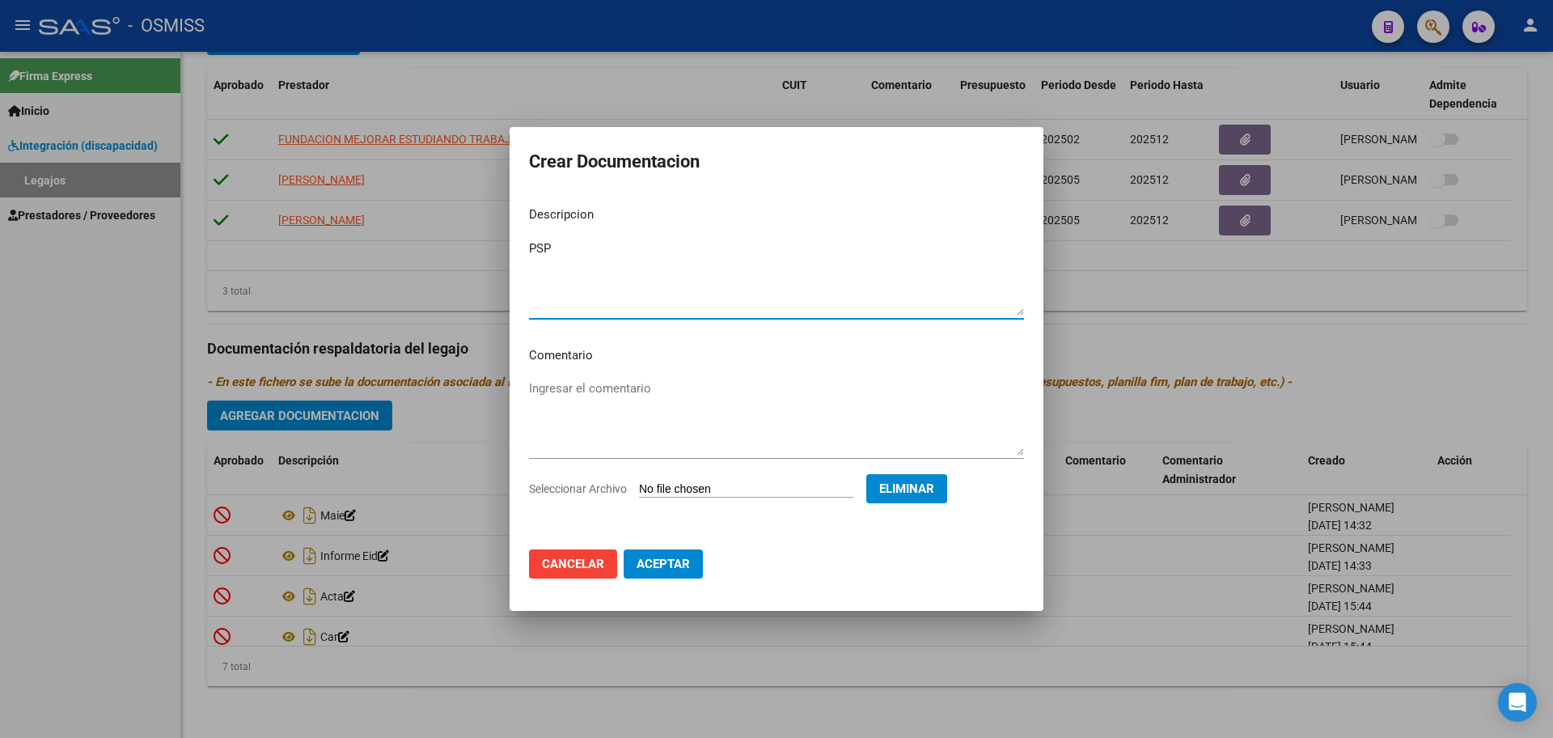
type textarea "PSP"
click at [666, 568] on span "Aceptar" at bounding box center [663, 563] width 53 height 15
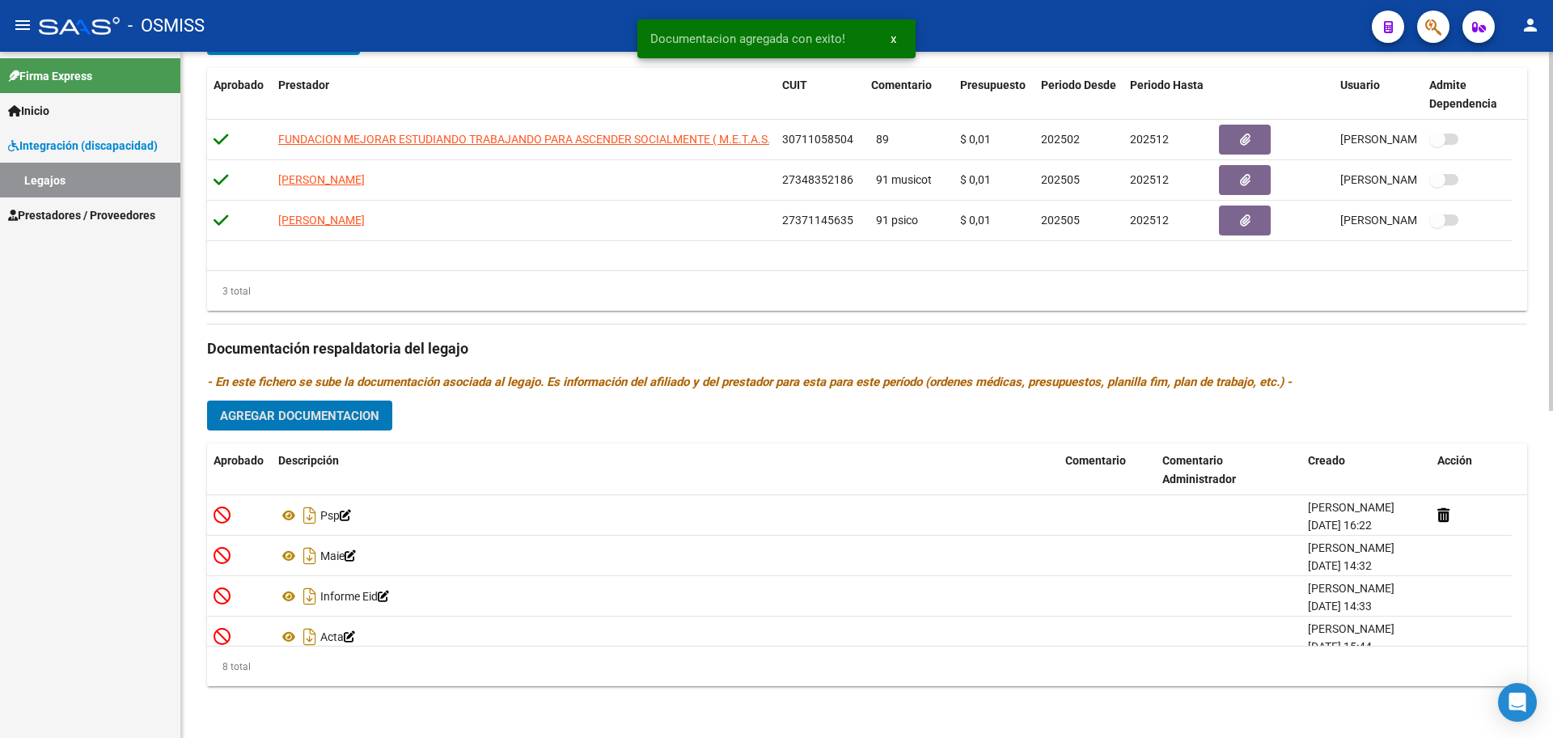
click at [332, 417] on span "Agregar Documentacion" at bounding box center [299, 415] width 159 height 15
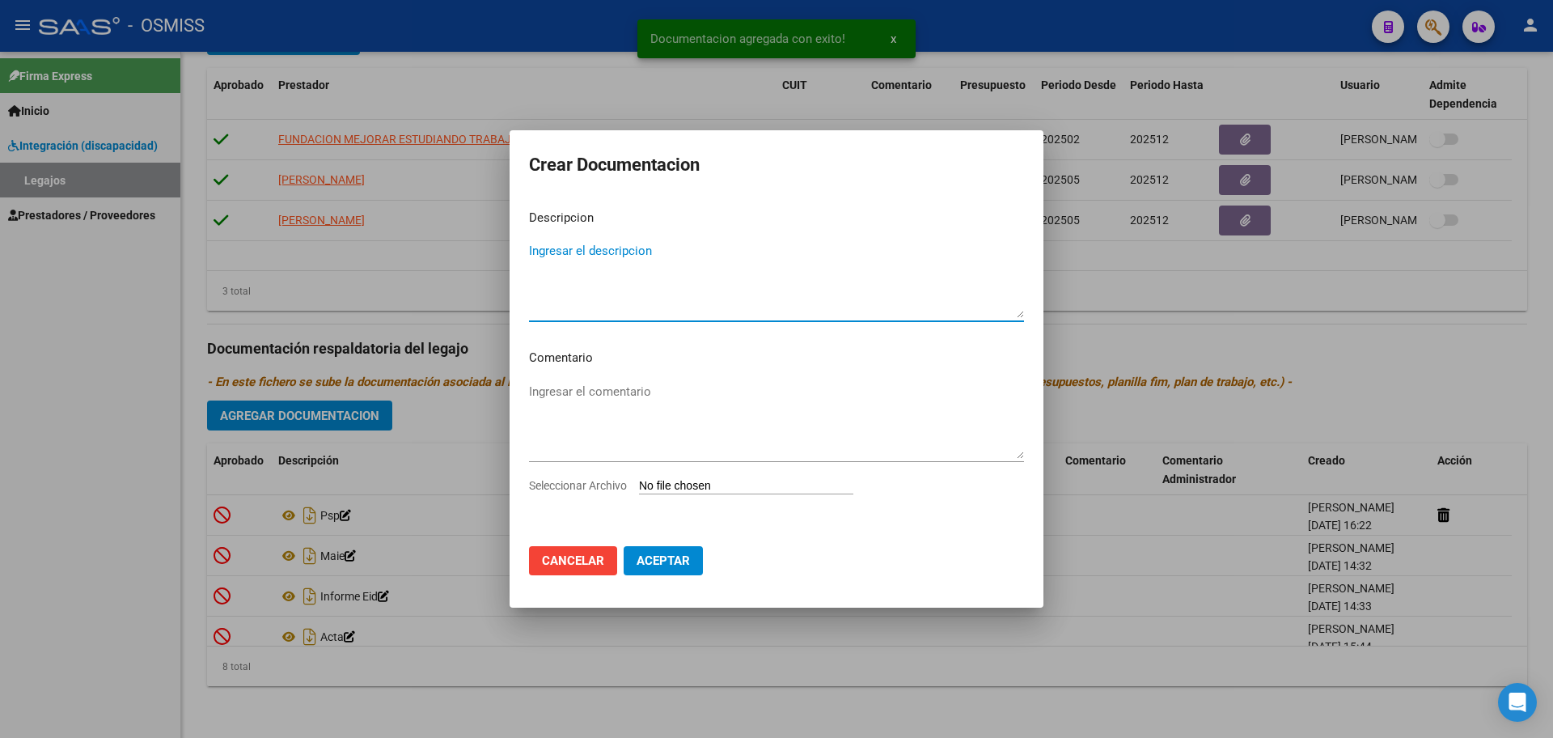
click at [738, 478] on app-file-uploader "Seleccionar Archivo" at bounding box center [697, 485] width 337 height 15
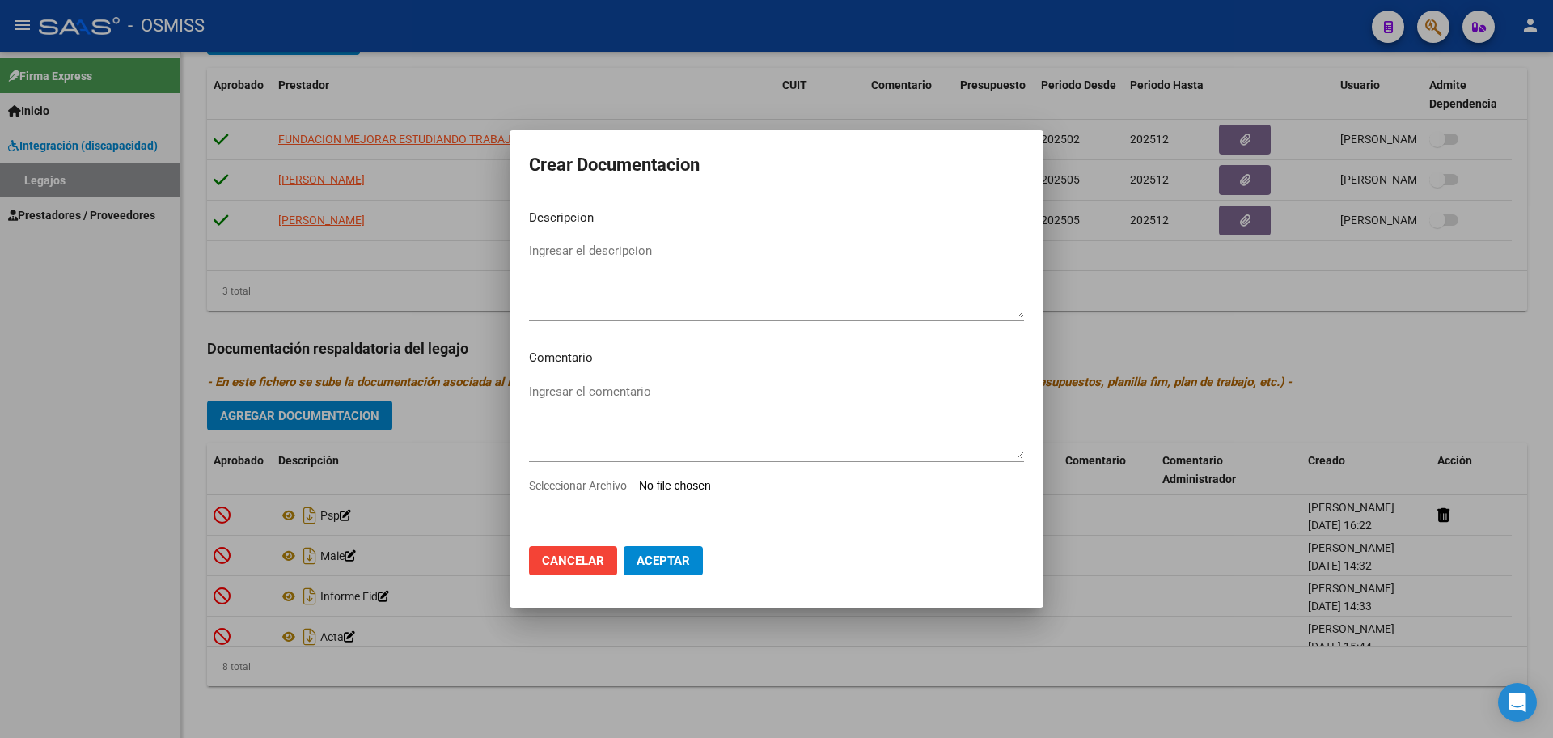
click at [718, 482] on input "Seleccionar Archivo" at bounding box center [746, 486] width 214 height 15
type input "C:\fakepath\.[PERSON_NAME] - MUSICO.pdf"
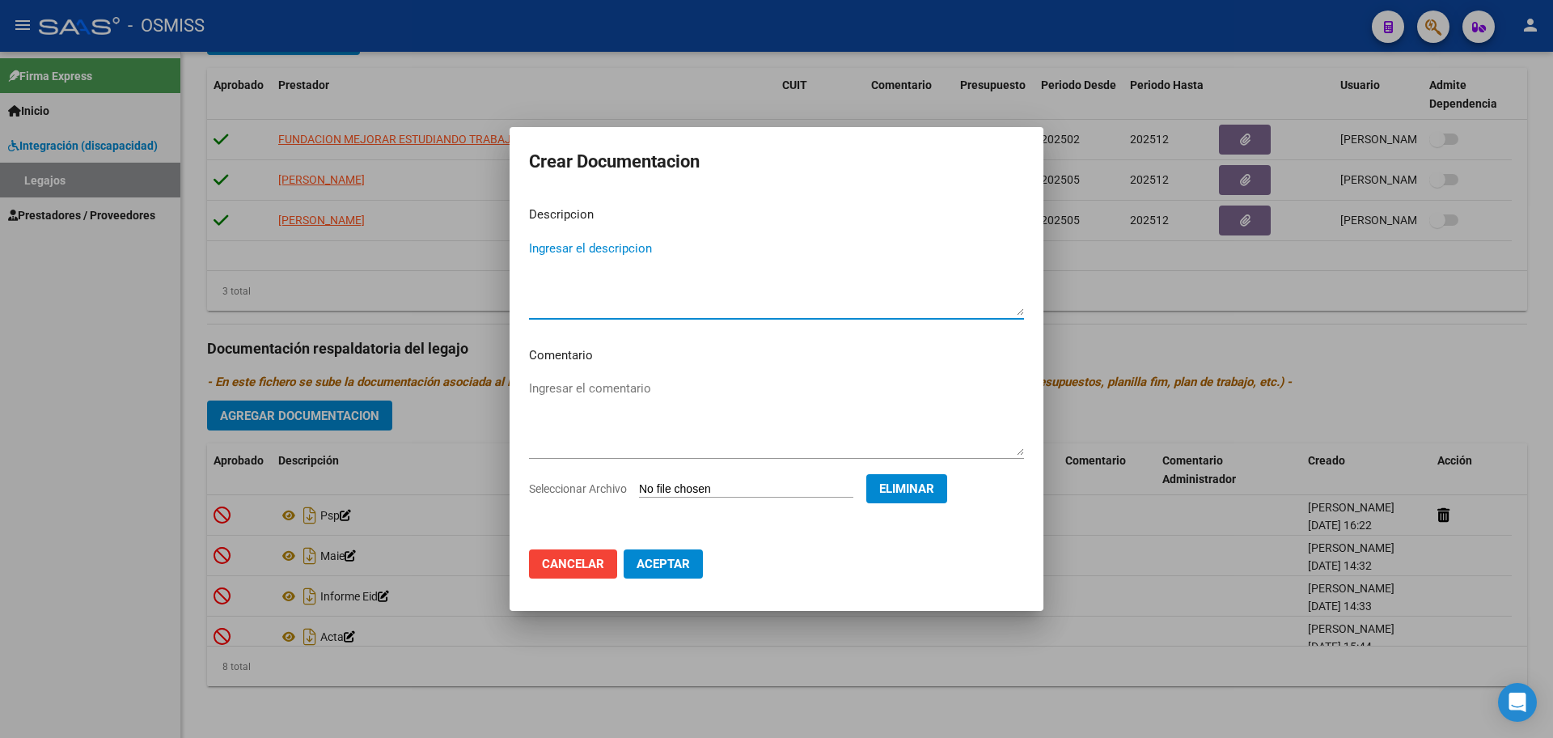
click at [612, 252] on textarea "Ingresar el descripcion" at bounding box center [776, 277] width 495 height 76
type textarea "MUSICO"
click at [667, 565] on span "Aceptar" at bounding box center [663, 563] width 53 height 15
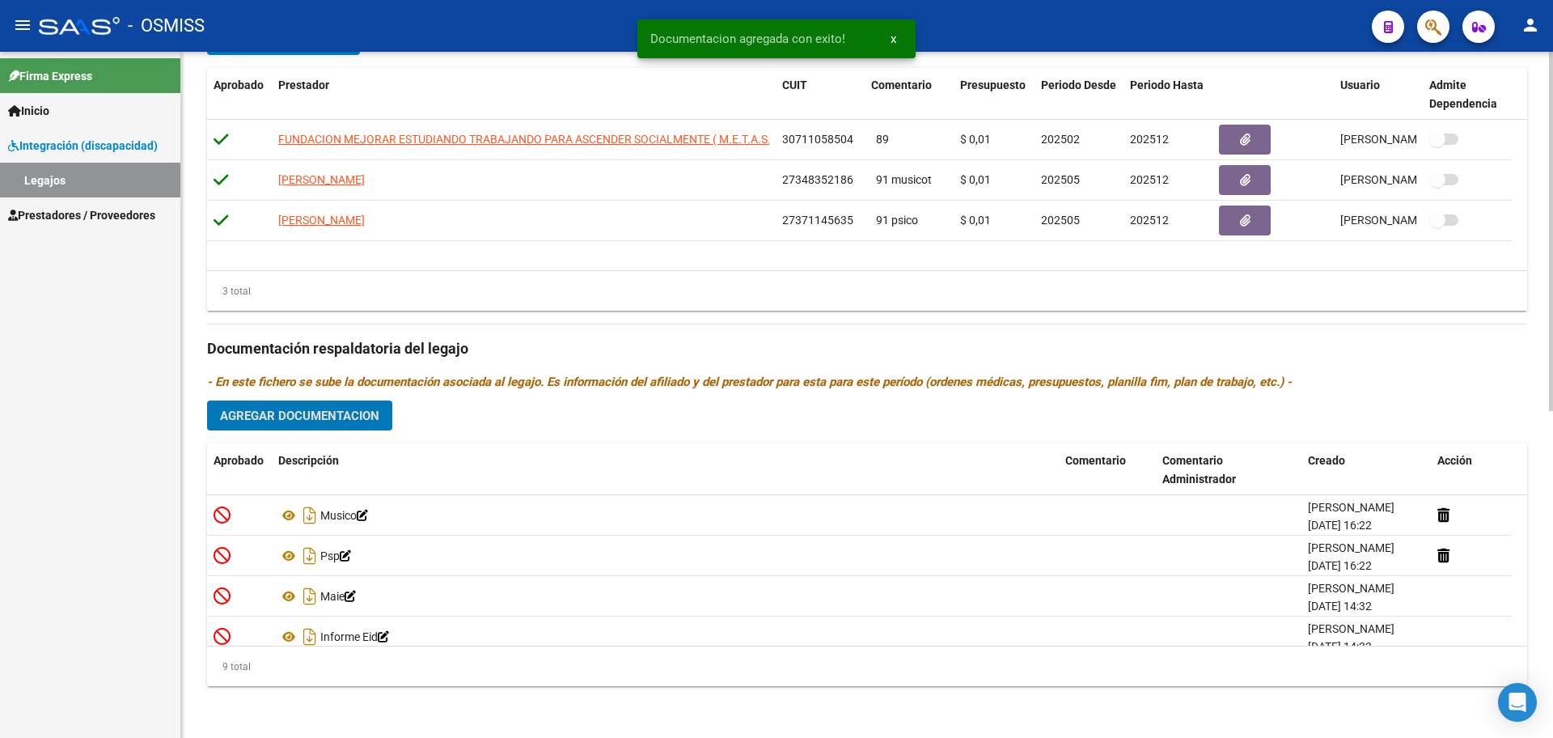
click at [332, 419] on span "Agregar Documentacion" at bounding box center [299, 415] width 159 height 15
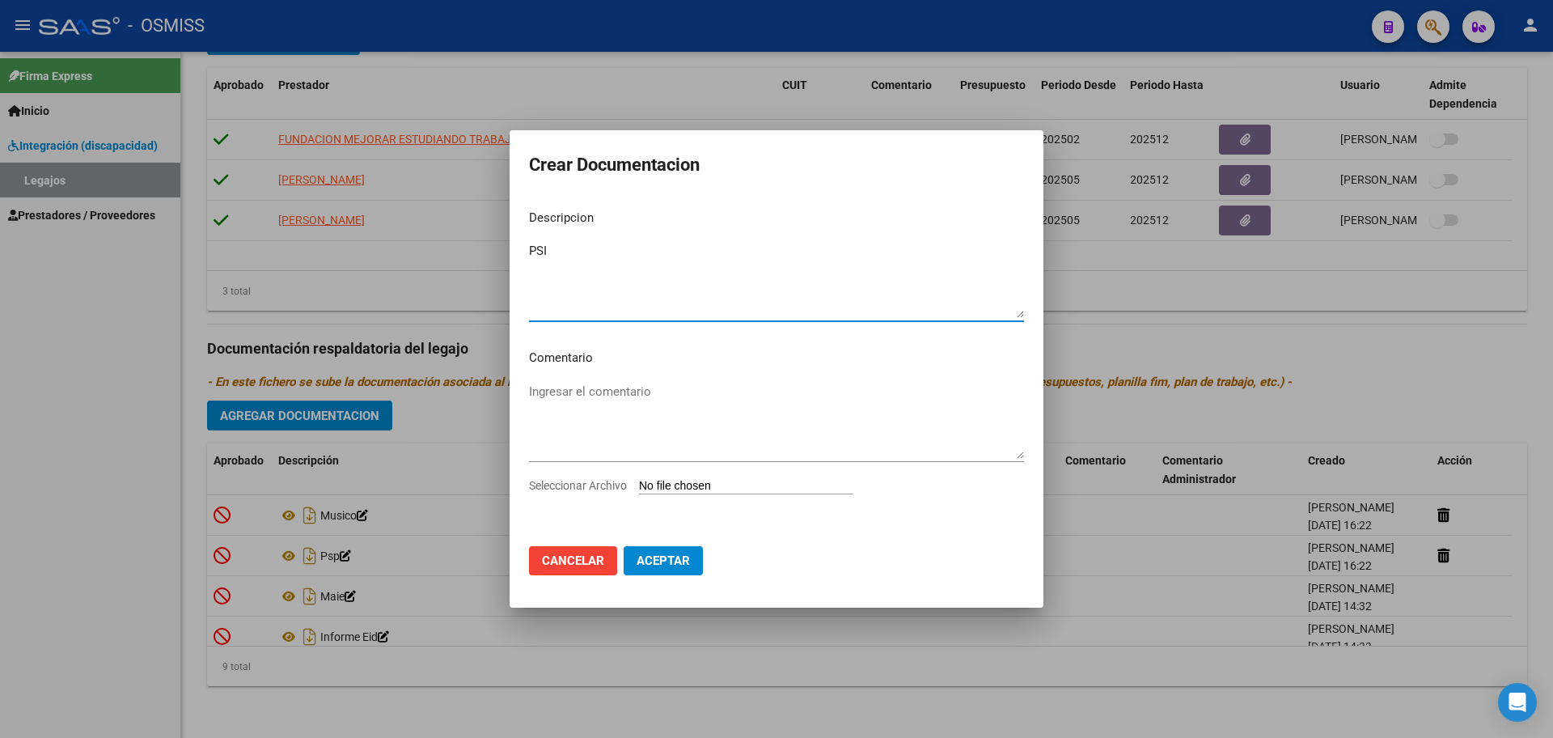
type textarea "PSI"
click at [730, 482] on input "Seleccionar Archivo" at bounding box center [746, 486] width 214 height 15
type input "C:\fakepath\.[PERSON_NAME] - PSICO.pdf"
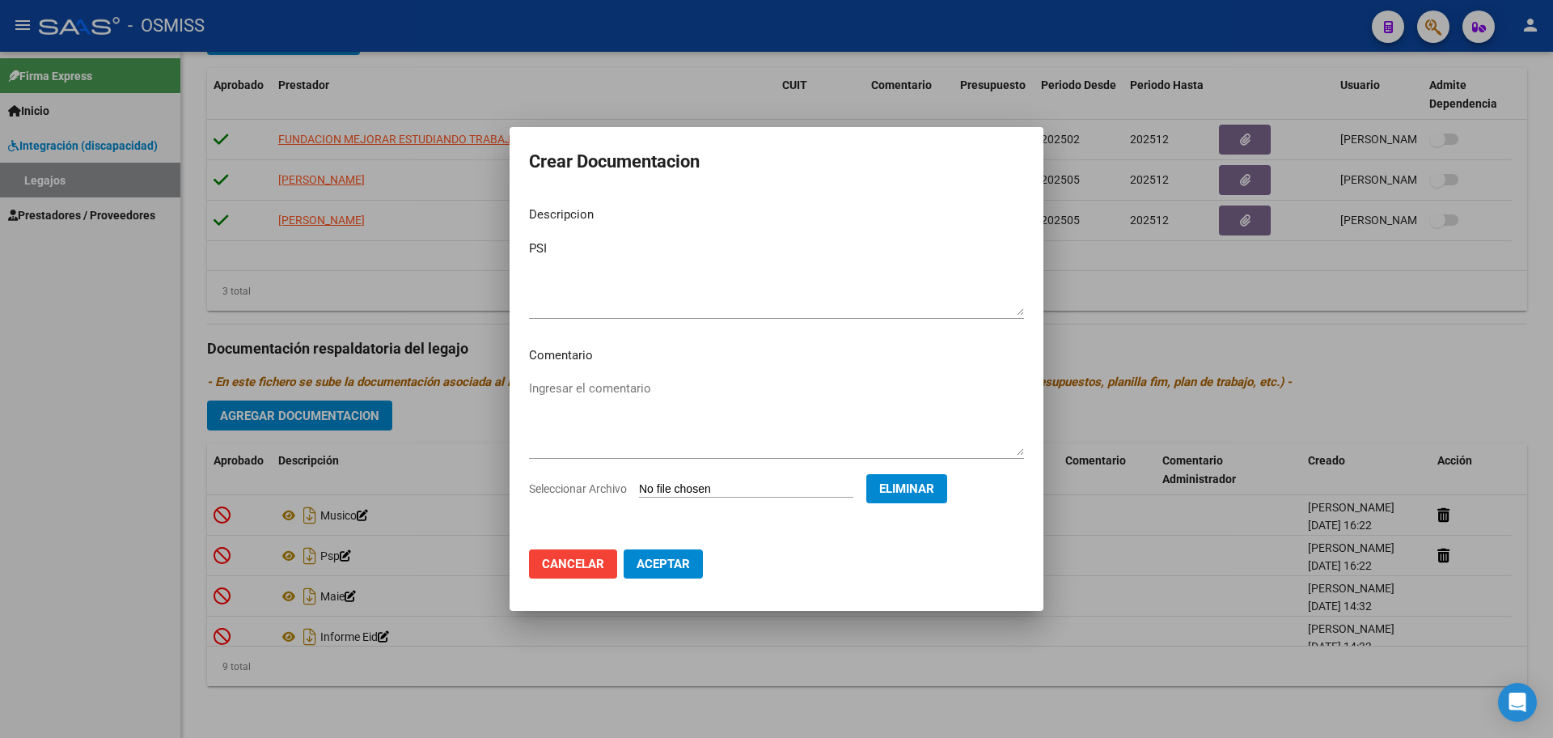
click at [667, 573] on button "Aceptar" at bounding box center [663, 563] width 79 height 29
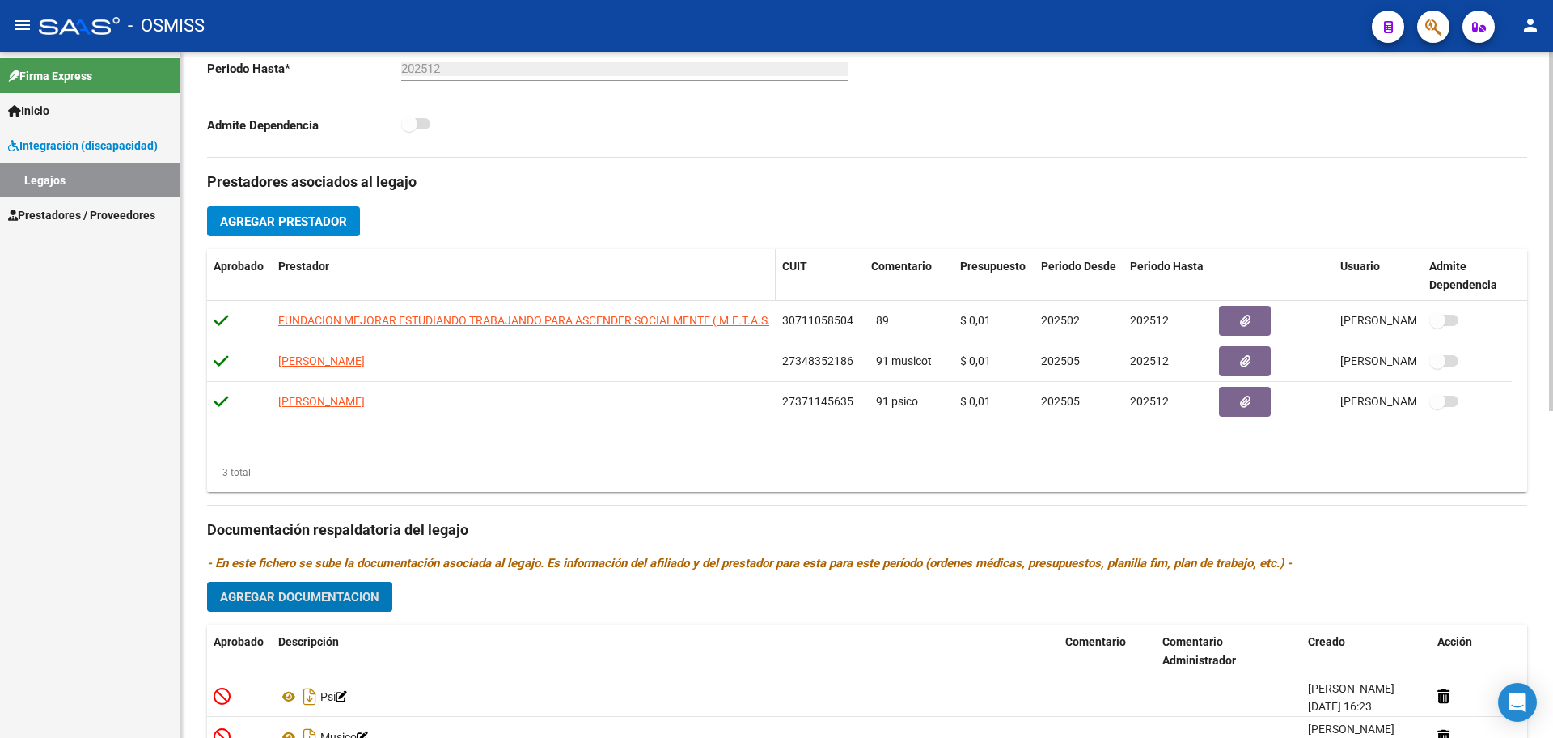
scroll to position [421, 0]
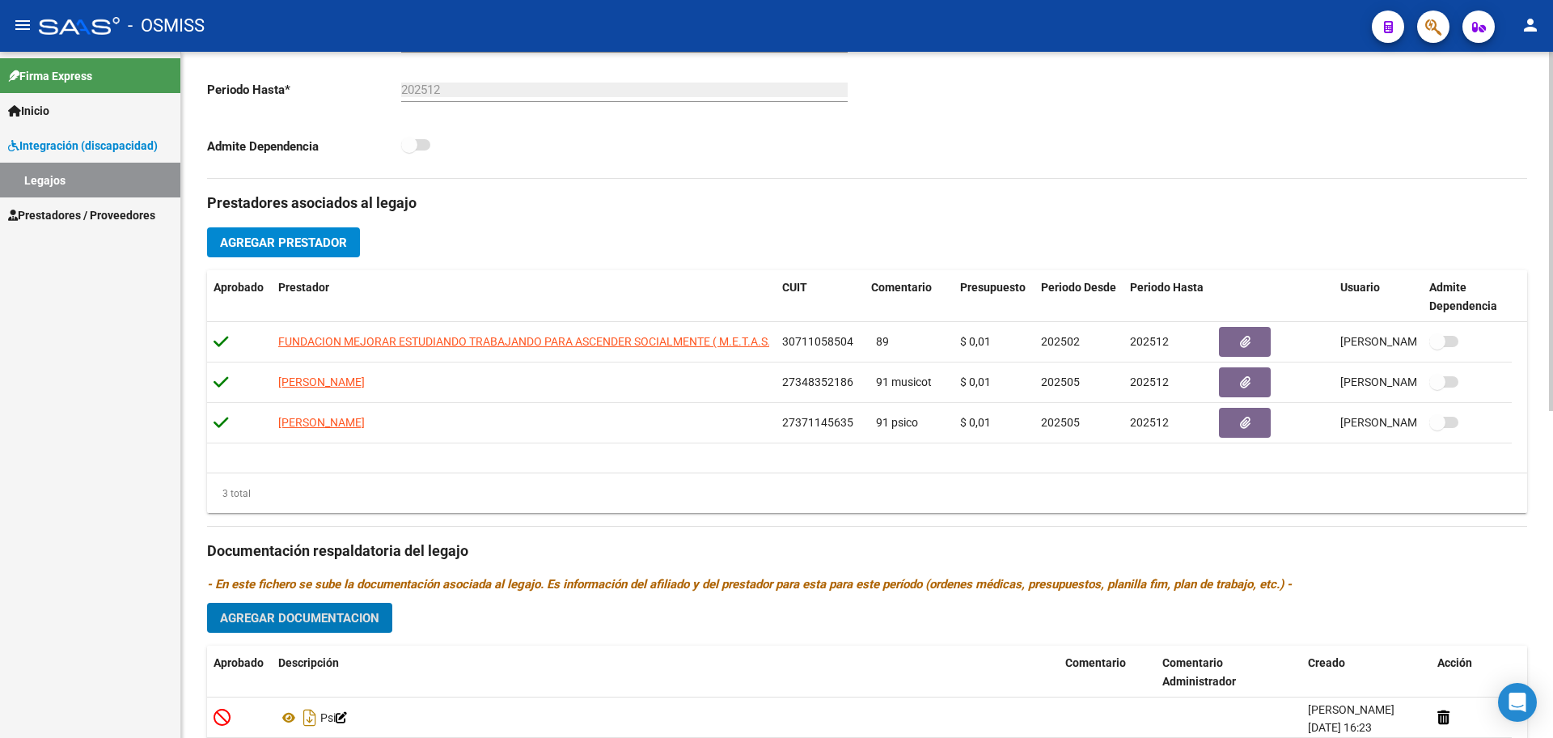
click at [312, 247] on span "Agregar Prestador" at bounding box center [283, 242] width 127 height 15
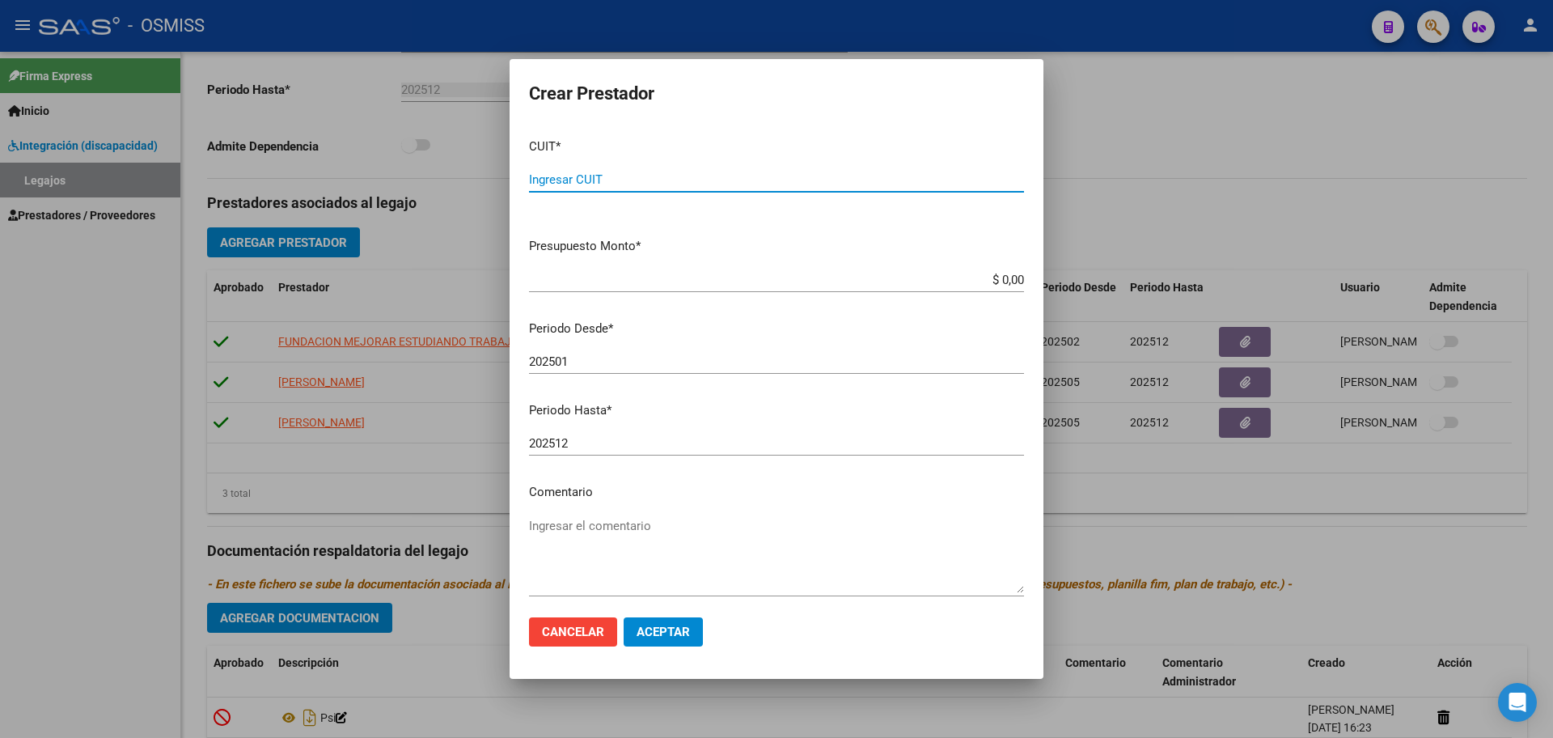
paste input "27-34378072-4"
type input "27-34378072-4"
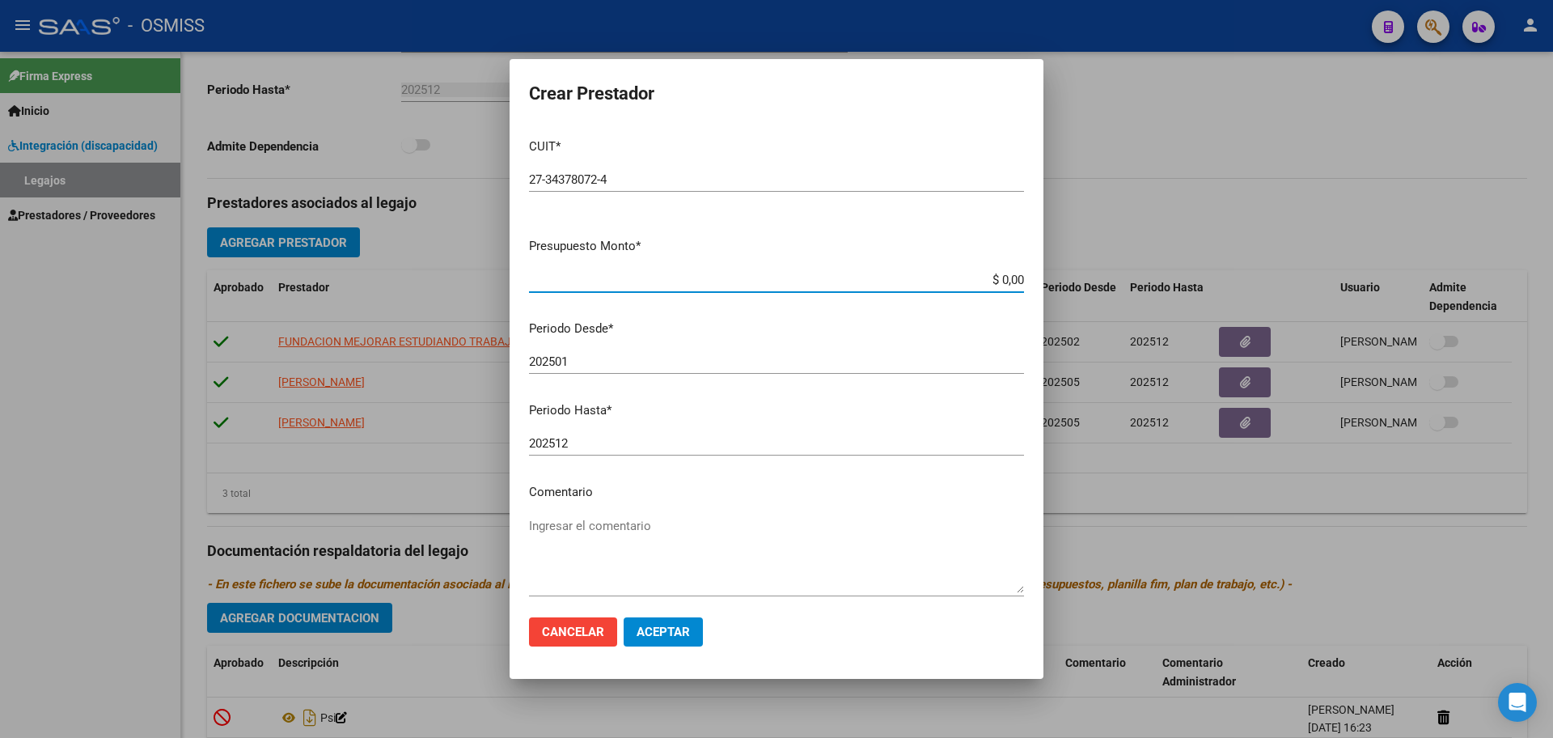
type input "$ 0,01"
type input "202508"
click at [671, 632] on span "Aceptar" at bounding box center [663, 631] width 53 height 15
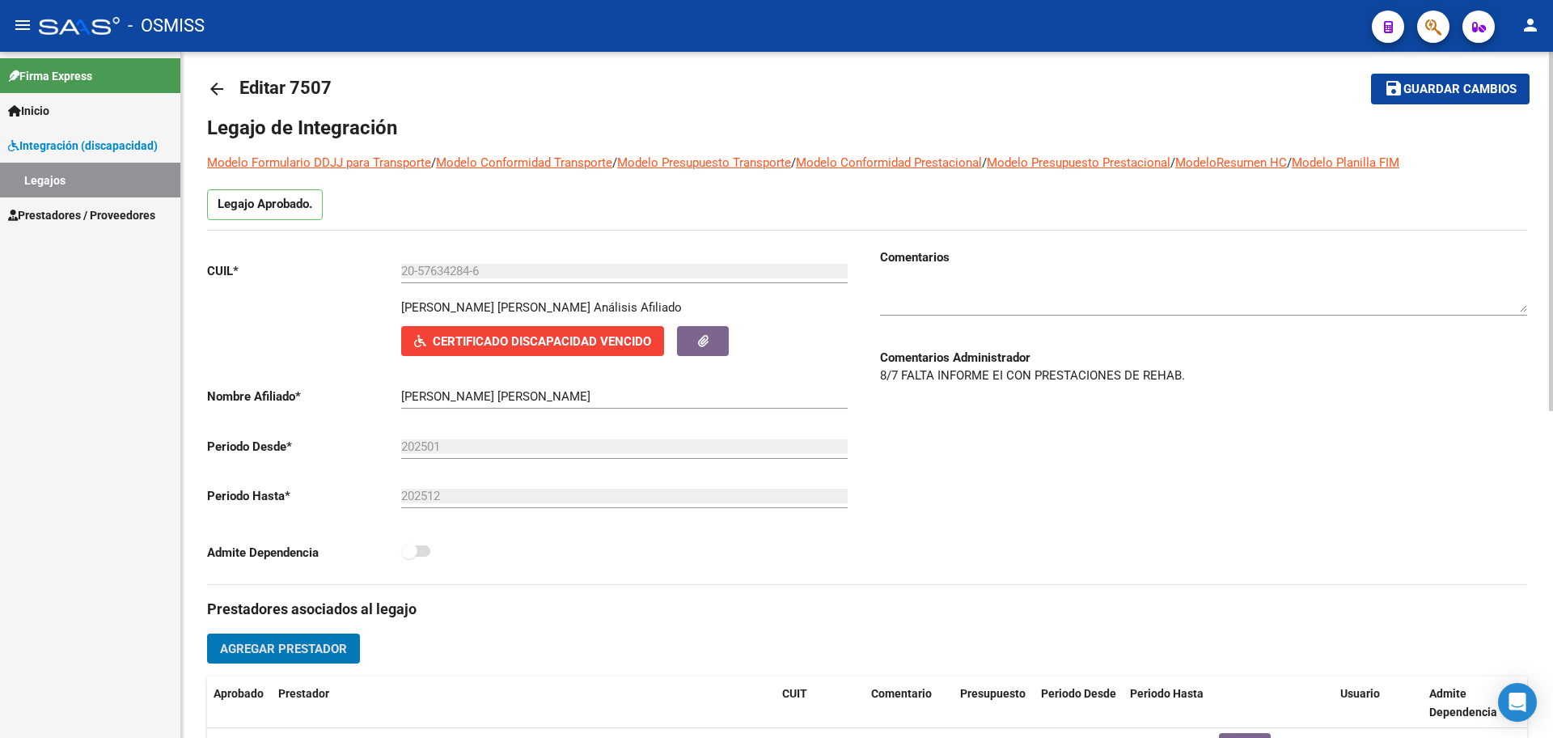
scroll to position [0, 0]
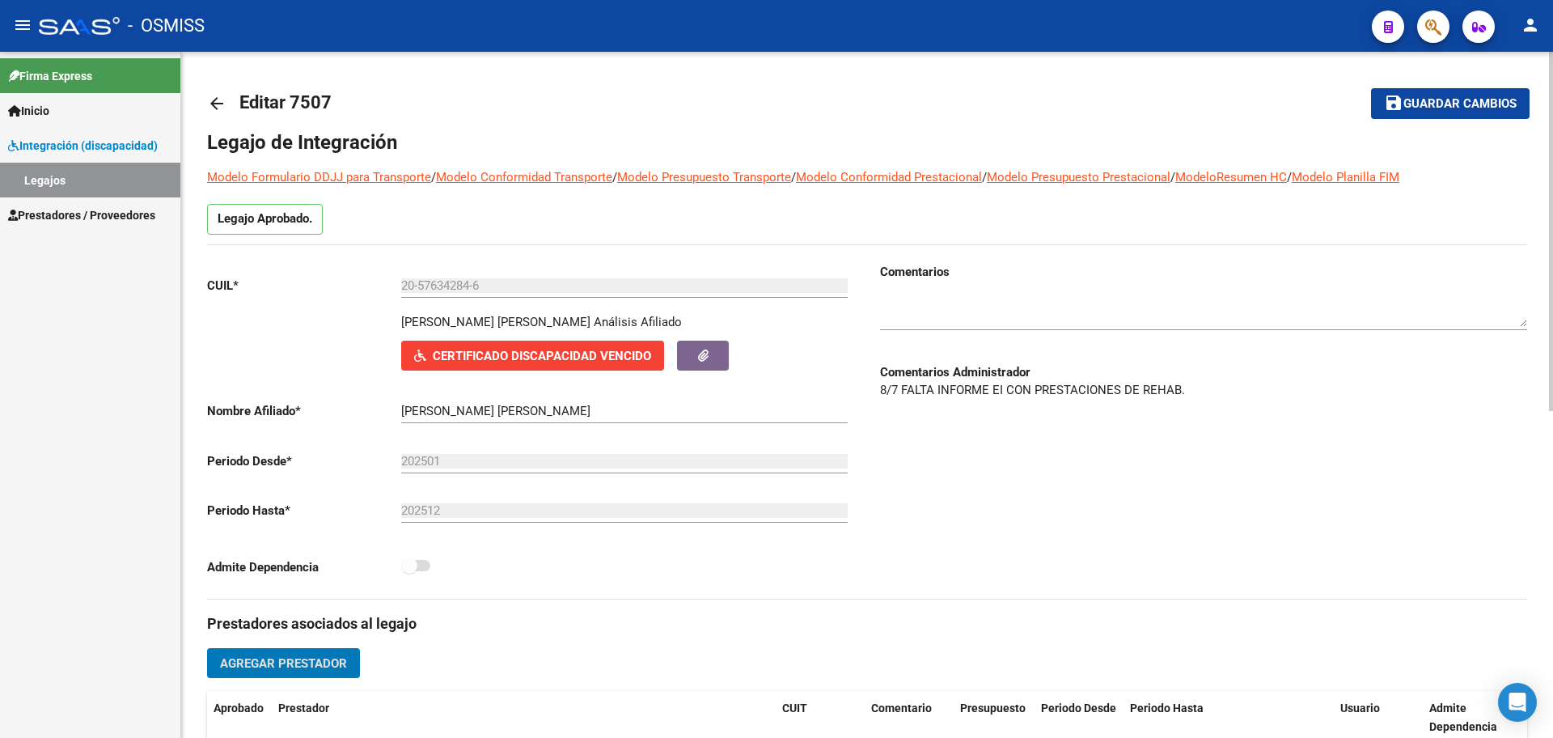
click at [1431, 97] on span "Guardar cambios" at bounding box center [1459, 104] width 113 height 15
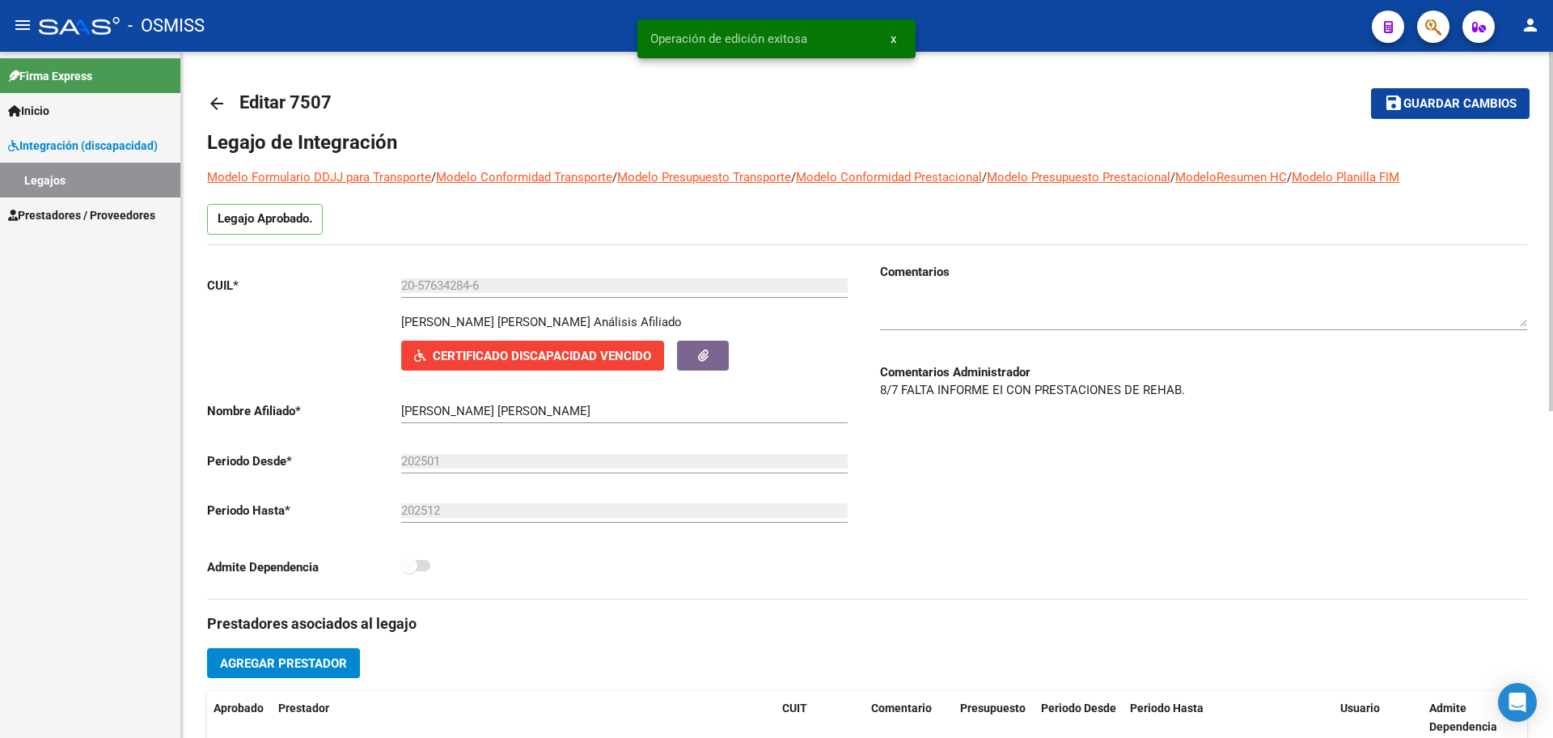
click at [214, 99] on mat-icon "arrow_back" at bounding box center [216, 103] width 19 height 19
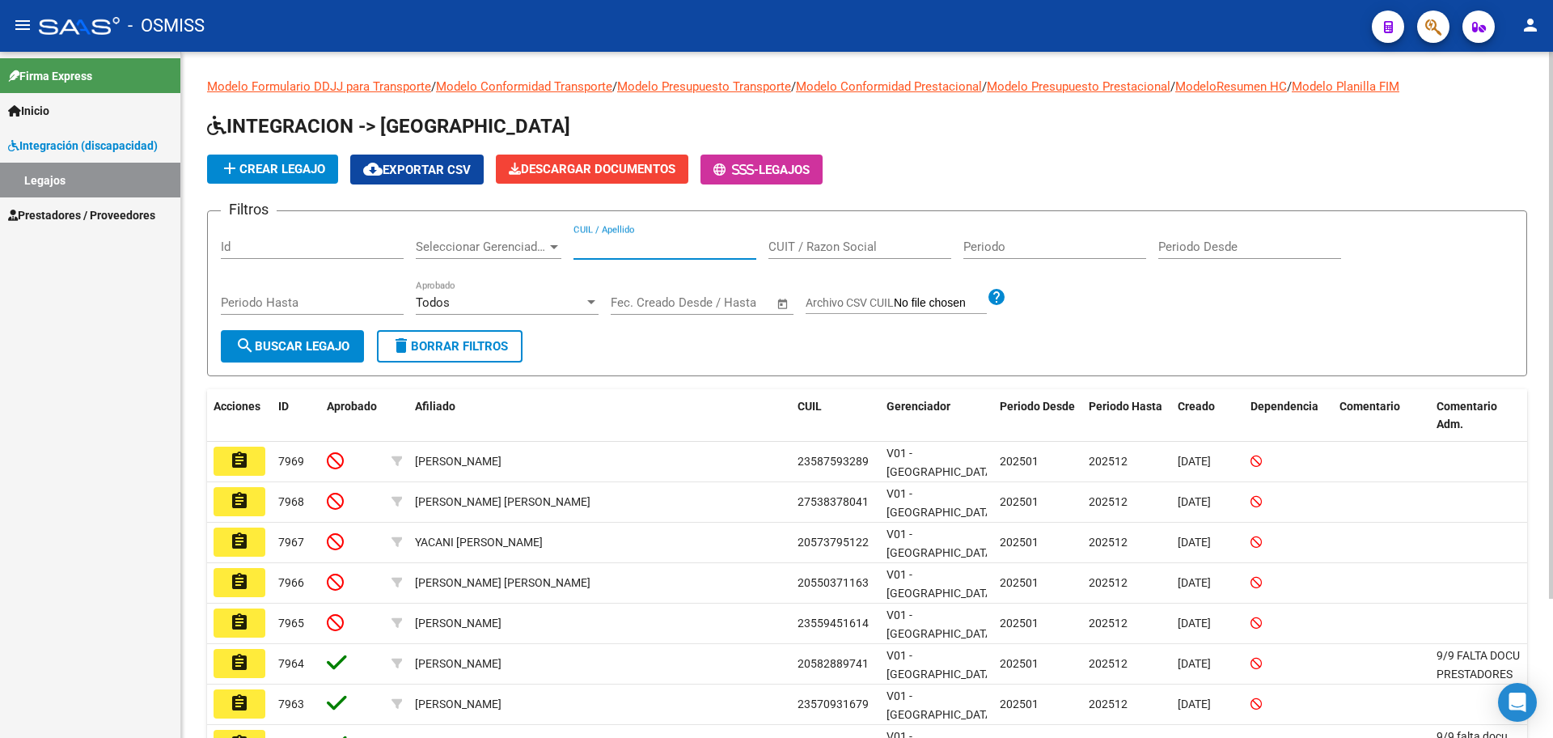
click at [598, 245] on input "CUIL / Apellido" at bounding box center [664, 246] width 183 height 15
type input "[PERSON_NAME]"
click at [337, 361] on button "search Buscar Legajo" at bounding box center [292, 346] width 143 height 32
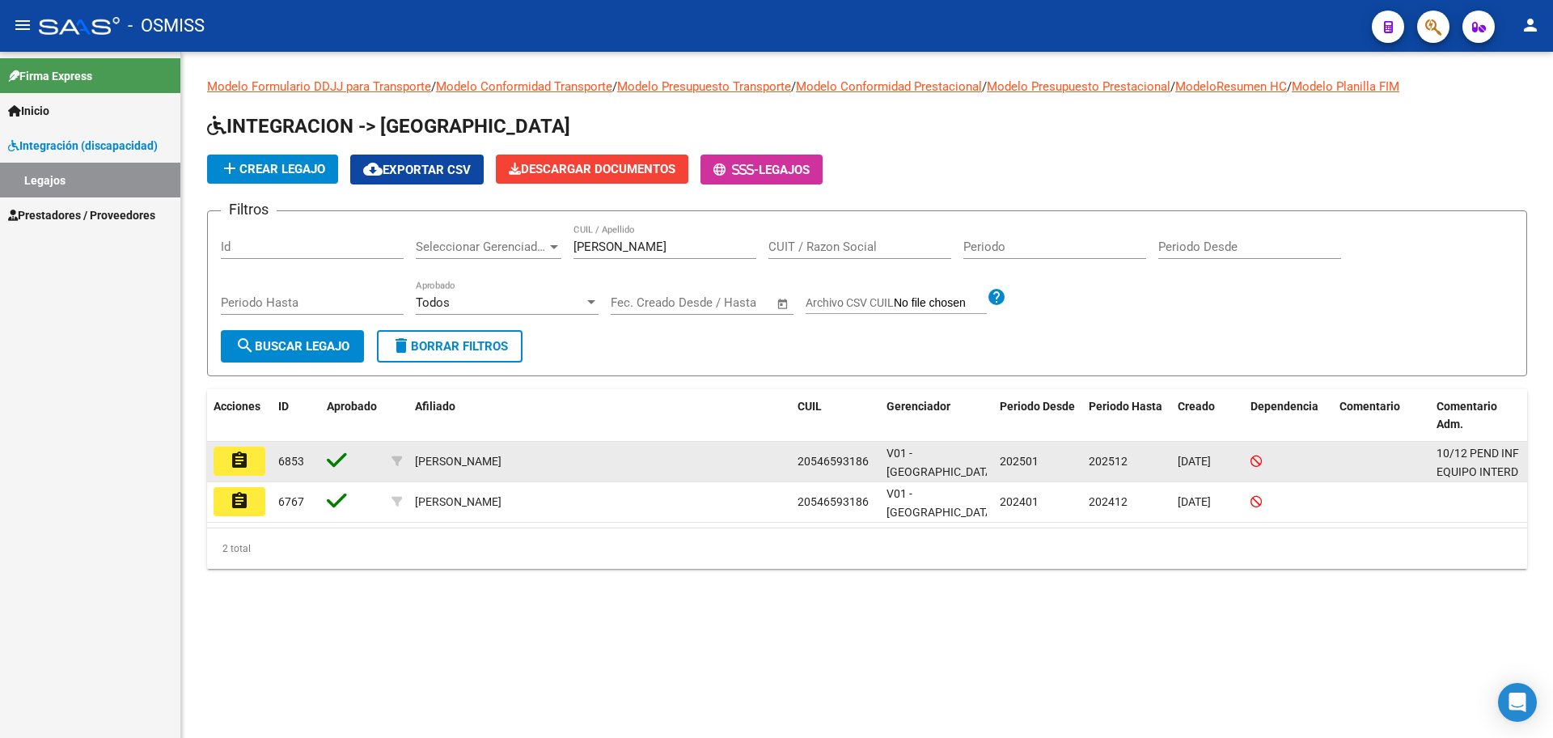
click at [230, 467] on mat-icon "assignment" at bounding box center [239, 460] width 19 height 19
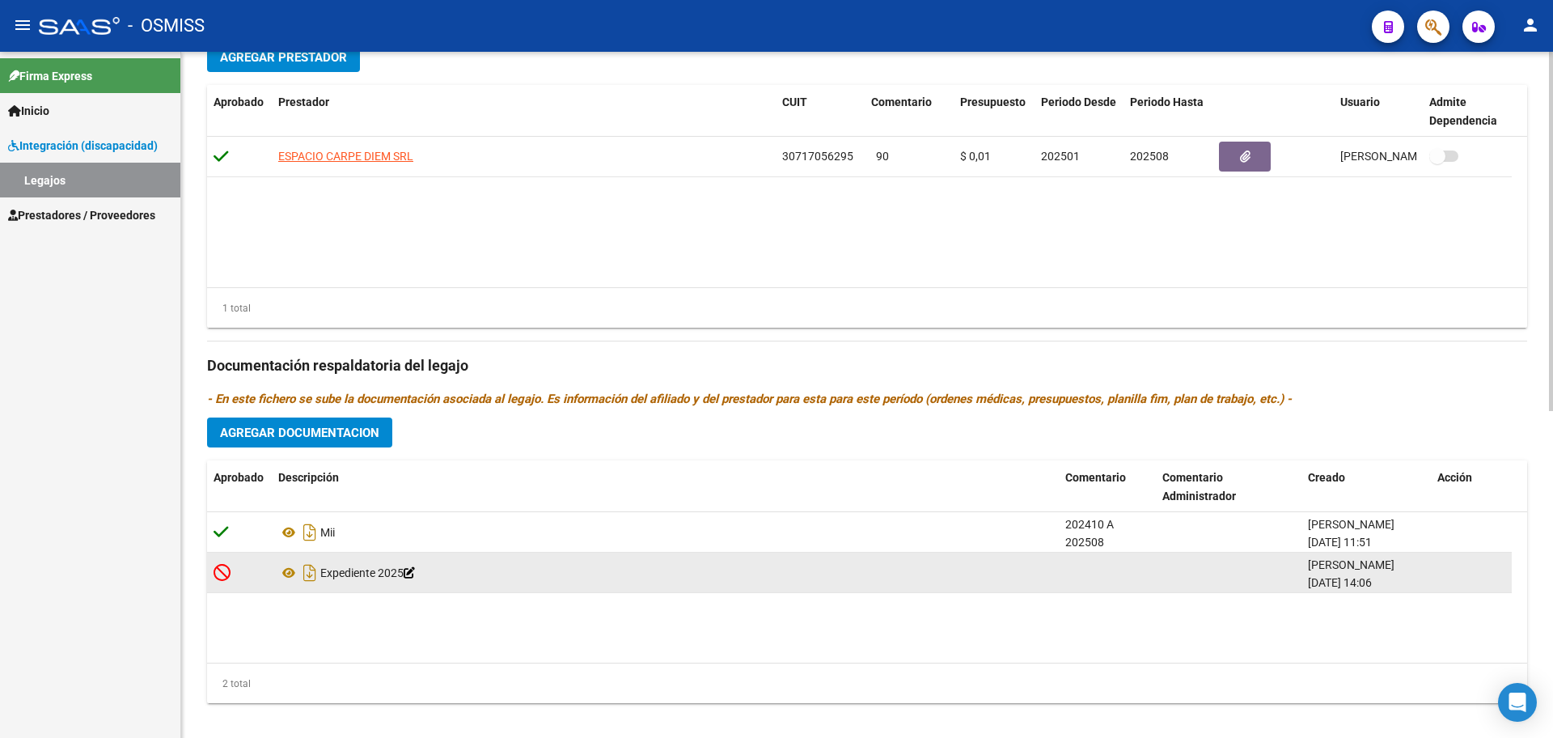
scroll to position [607, 0]
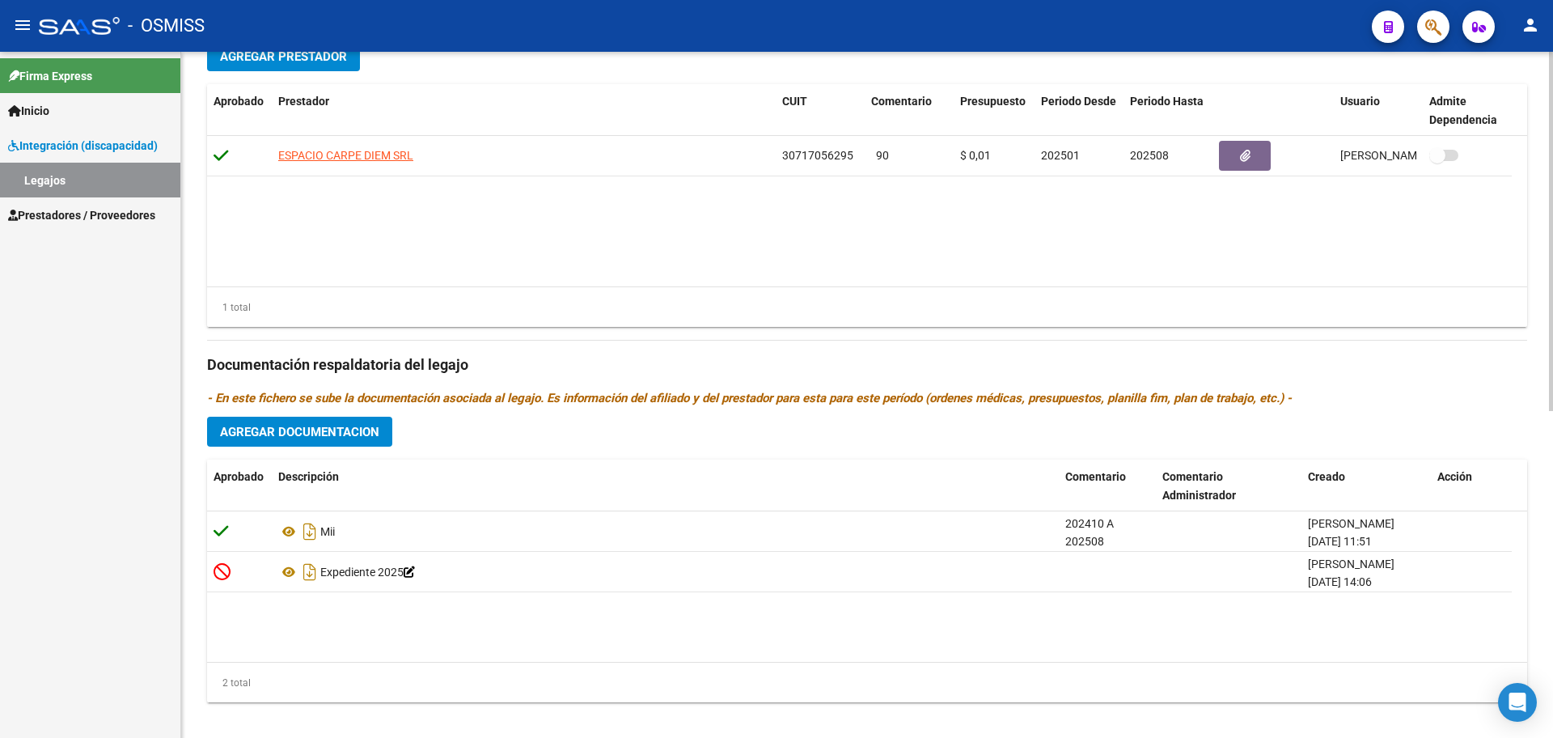
click at [319, 450] on div "Prestadores asociados al legajo Agregar Prestador Aprobado Prestador CUIT Comen…" at bounding box center [867, 354] width 1320 height 722
click at [321, 435] on span "Agregar Documentacion" at bounding box center [299, 432] width 159 height 15
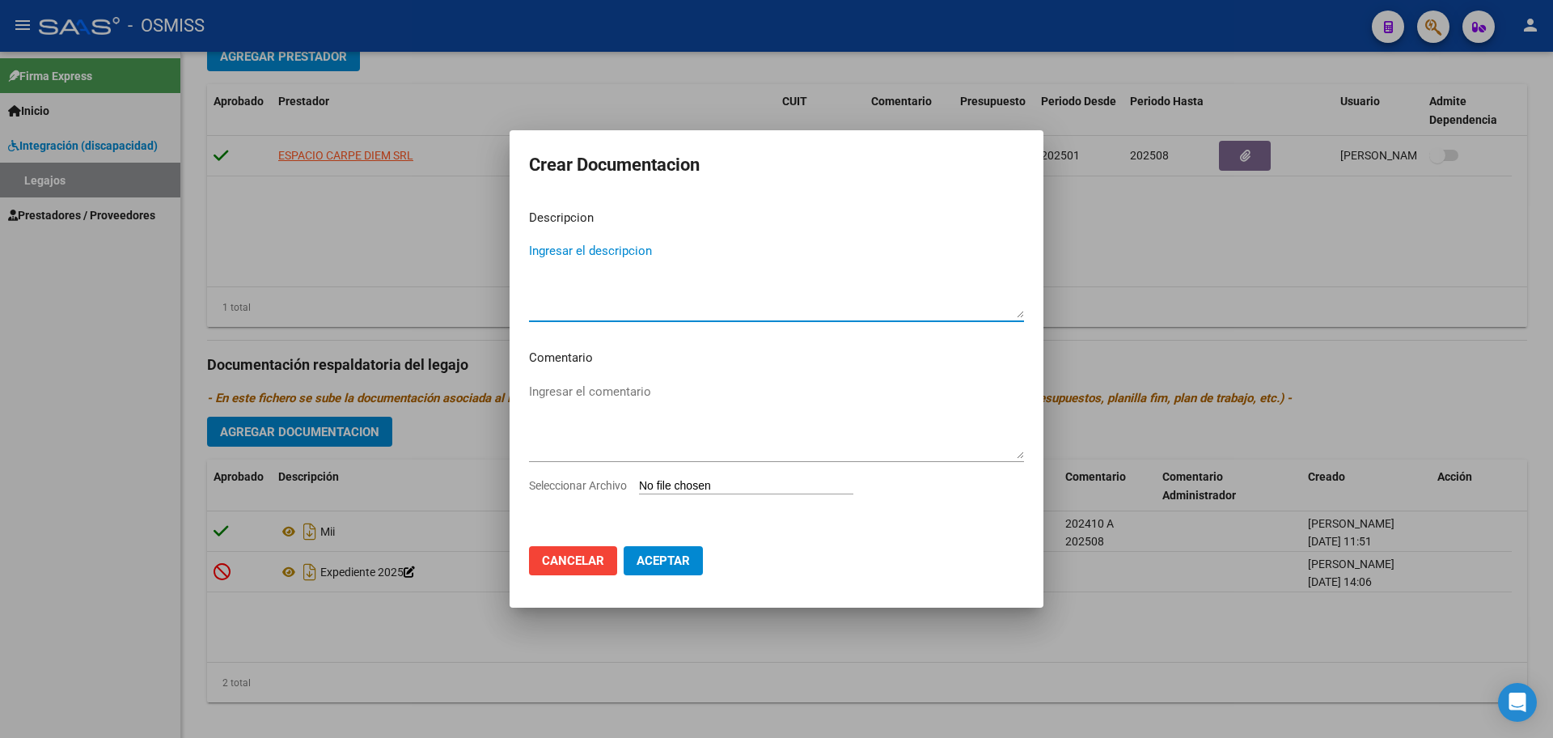
click at [664, 478] on app-file-uploader "Seleccionar Archivo" at bounding box center [697, 485] width 337 height 15
click at [731, 479] on input "Seleccionar Archivo" at bounding box center [746, 486] width 214 height 15
type input "C:\fakepath\.[PERSON_NAME] -MII.pdf"
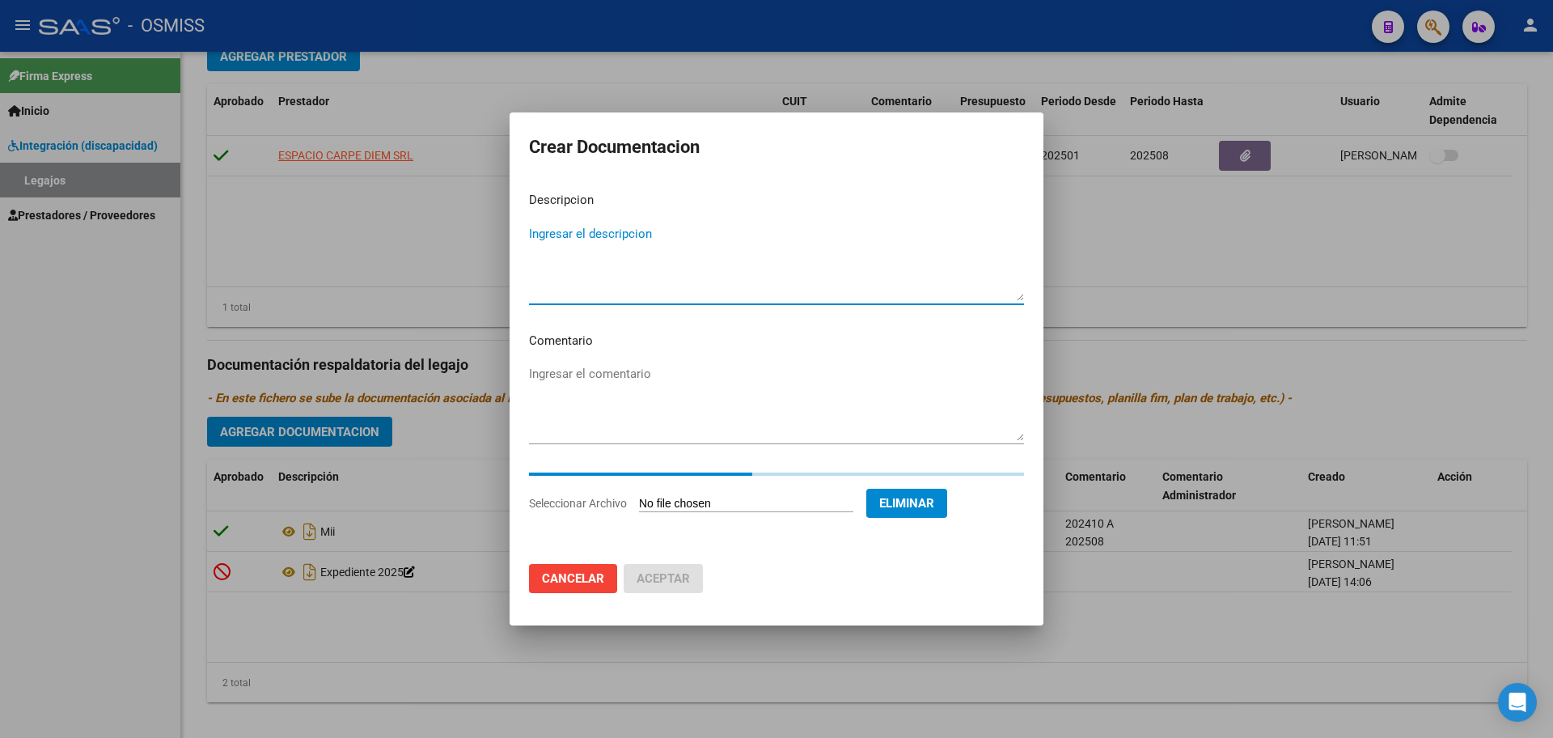
click at [589, 248] on textarea "Ingresar el descripcion" at bounding box center [776, 263] width 495 height 76
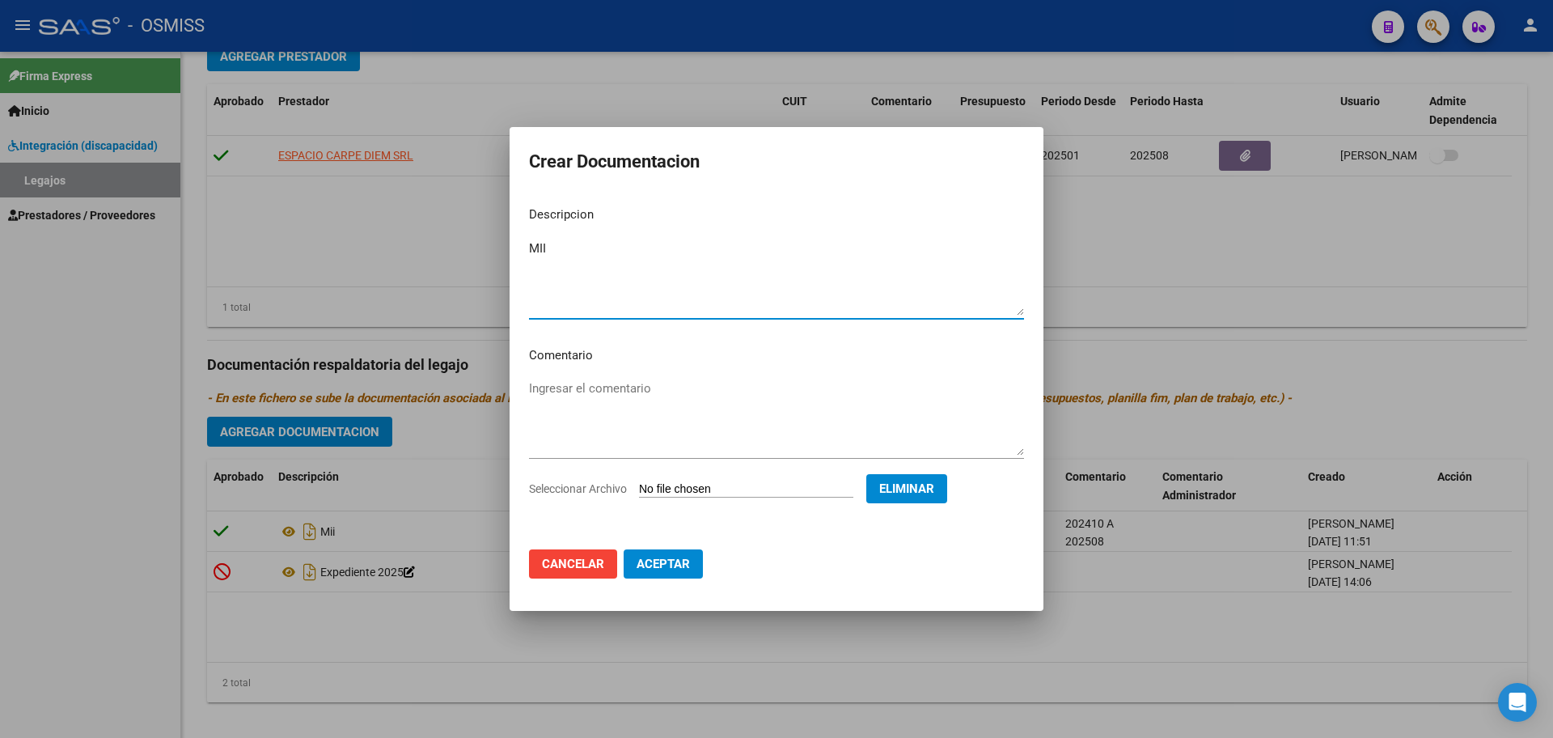
type textarea "MII"
click at [675, 561] on span "Aceptar" at bounding box center [663, 563] width 53 height 15
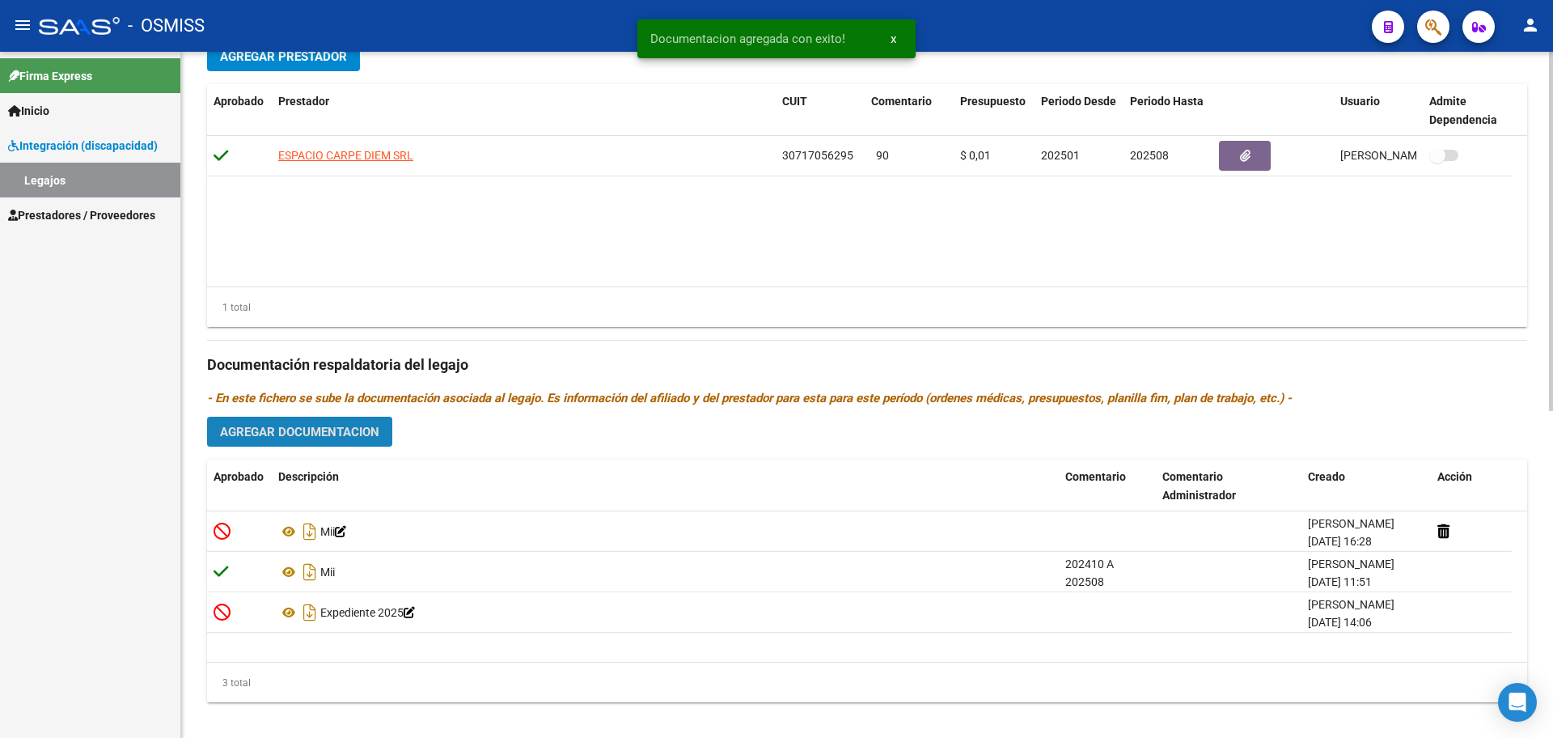
click at [345, 425] on span "Agregar Documentacion" at bounding box center [299, 432] width 159 height 15
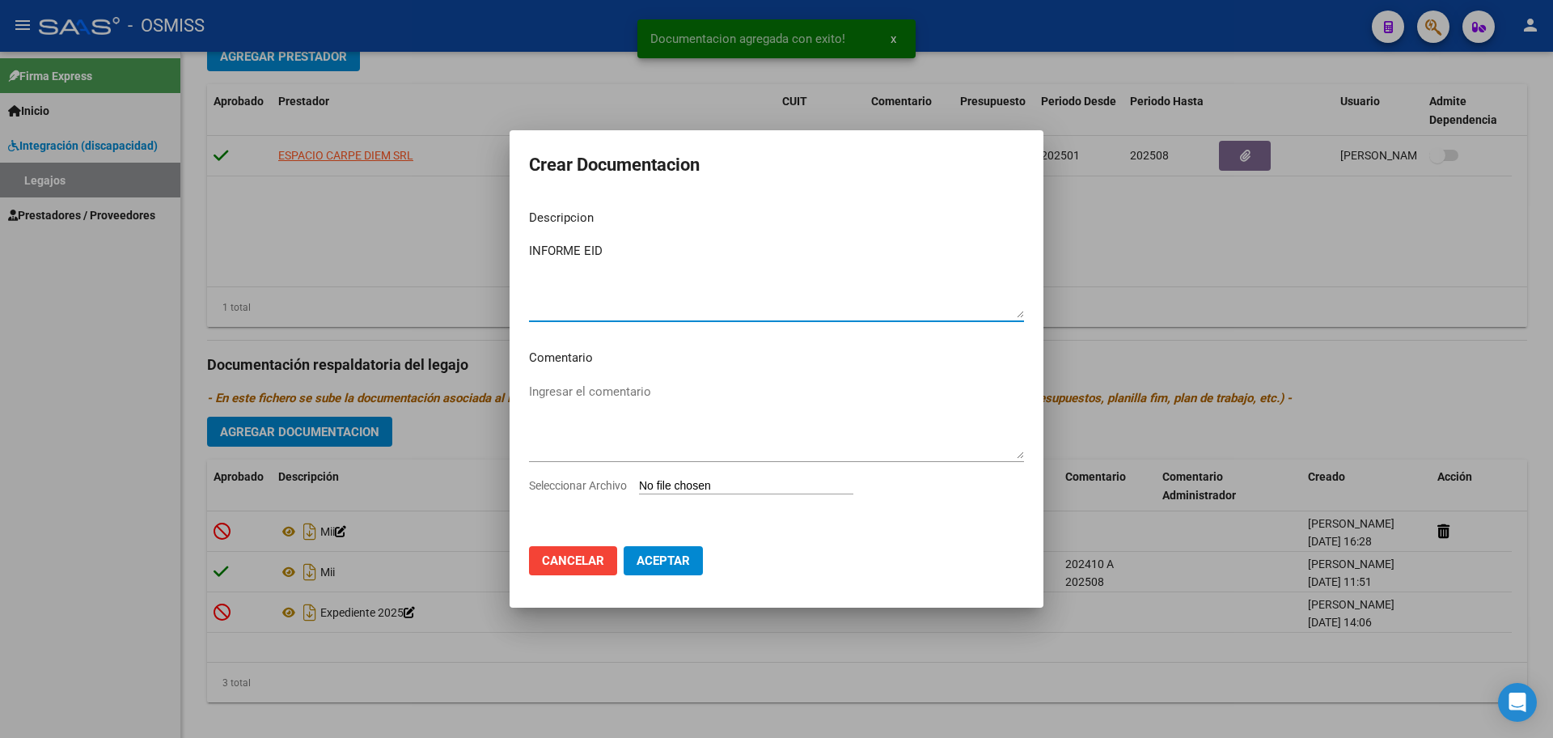
type textarea "INFORME EID"
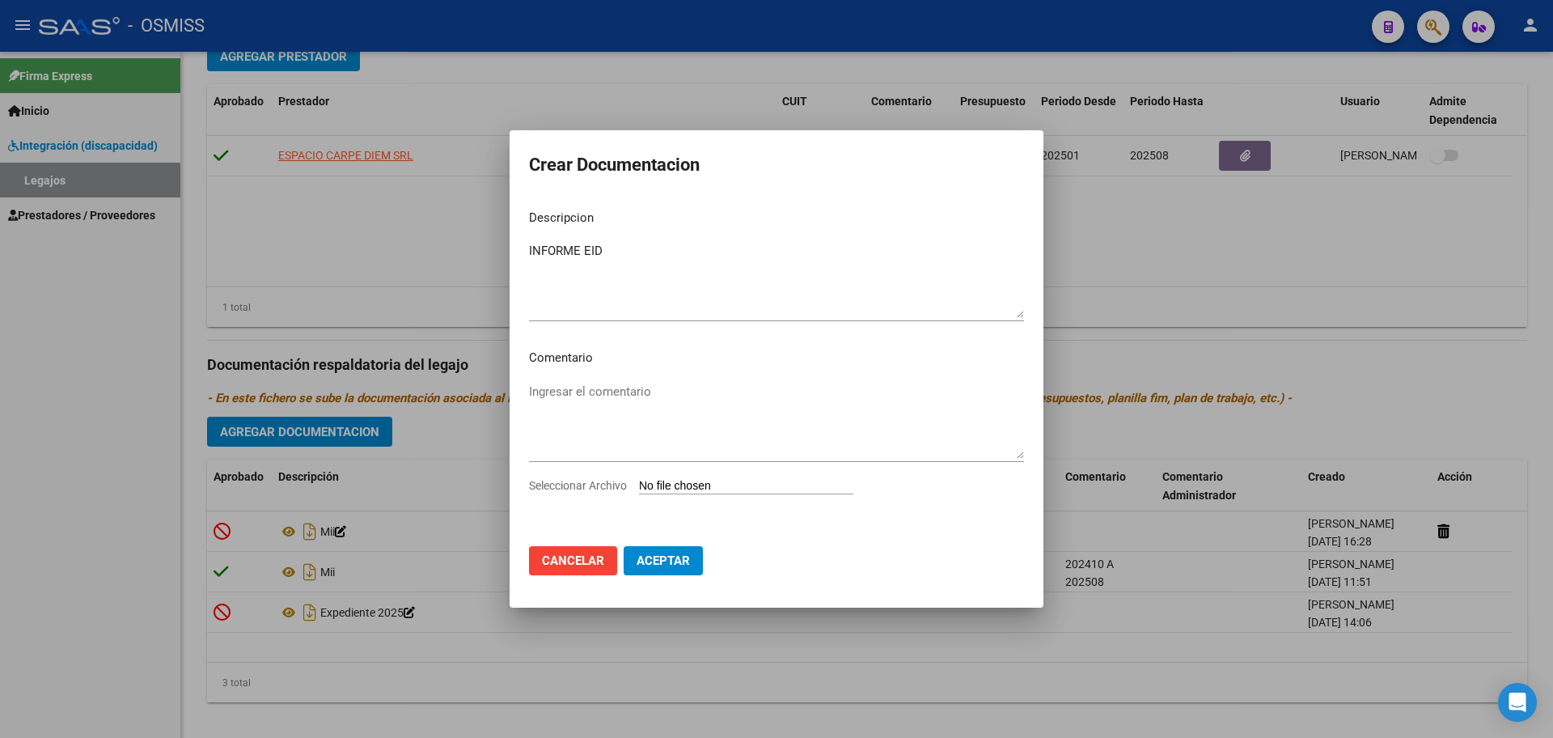
click at [683, 488] on input "Seleccionar Archivo" at bounding box center [746, 486] width 214 height 15
type input "C:\fakepath\[PERSON_NAME].pdf"
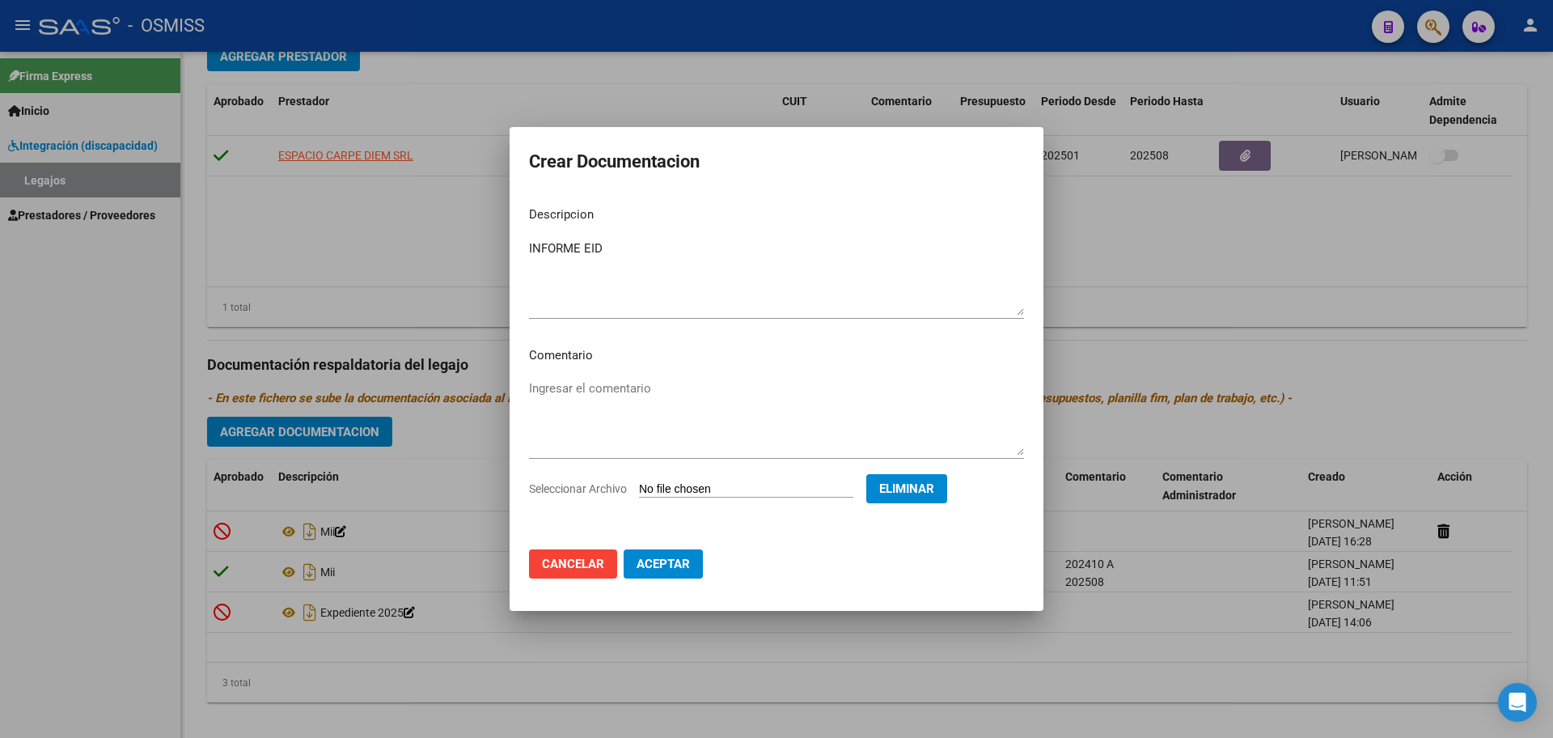
click at [676, 565] on span "Aceptar" at bounding box center [663, 563] width 53 height 15
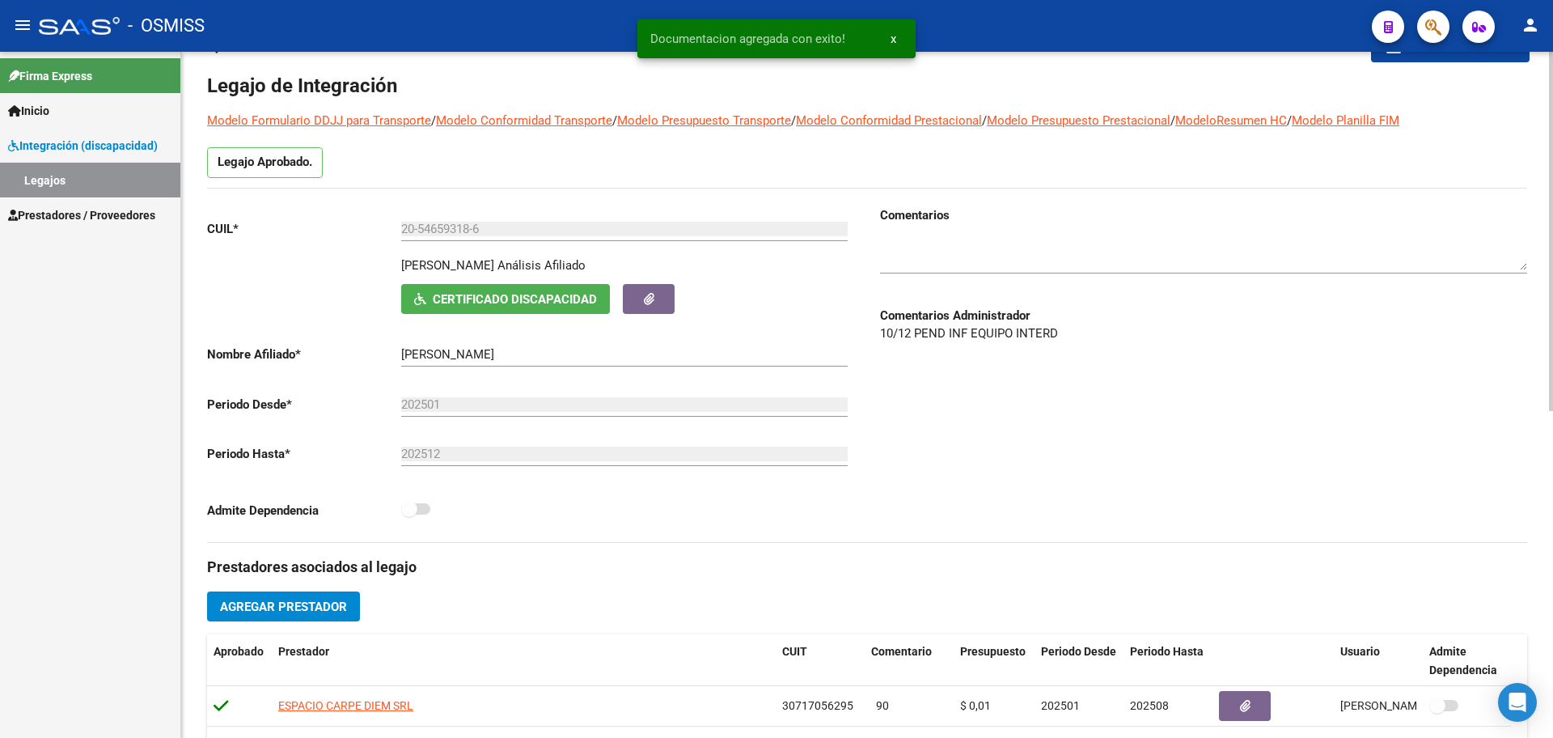
scroll to position [0, 0]
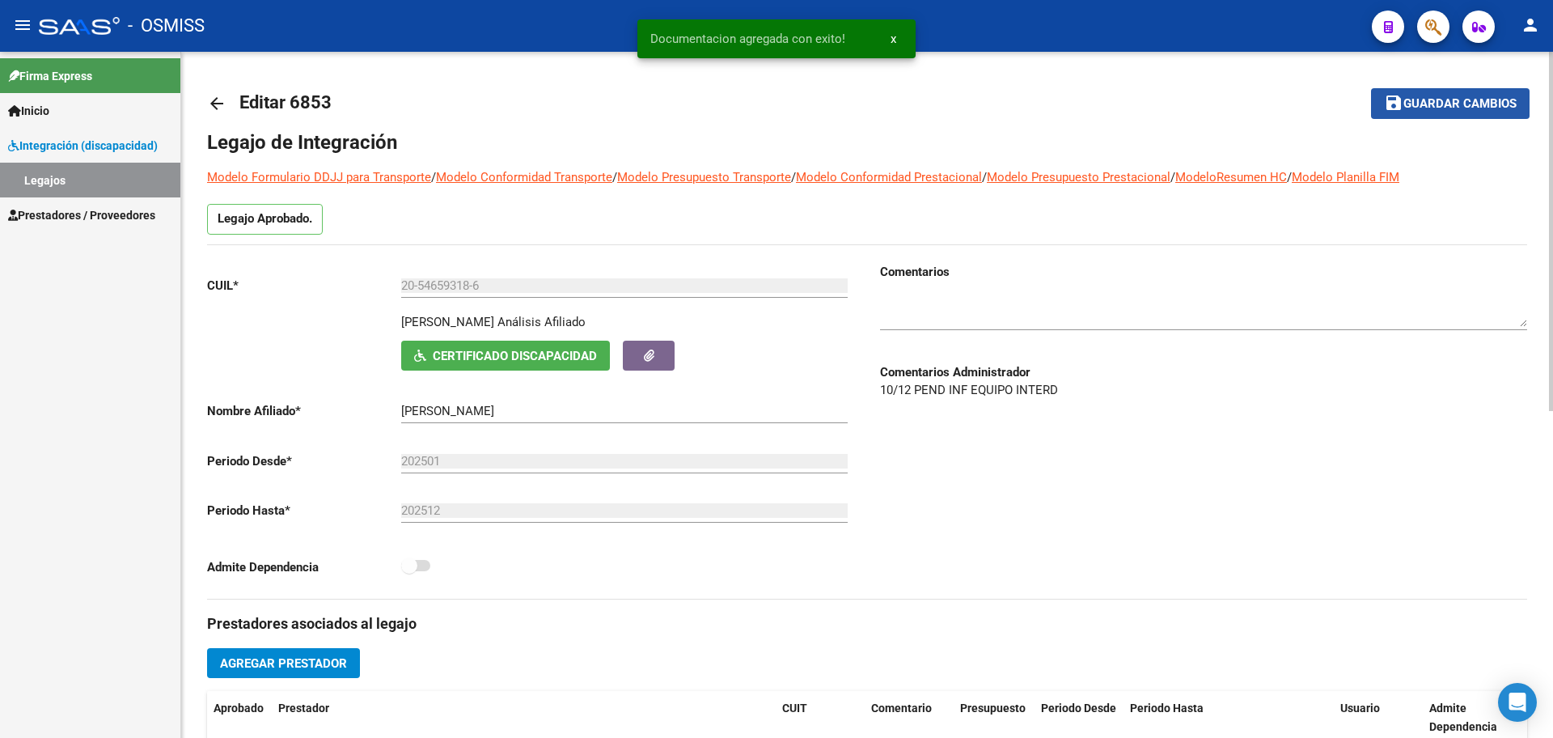
click at [1424, 93] on button "save Guardar cambios" at bounding box center [1450, 103] width 159 height 30
click at [202, 104] on div "arrow_back Editar 6853 save Guardar cambios Legajo de Integración Modelo Formul…" at bounding box center [867, 706] width 1372 height 1309
click at [209, 101] on mat-icon "arrow_back" at bounding box center [216, 103] width 19 height 19
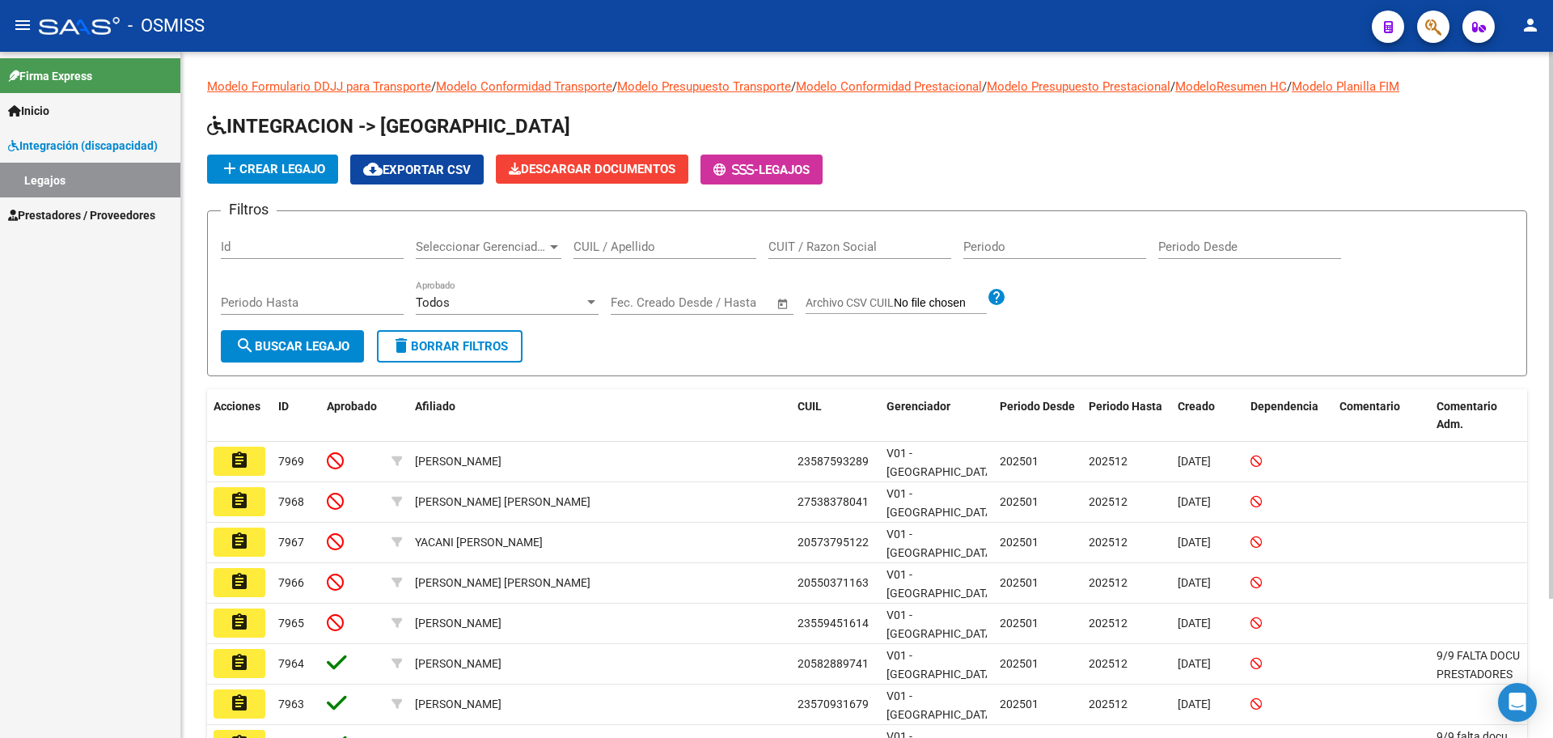
click at [614, 240] on input "CUIL / Apellido" at bounding box center [664, 246] width 183 height 15
type input "[PERSON_NAME]"
click at [272, 341] on span "search Buscar Legajo" at bounding box center [292, 346] width 114 height 15
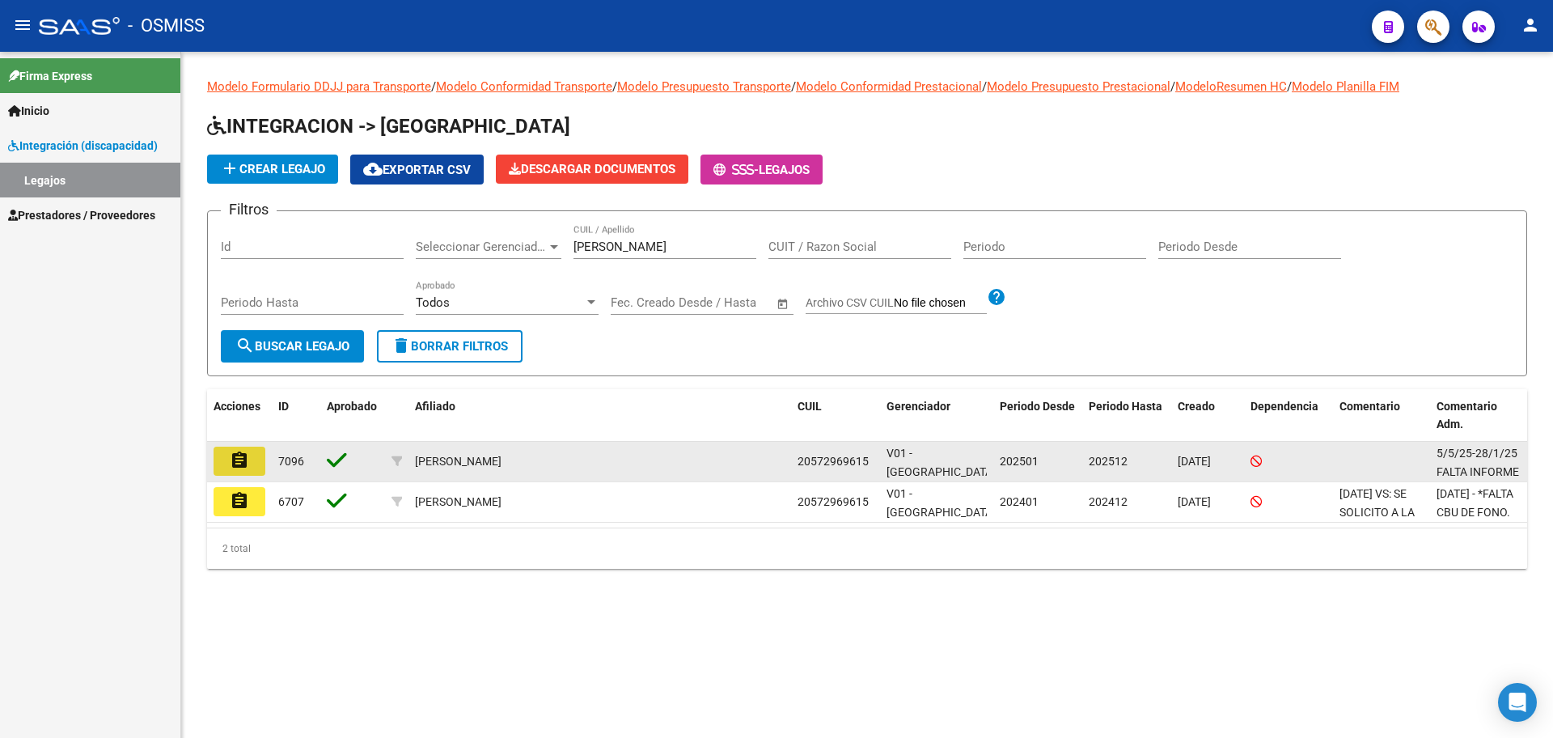
click at [221, 460] on button "assignment" at bounding box center [240, 460] width 52 height 29
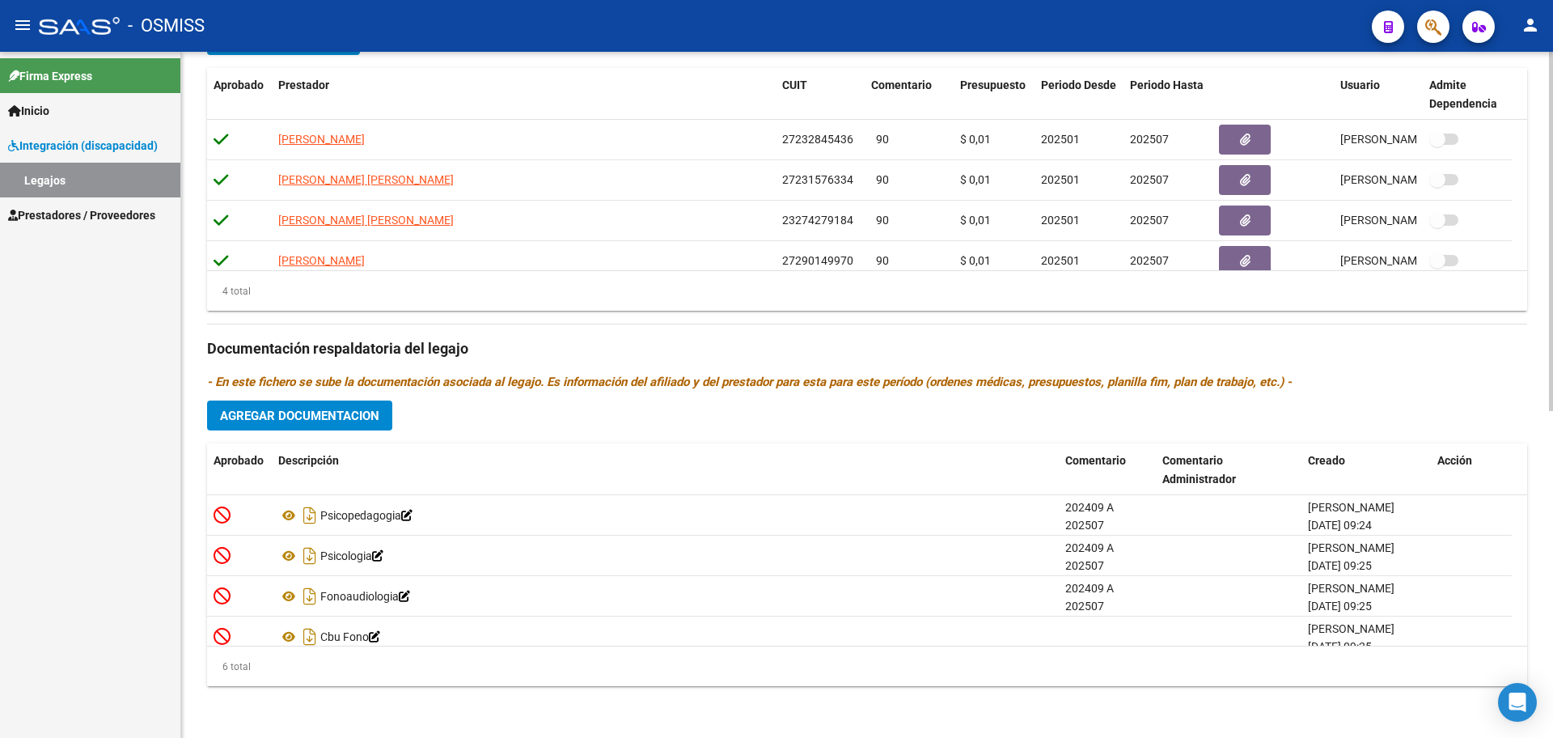
scroll to position [97, 0]
